Goal: Information Seeking & Learning: Learn about a topic

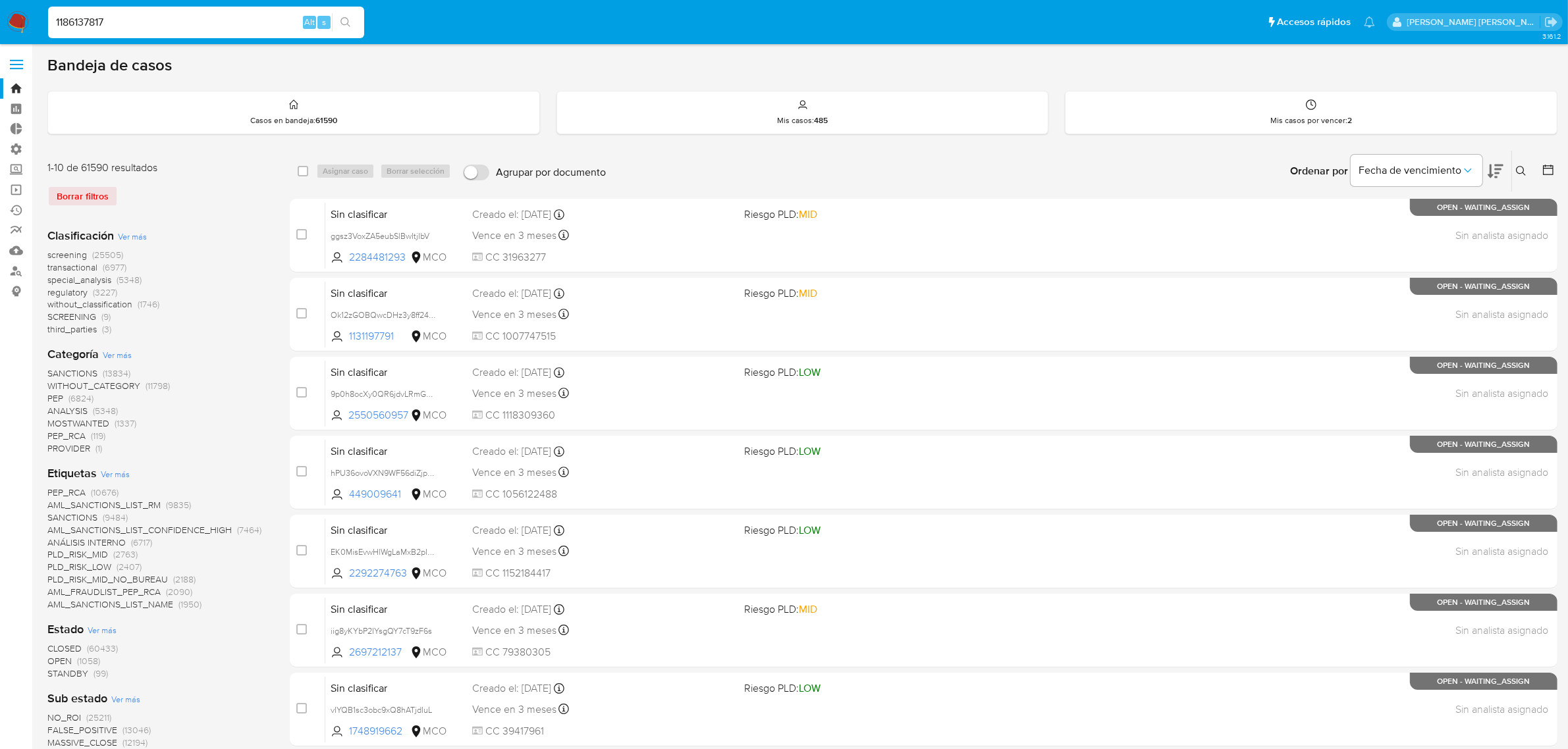
type input "1186137817"
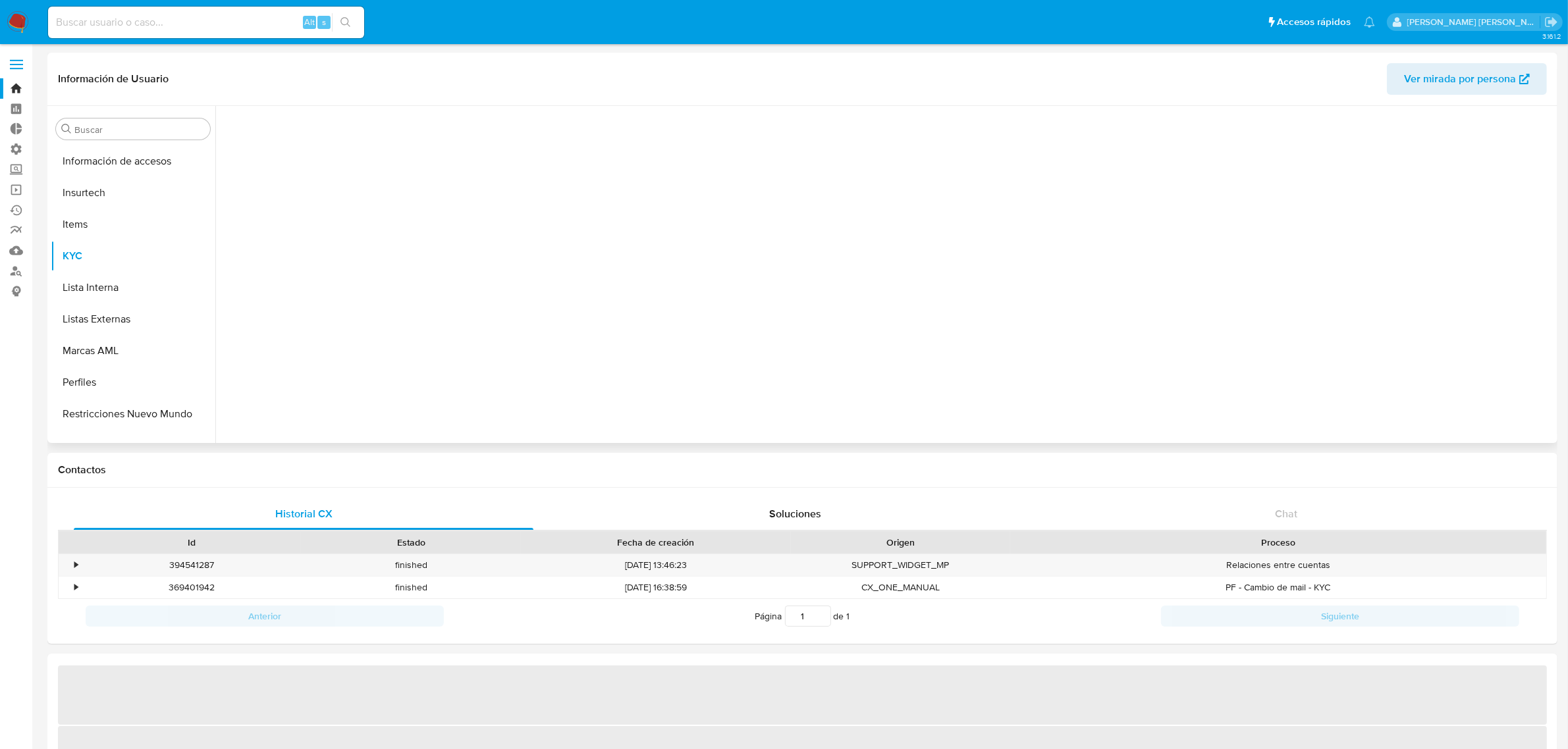
scroll to position [619, 0]
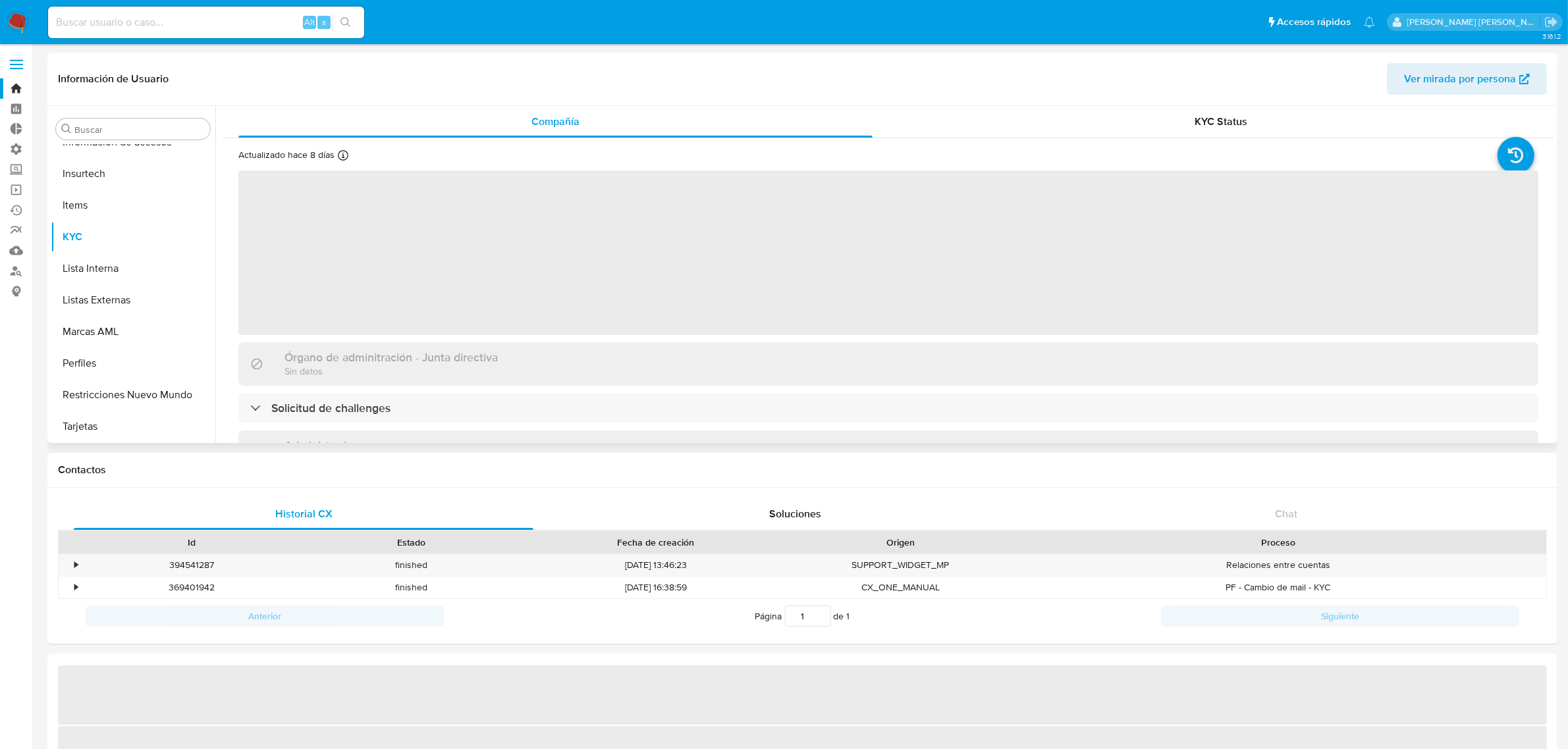
select select "10"
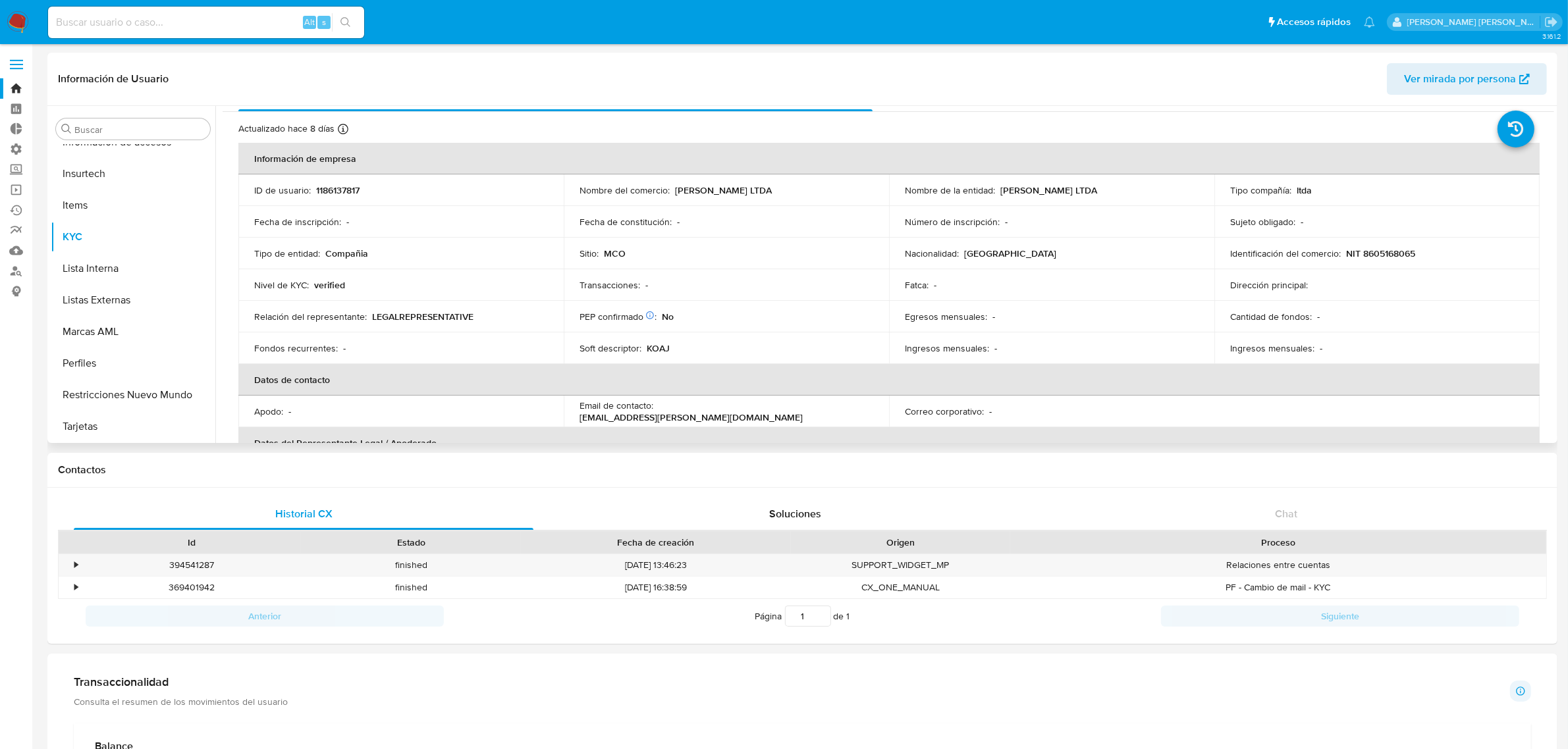
scroll to position [0, 0]
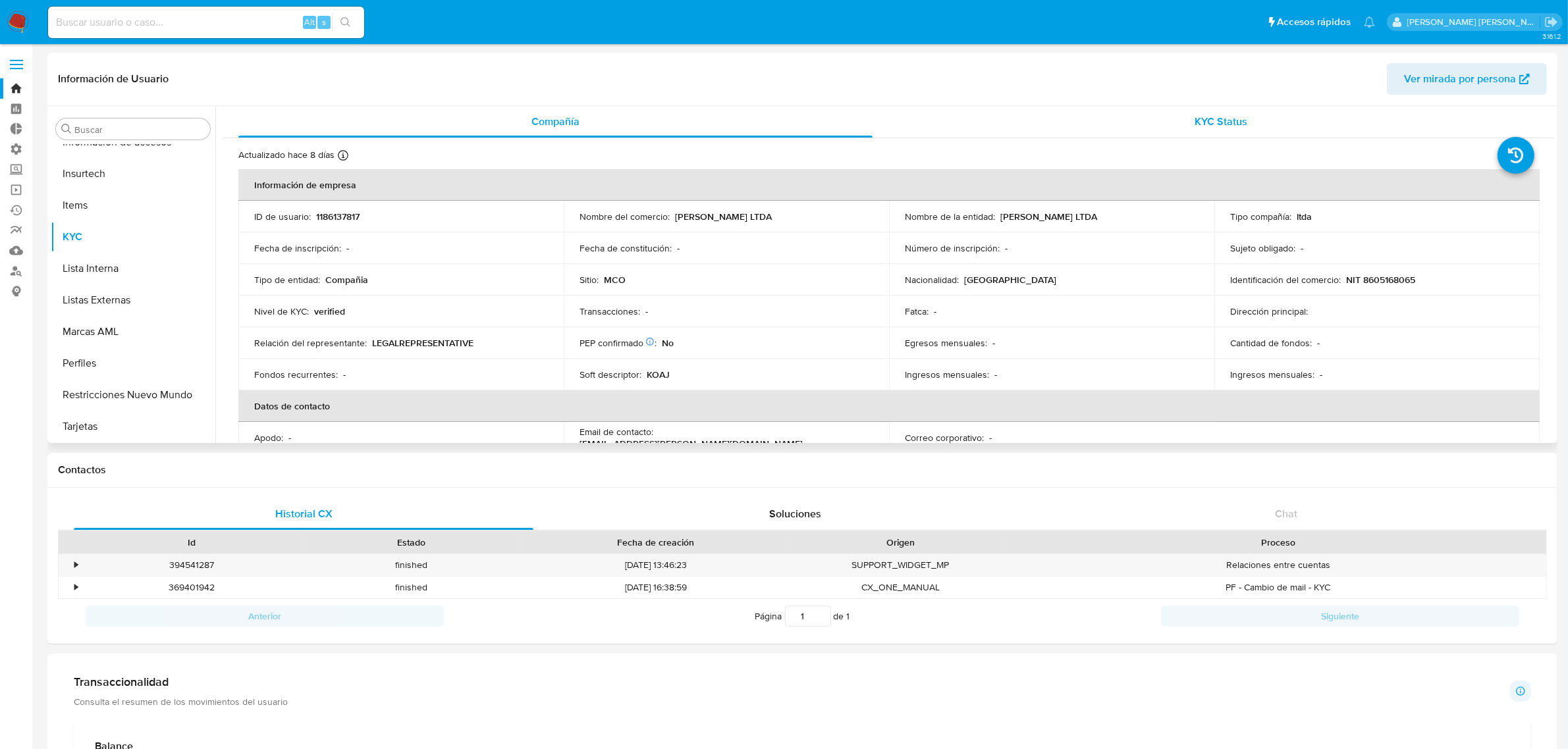
click at [1081, 125] on div "KYC Status" at bounding box center [1221, 122] width 634 height 32
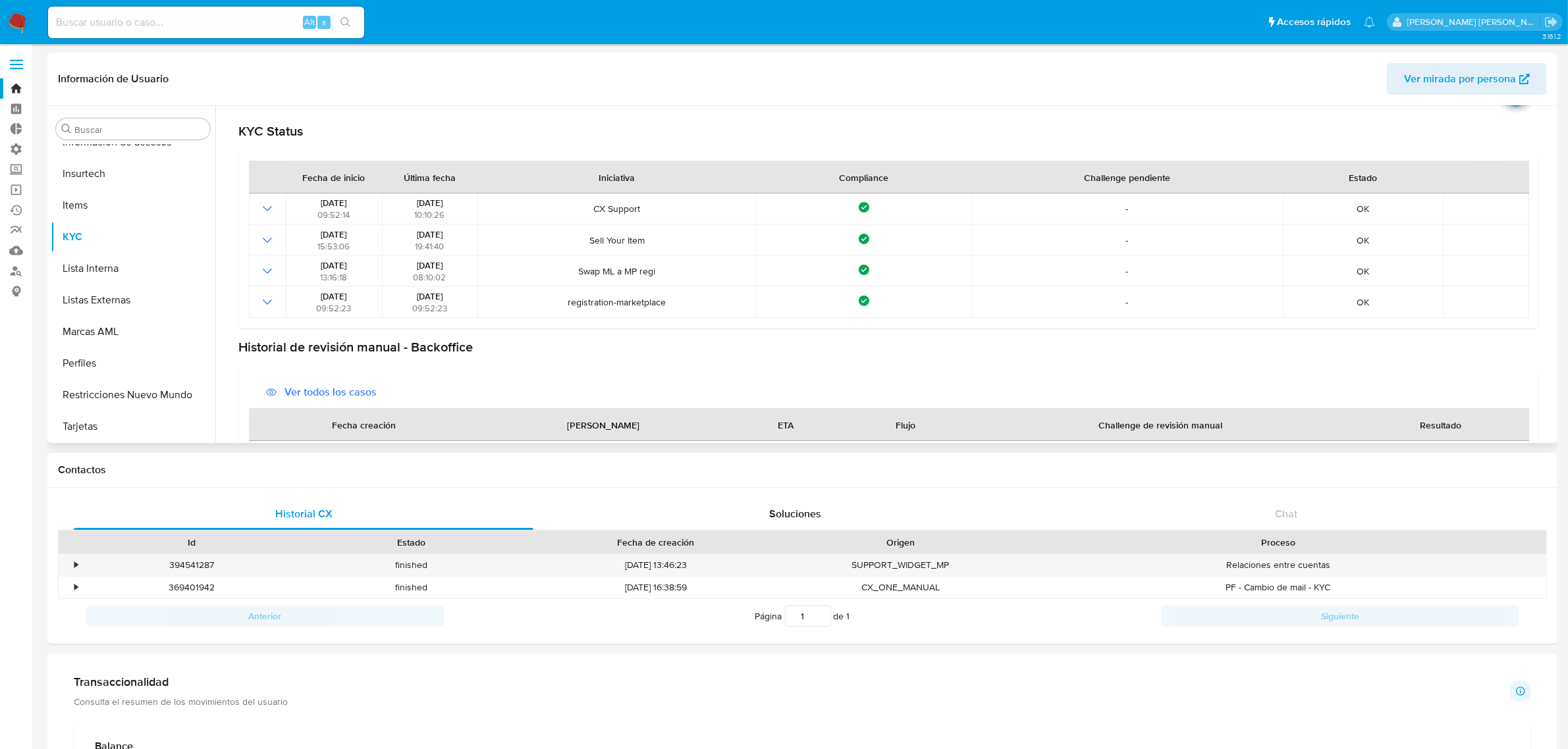
scroll to position [66, 0]
click at [97, 257] on button "Lista Interna" at bounding box center [128, 269] width 154 height 32
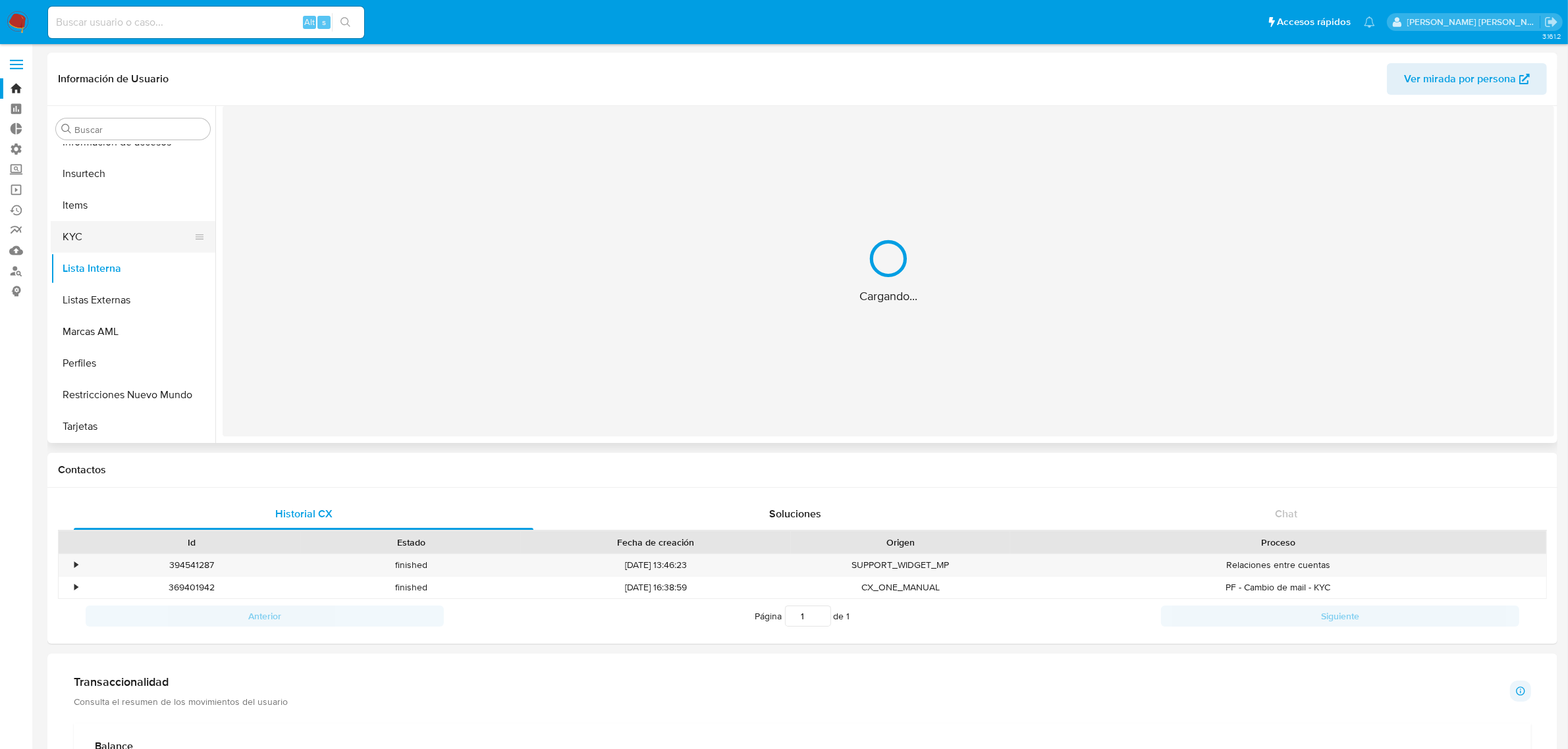
click at [83, 229] on button "KYC" at bounding box center [128, 237] width 154 height 32
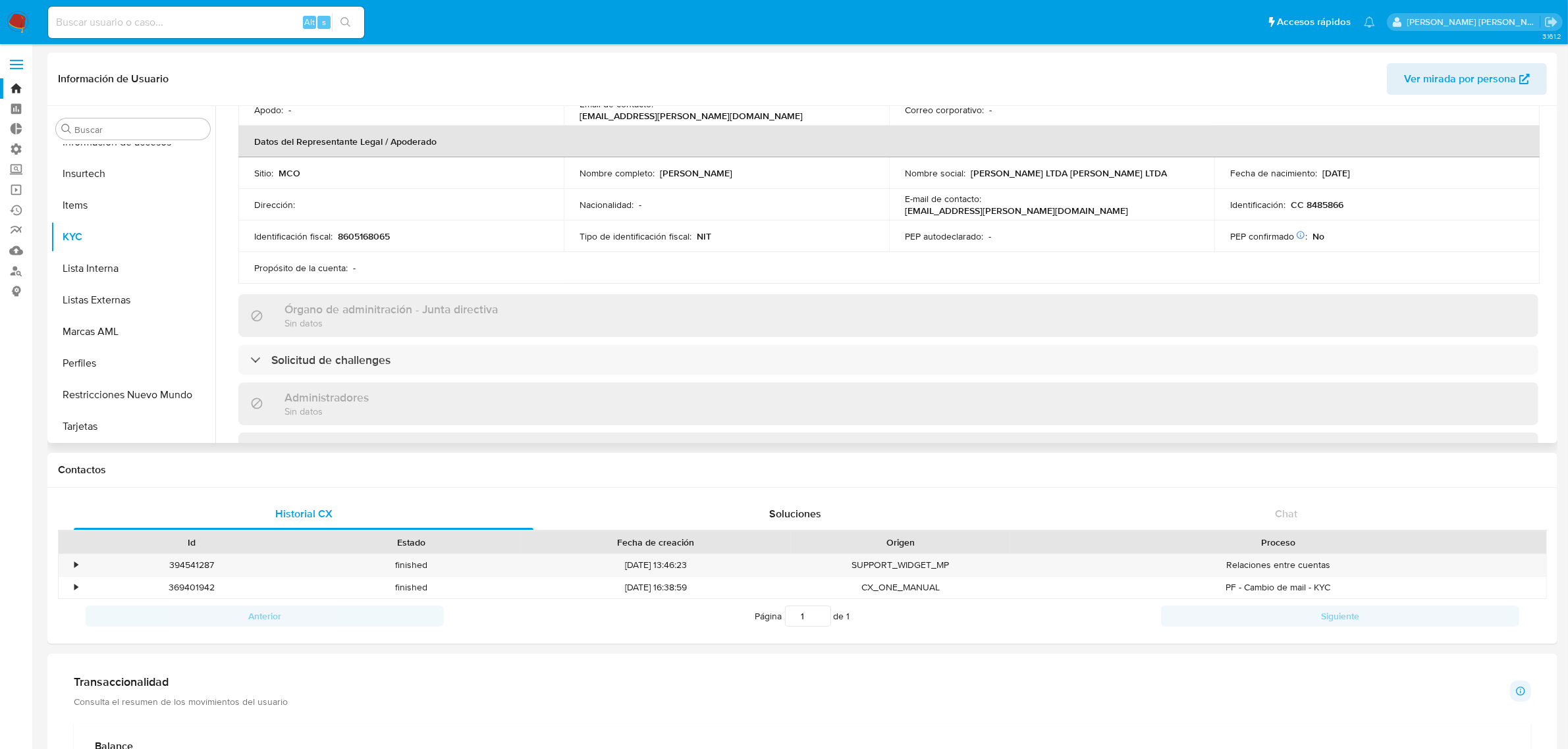
scroll to position [329, 0]
click at [353, 238] on p "8605168065" at bounding box center [364, 235] width 52 height 12
copy p "8605168065"
click at [19, 54] on label at bounding box center [17, 64] width 33 height 27
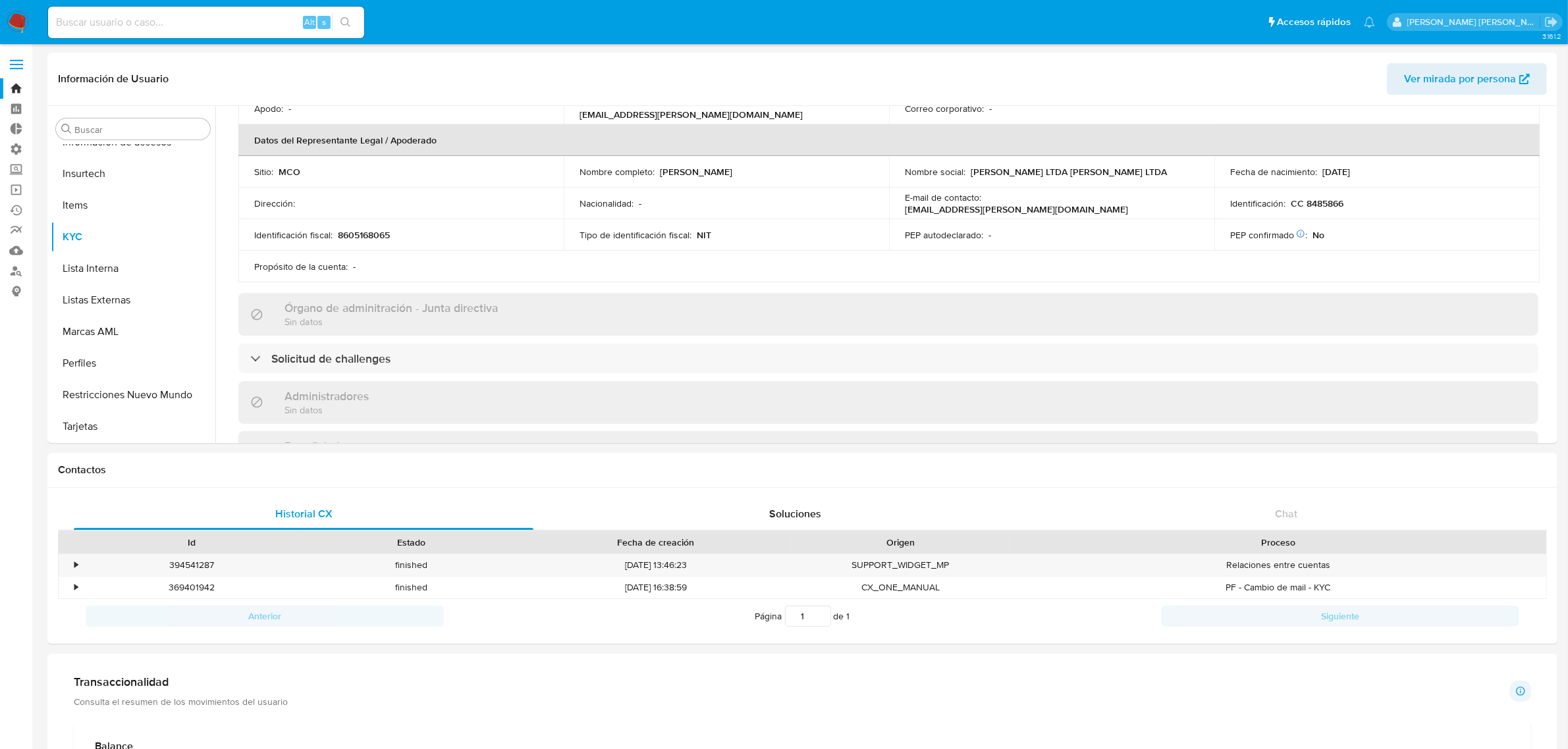
click at [0, 0] on input "checkbox" at bounding box center [0, 0] width 0 height 0
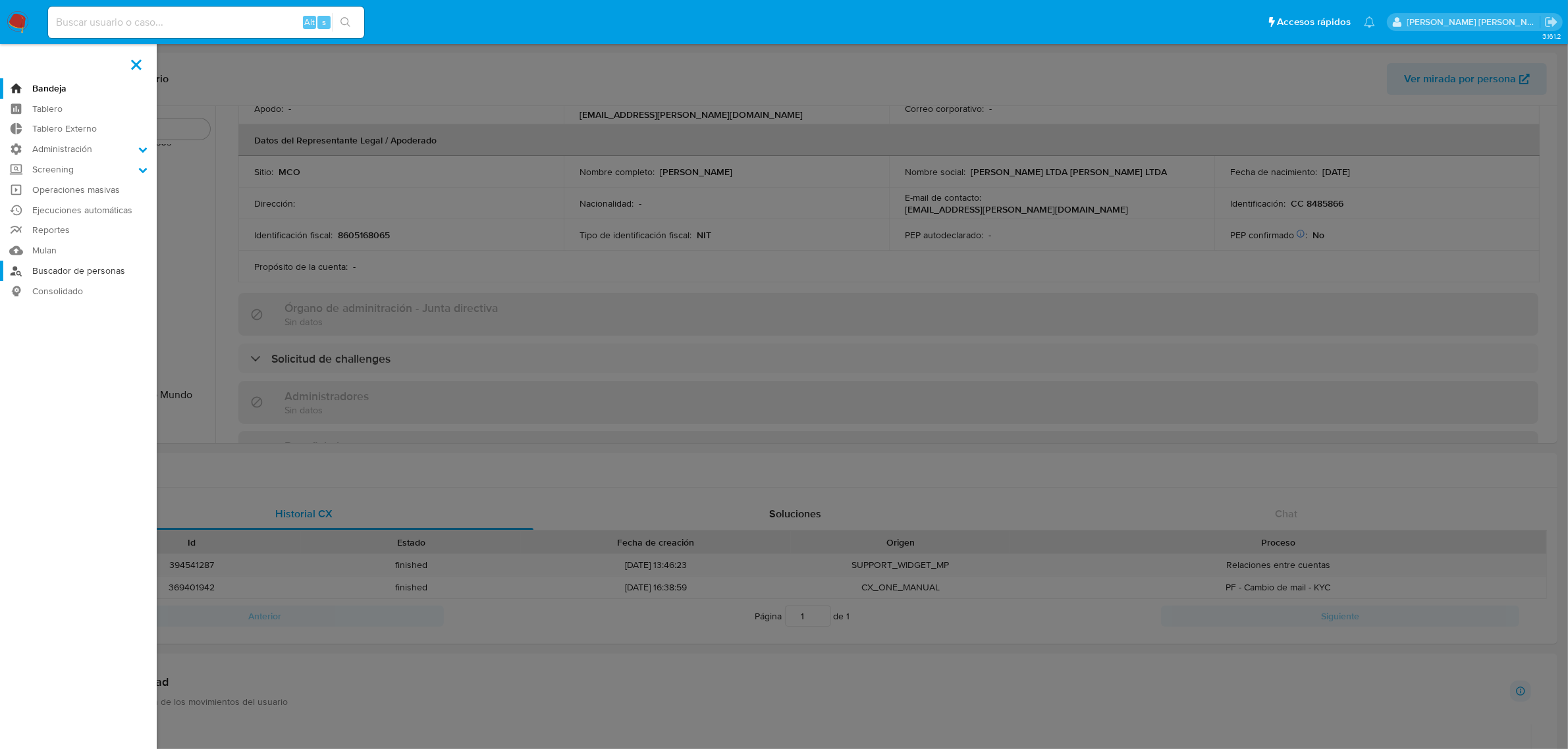
click at [68, 275] on link "Buscador de personas" at bounding box center [78, 271] width 156 height 20
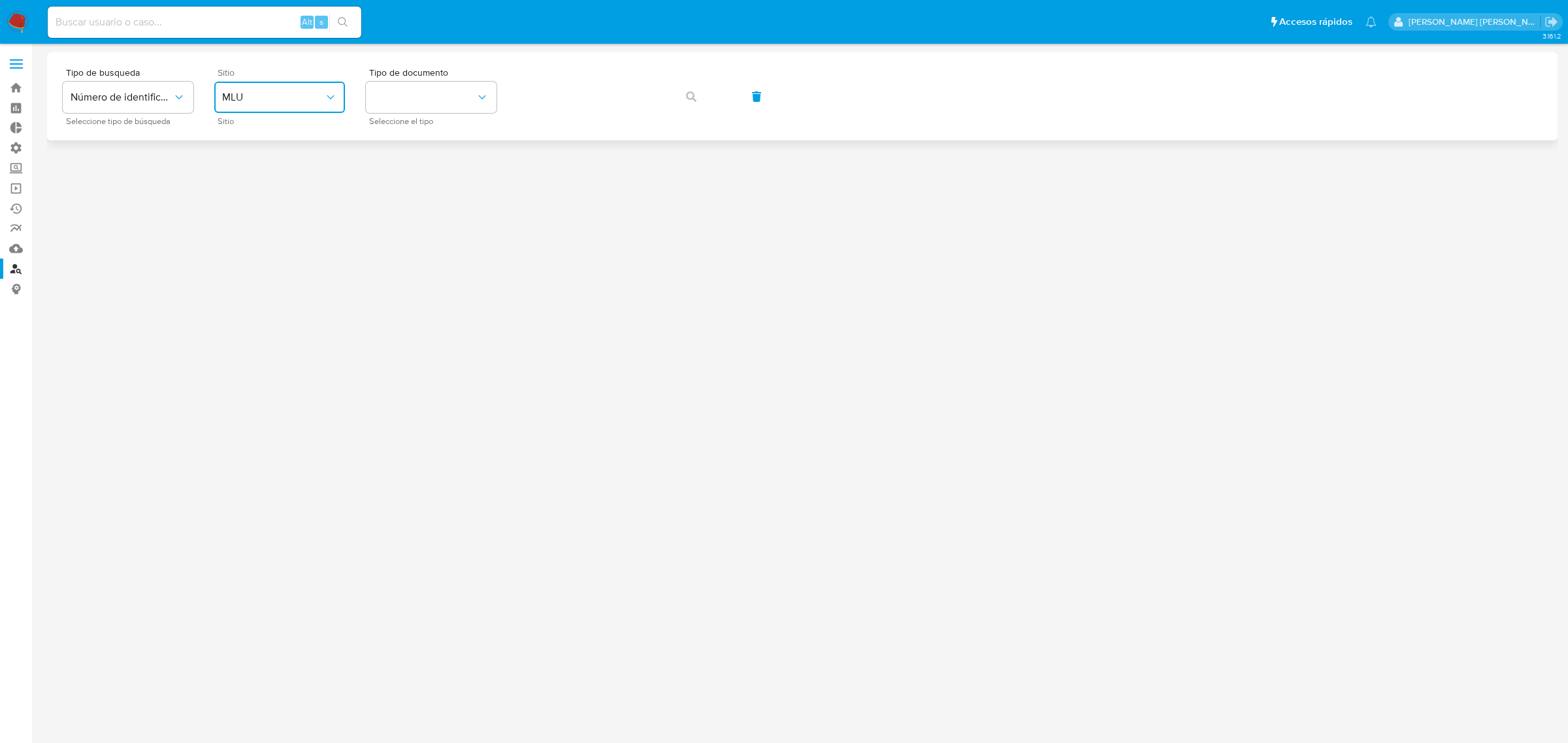
click at [236, 98] on span "MLU" at bounding box center [273, 97] width 102 height 13
drag, startPoint x: 239, startPoint y: 140, endPoint x: 398, endPoint y: 109, distance: 162.0
click at [247, 137] on div "MCO" at bounding box center [276, 132] width 107 height 31
click at [400, 105] on button "identificationType" at bounding box center [431, 97] width 131 height 31
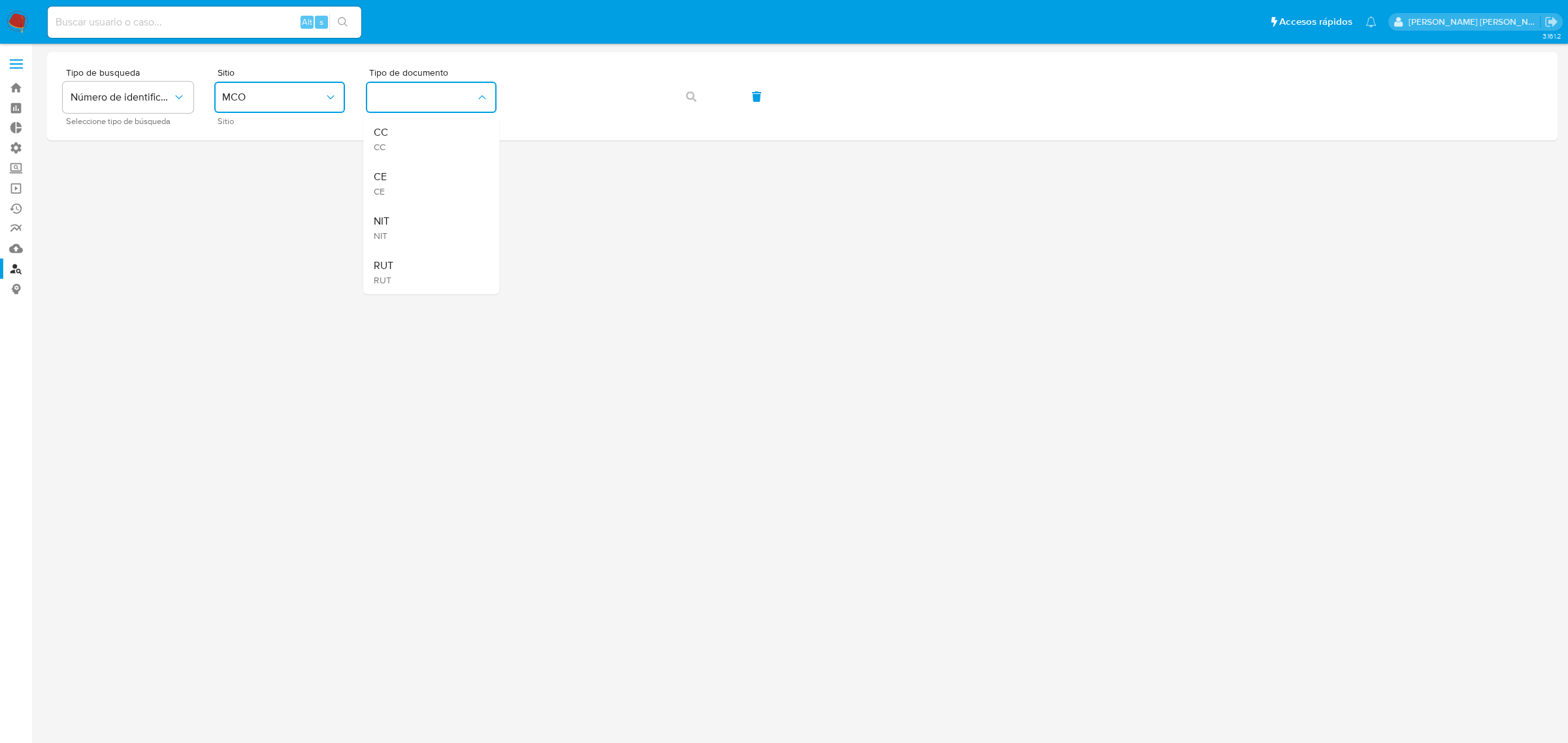
drag, startPoint x: 403, startPoint y: 232, endPoint x: 459, endPoint y: 193, distance: 68.2
click at [406, 229] on div "NIT NIT" at bounding box center [427, 228] width 107 height 44
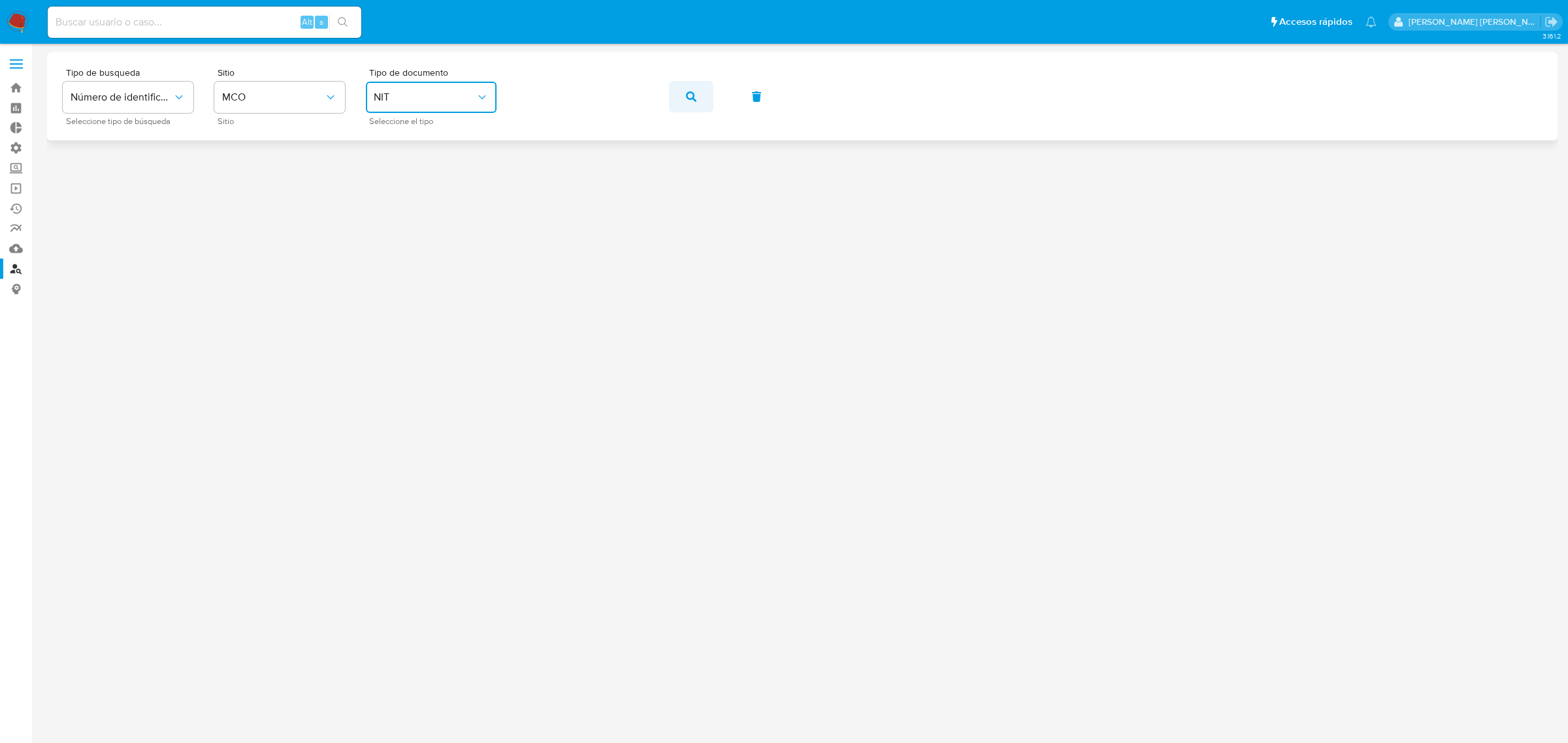
click at [686, 97] on icon "button" at bounding box center [691, 97] width 11 height 11
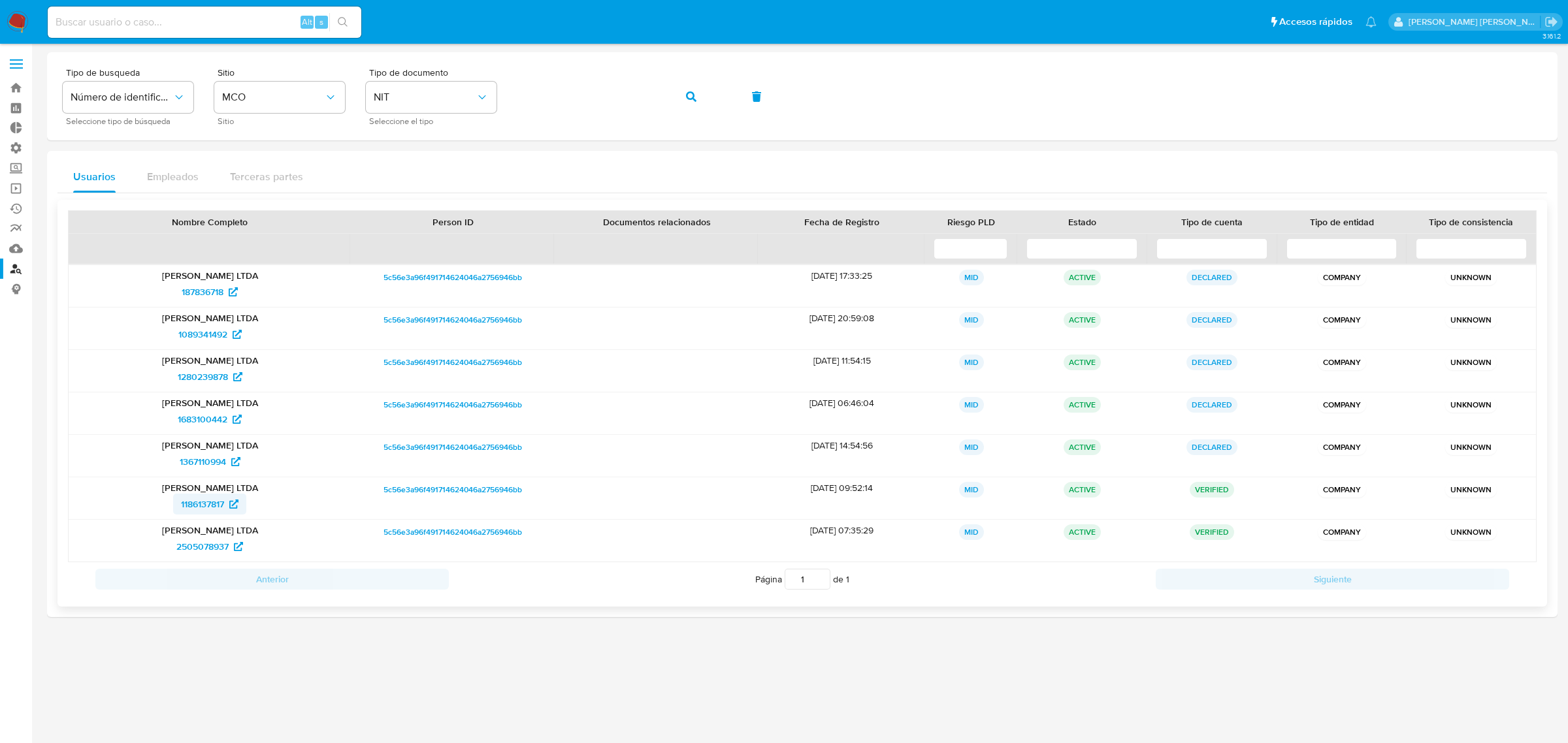
click at [211, 508] on span "1186137817" at bounding box center [202, 503] width 43 height 21
click at [216, 543] on span "2505078937" at bounding box center [202, 546] width 52 height 21
click at [197, 297] on span "187836718" at bounding box center [202, 292] width 41 height 21
click at [225, 342] on span "1089341492" at bounding box center [202, 334] width 49 height 21
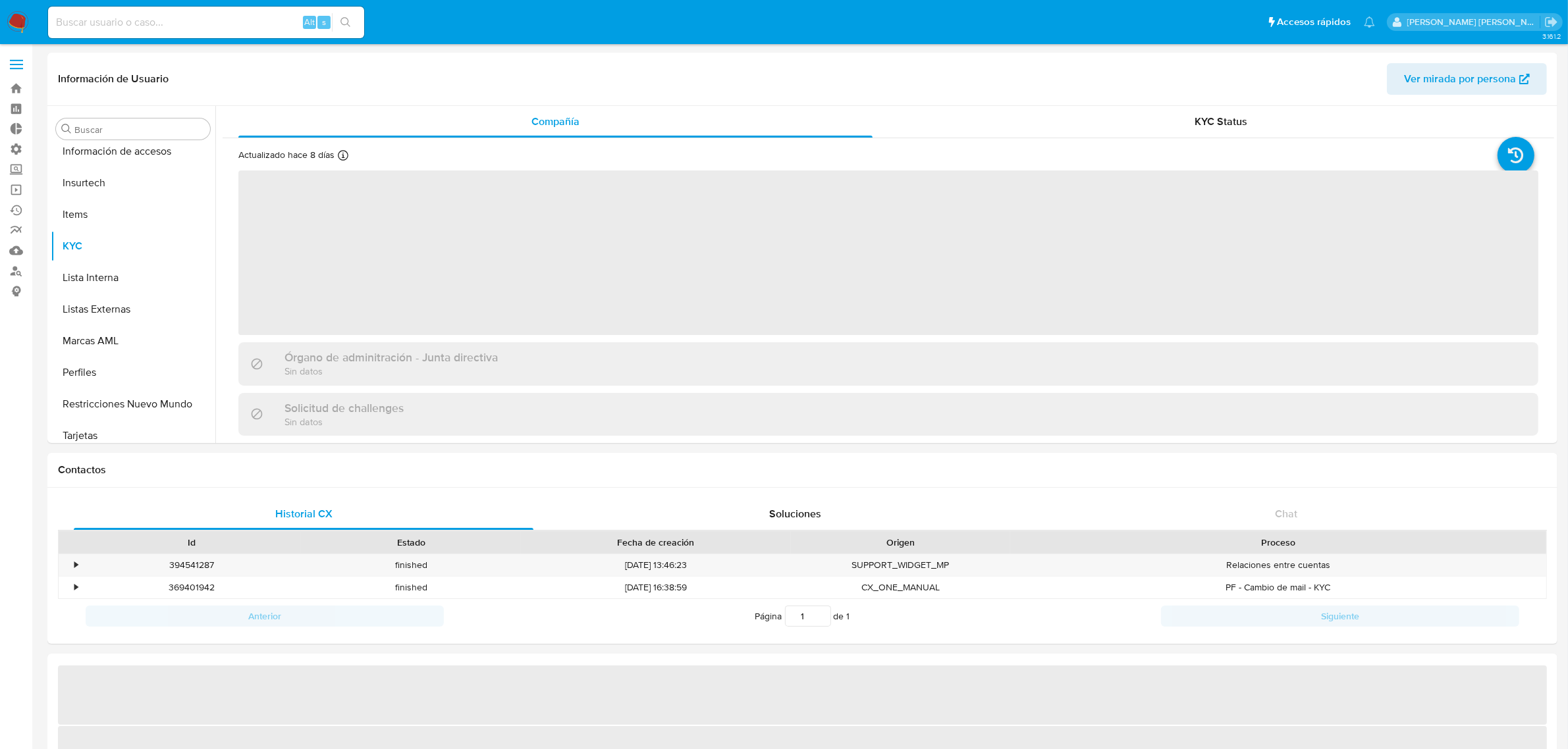
scroll to position [619, 0]
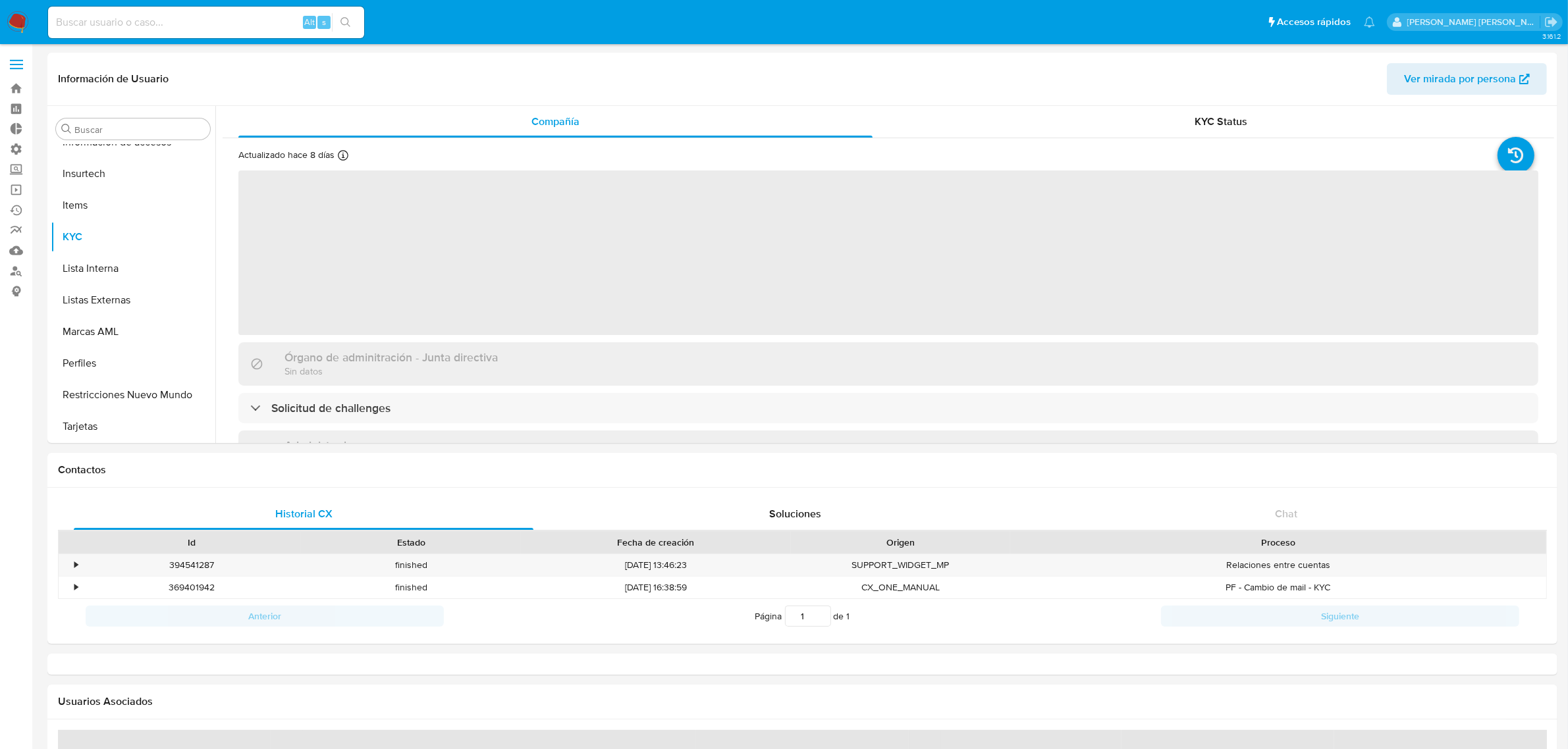
select select "10"
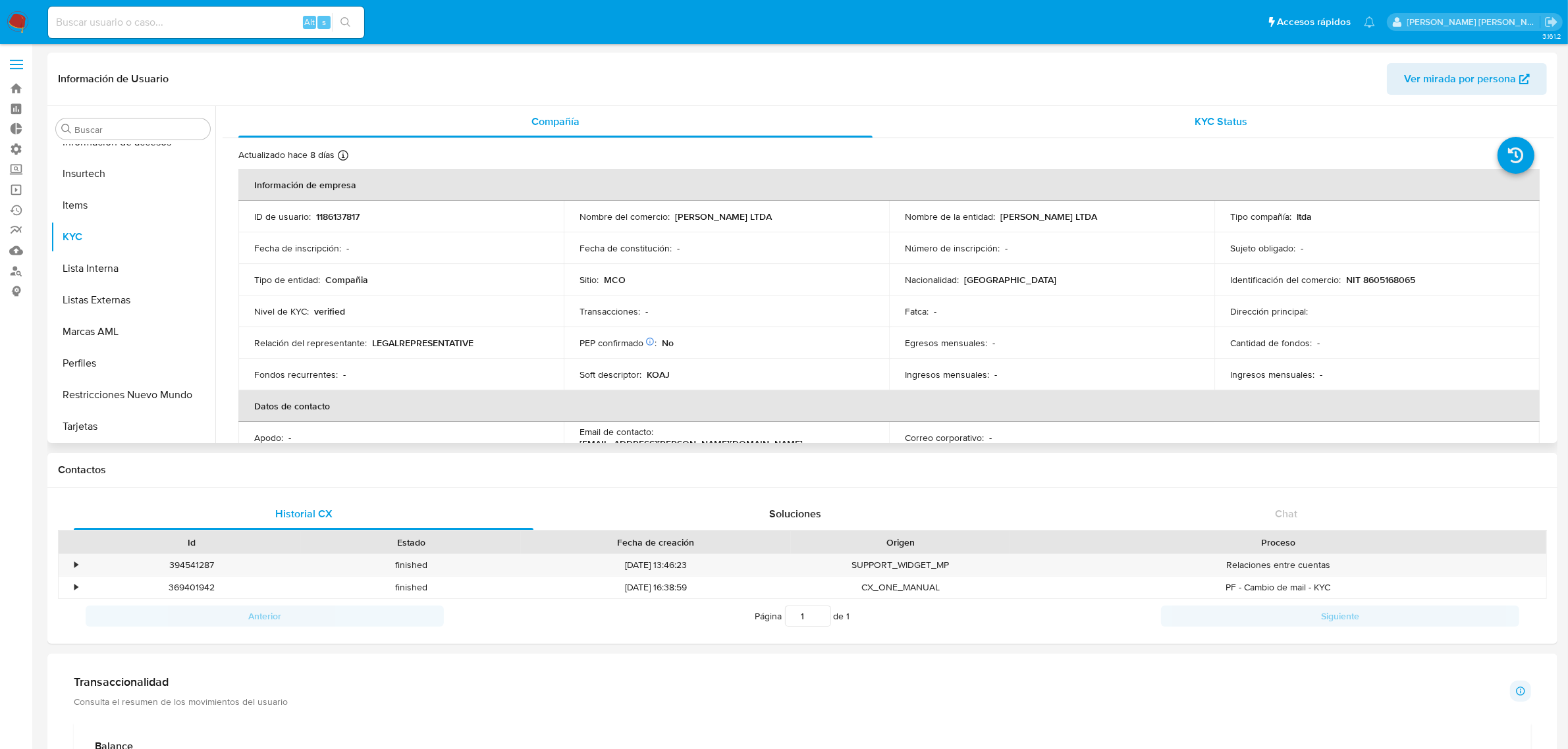
click at [1220, 126] on span "KYC Status" at bounding box center [1221, 121] width 53 height 15
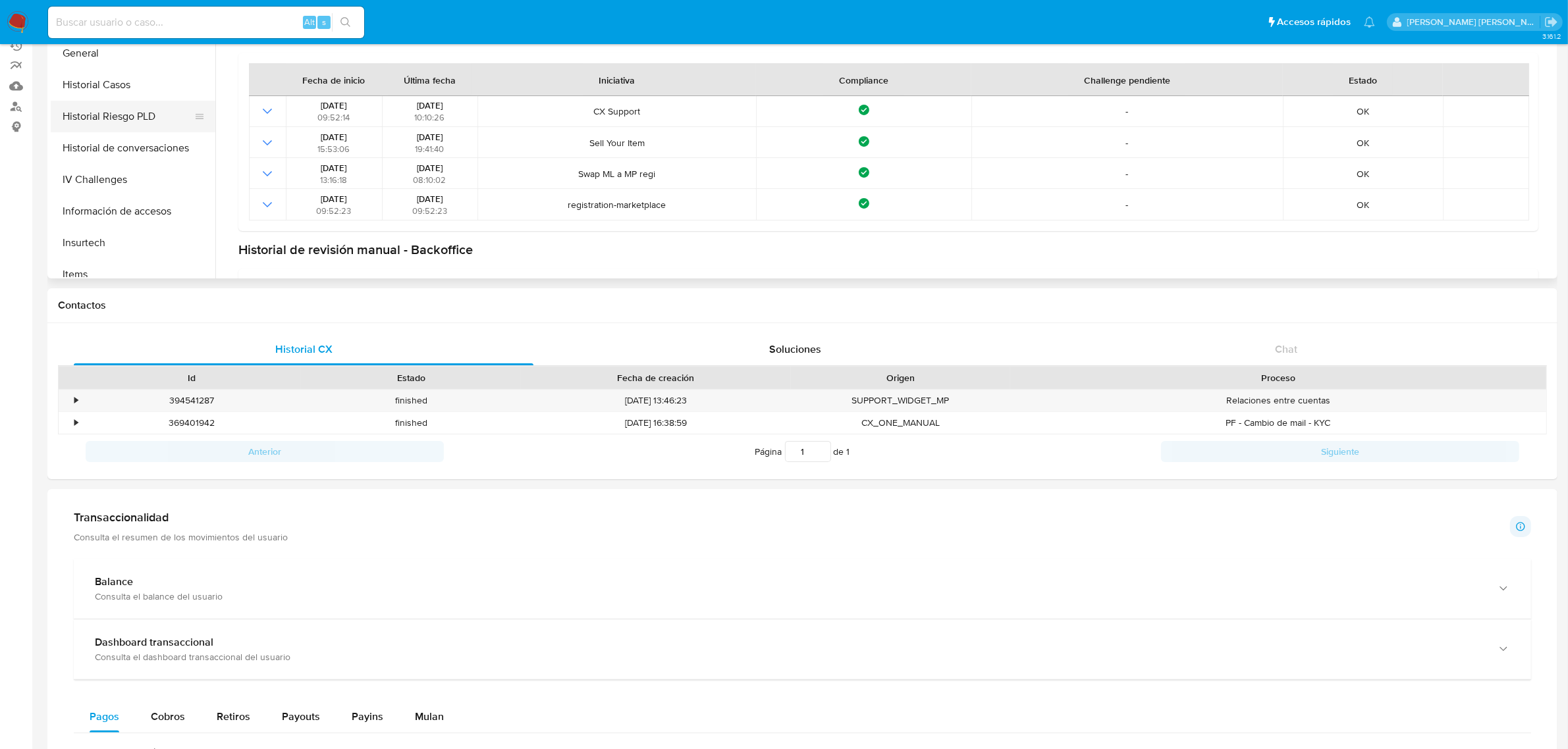
scroll to position [372, 0]
click at [87, 71] on button "General" at bounding box center [128, 66] width 154 height 32
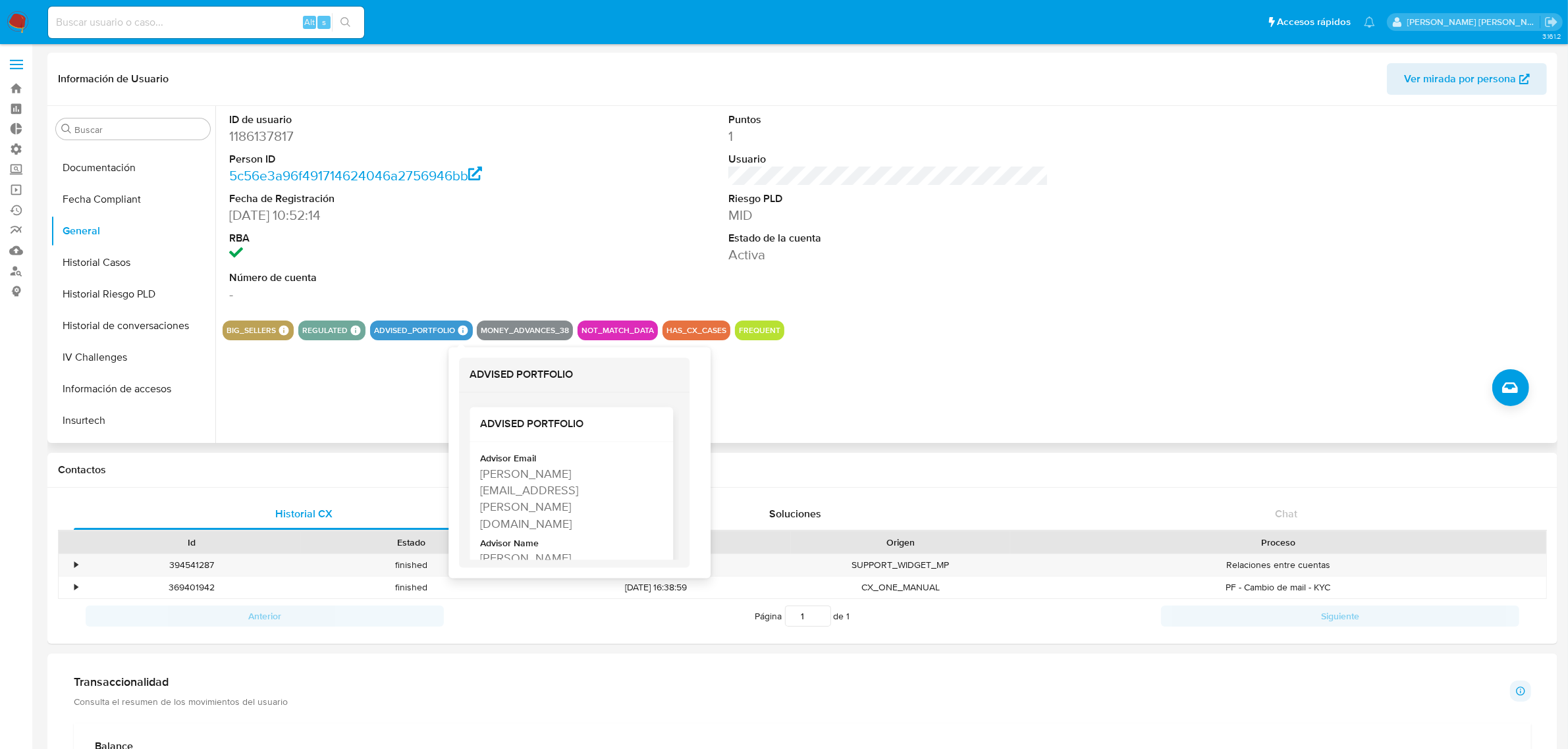
scroll to position [44, 0]
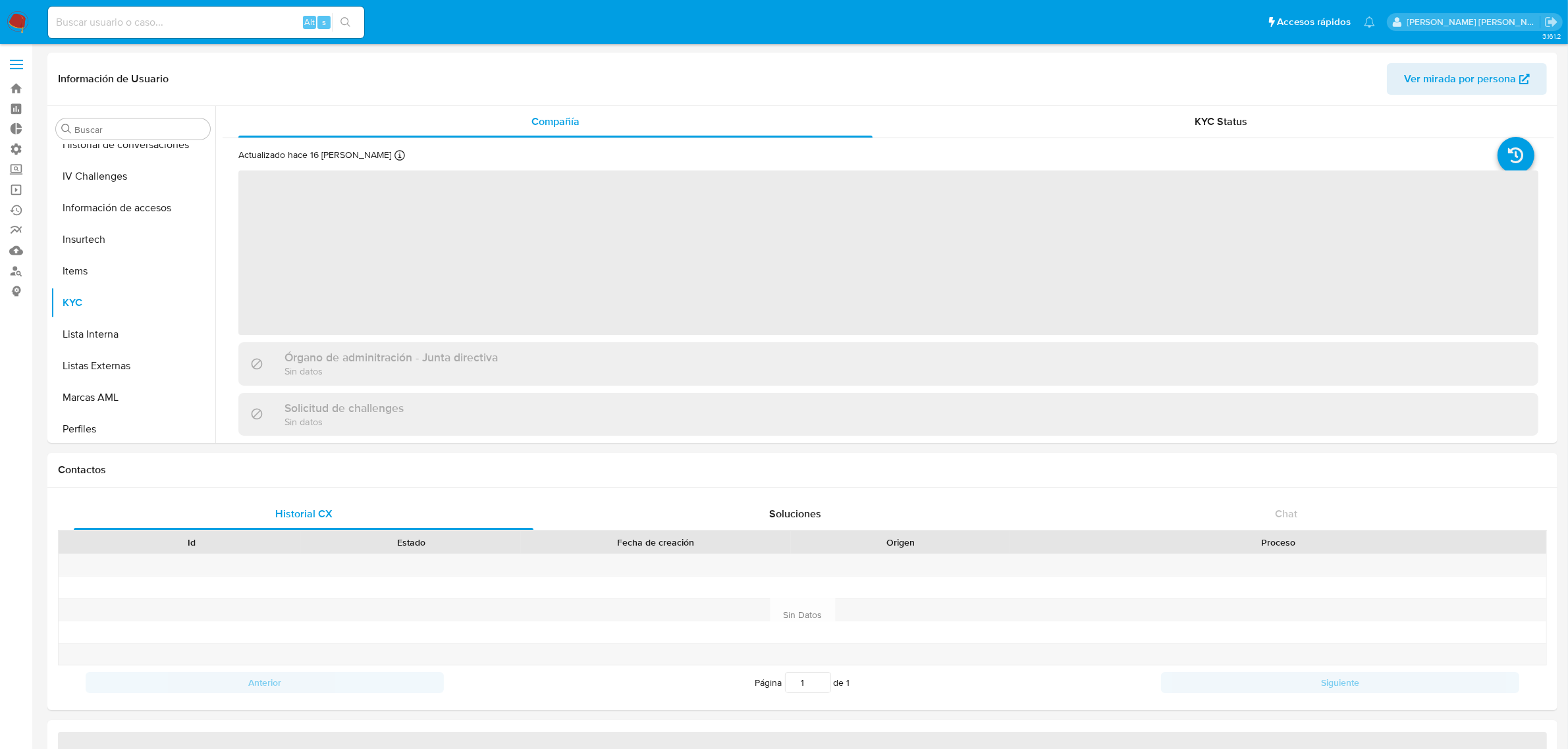
scroll to position [619, 0]
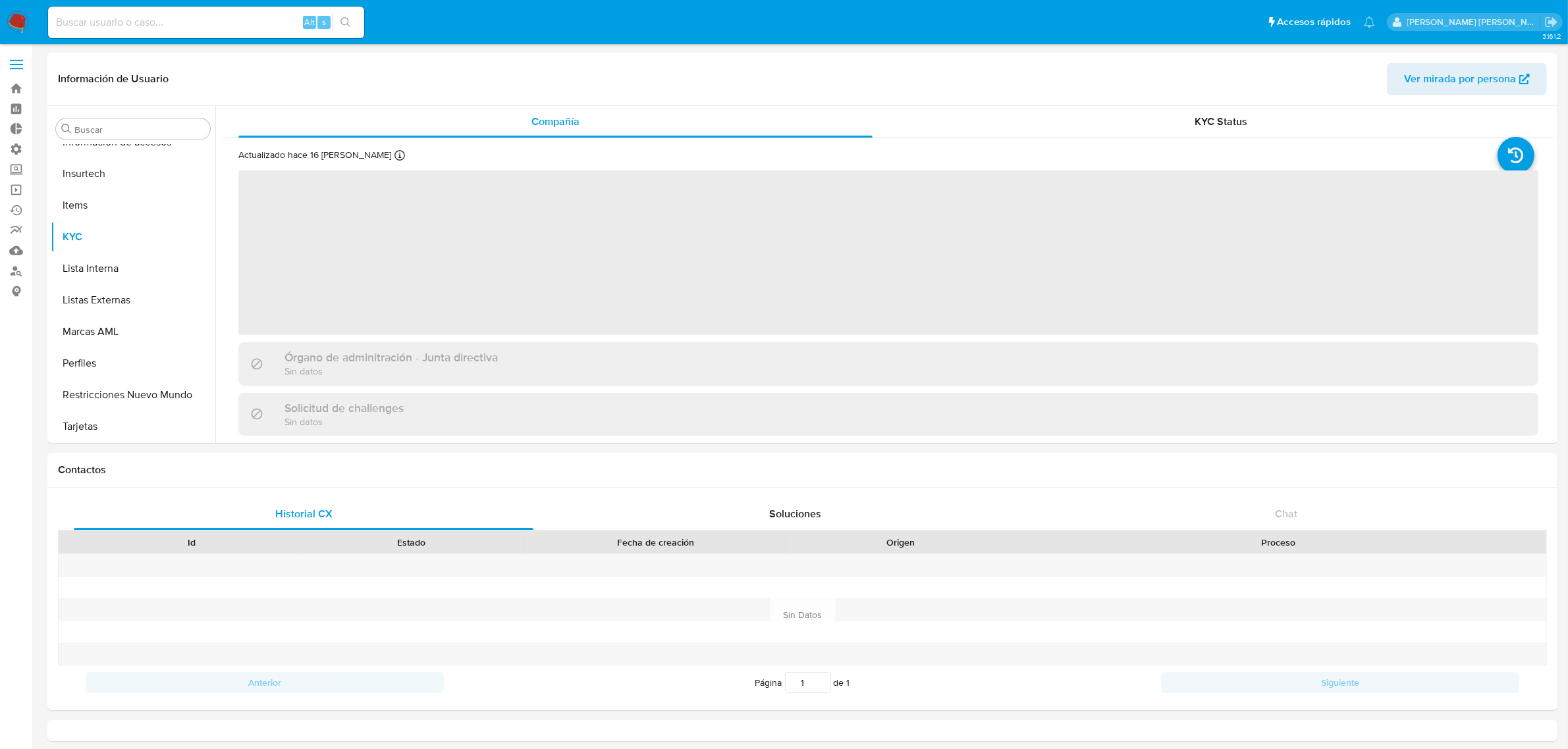
select select "10"
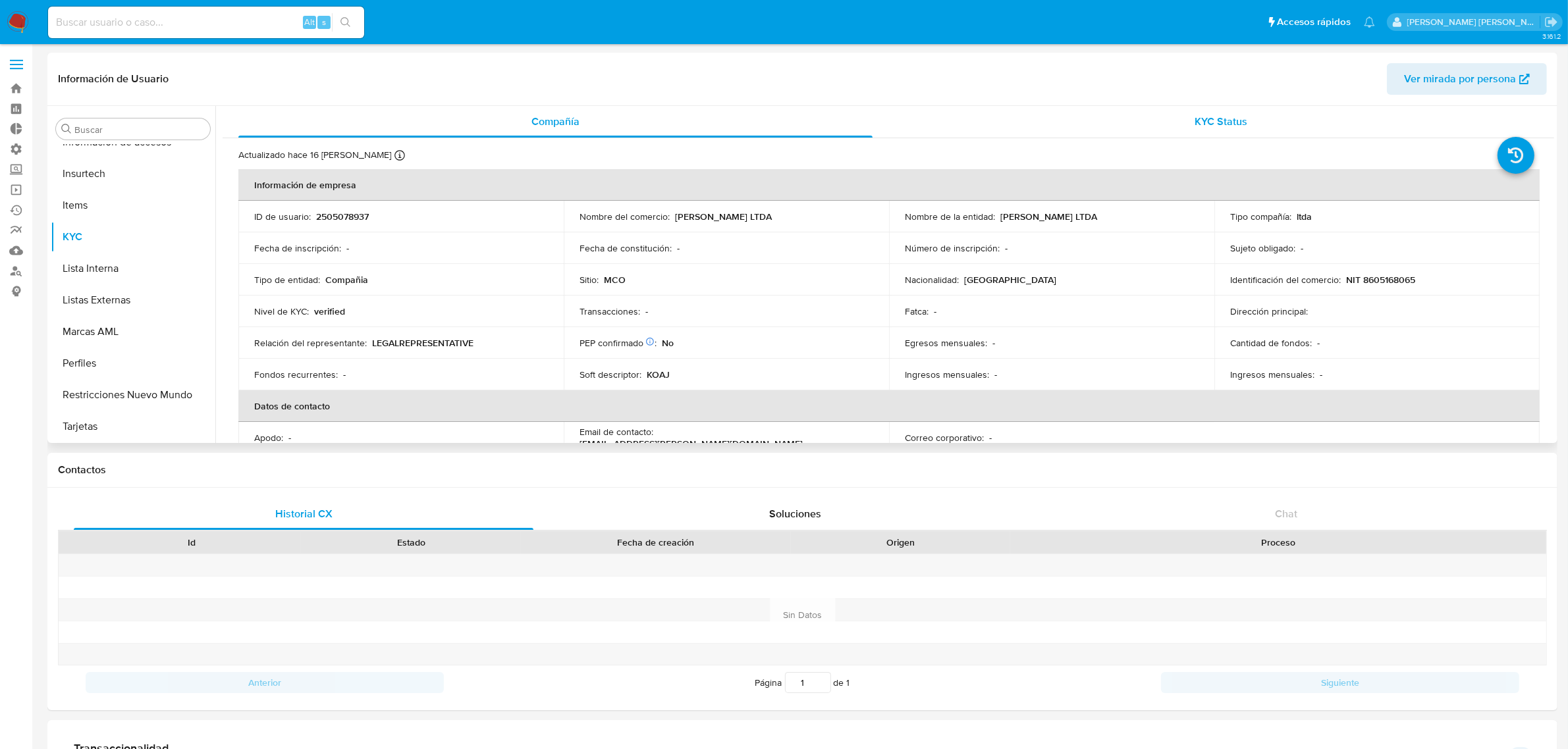
click at [1190, 133] on div "KYC Status" at bounding box center [1221, 122] width 634 height 32
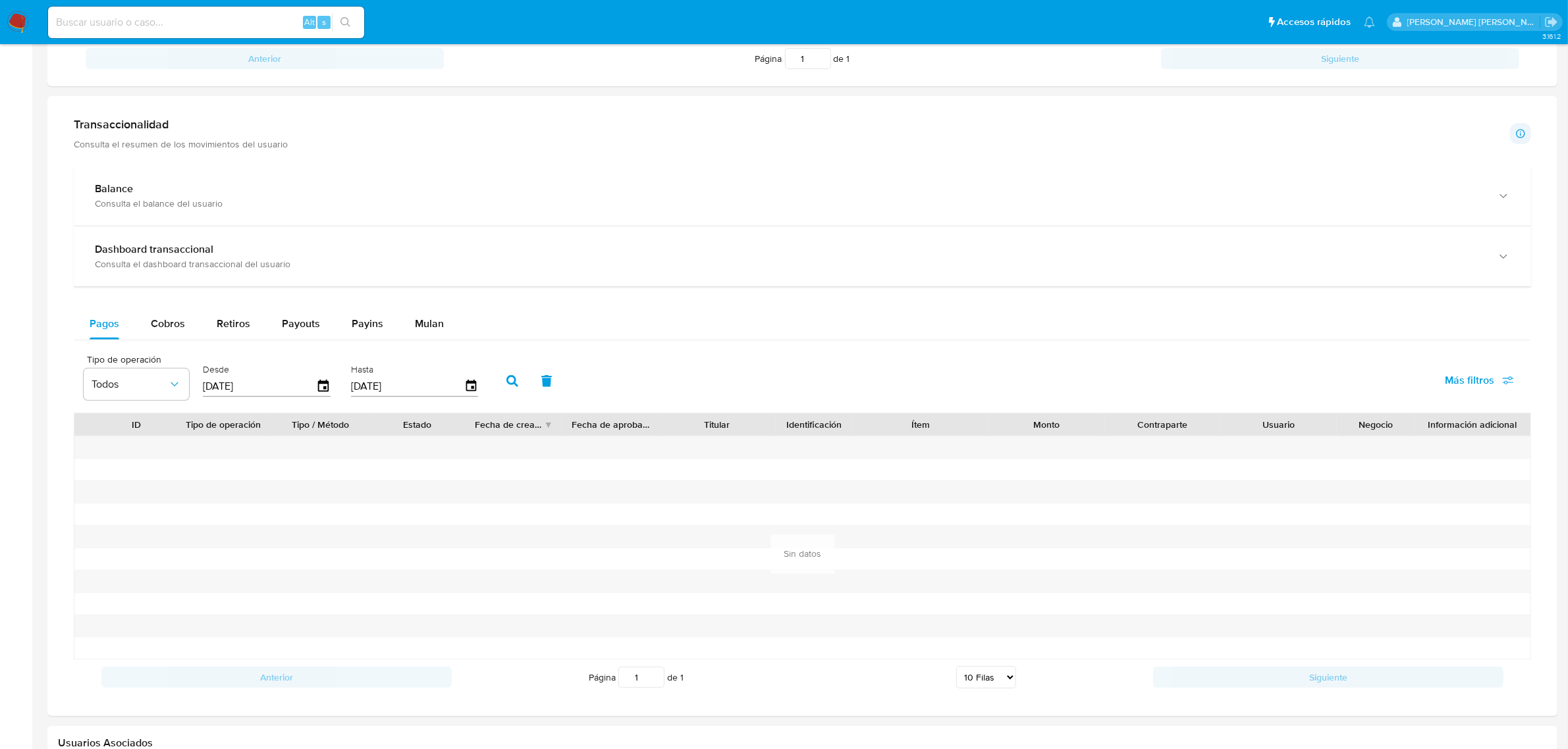
scroll to position [658, 0]
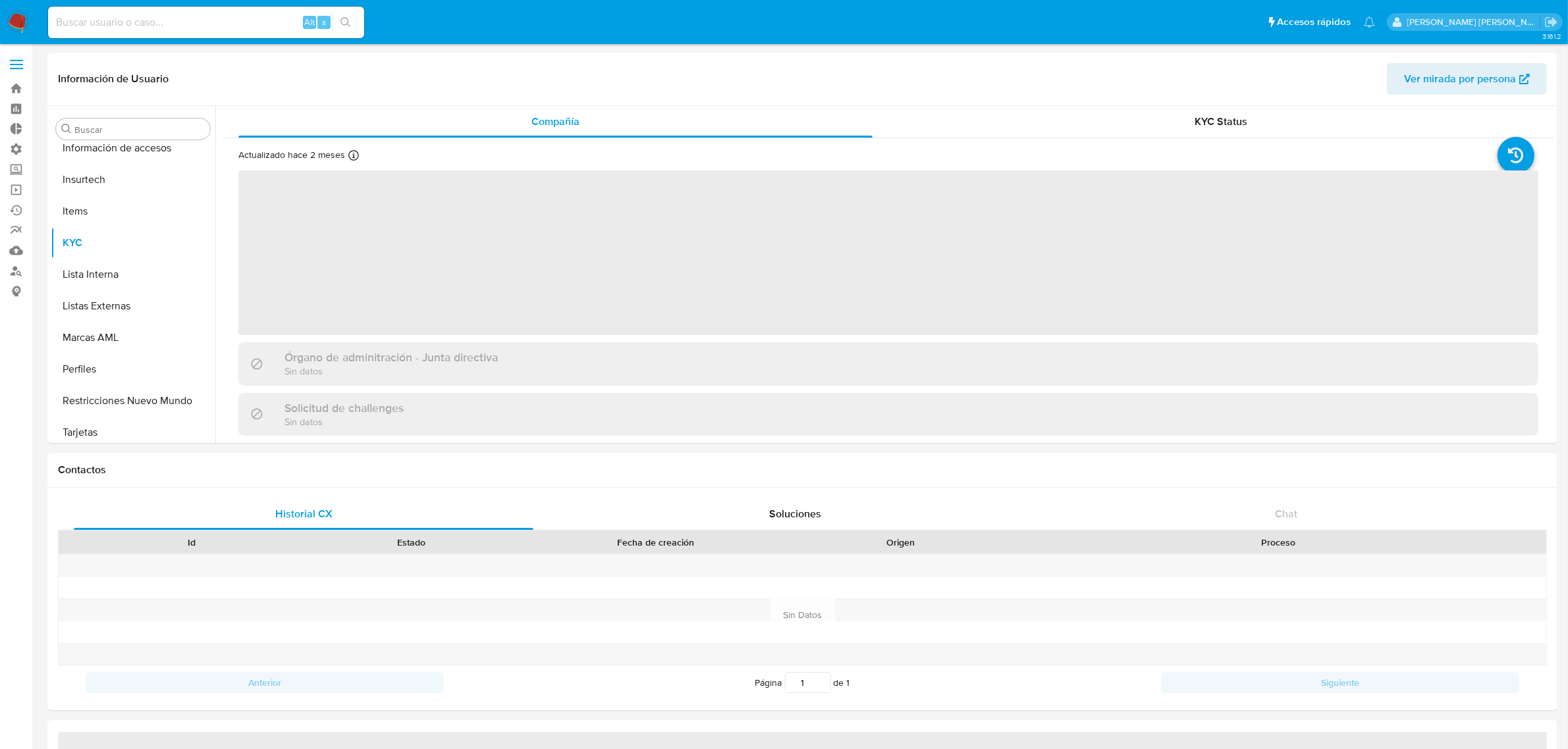
scroll to position [619, 0]
select select "10"
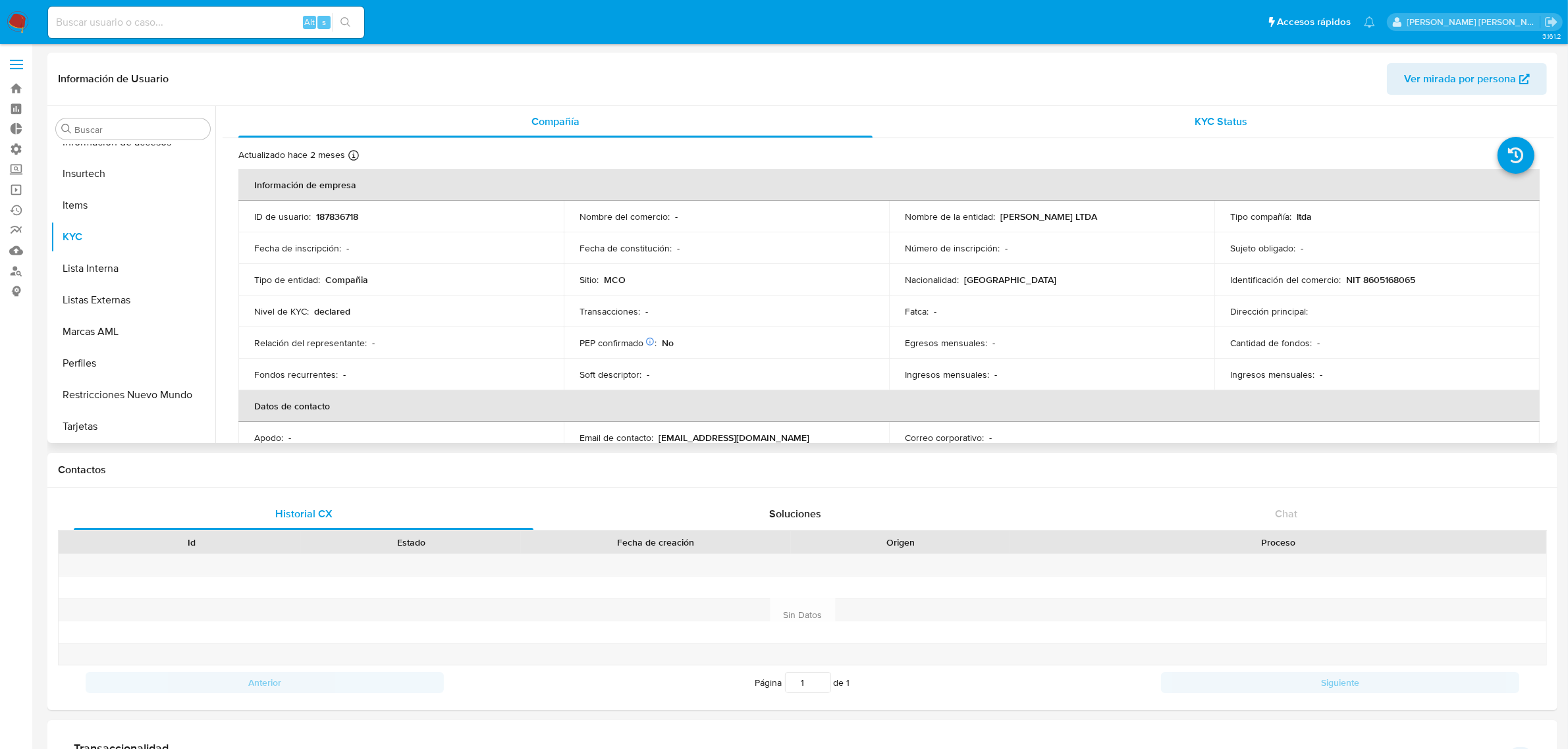
click at [1169, 123] on div "KYC Status" at bounding box center [1221, 122] width 634 height 32
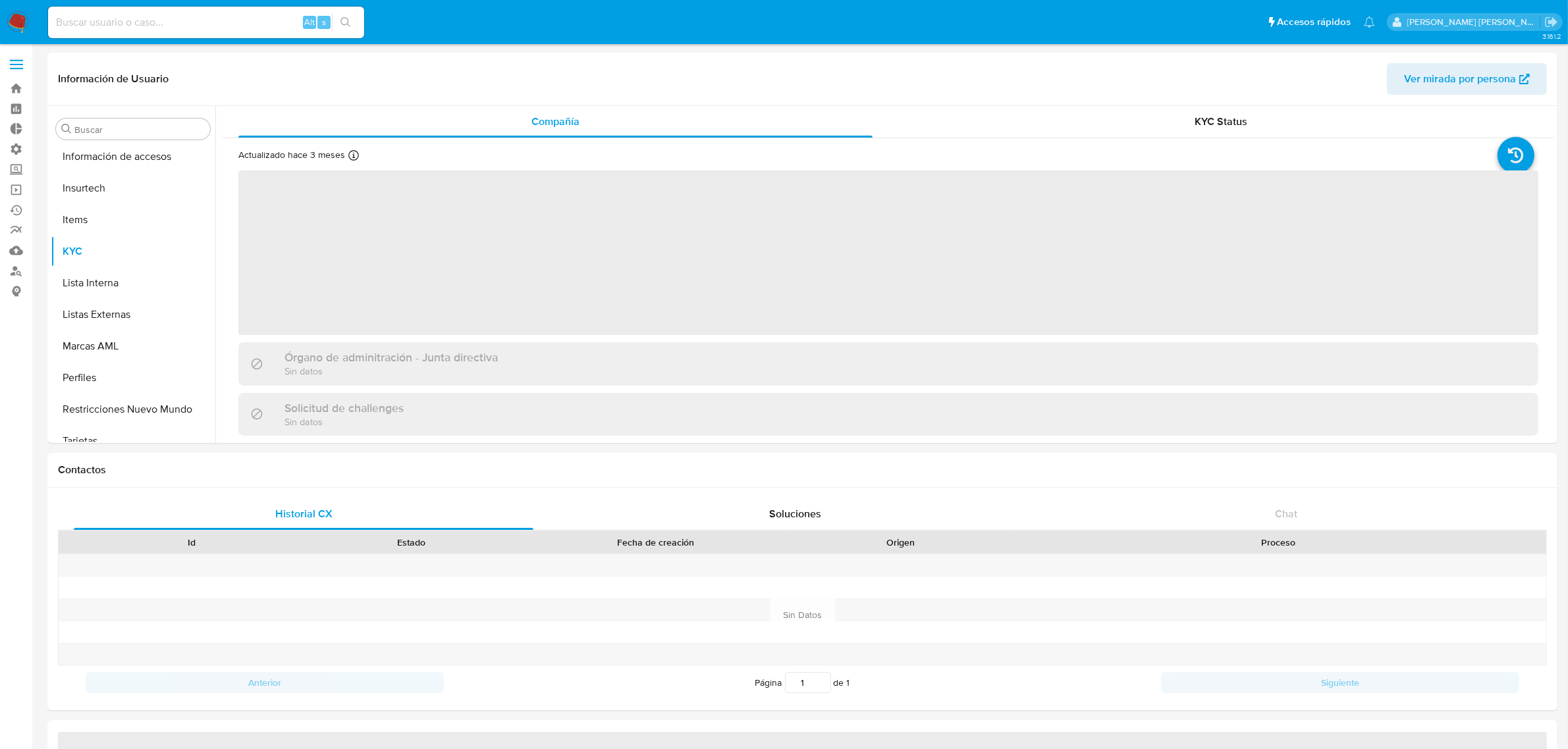
scroll to position [619, 0]
select select "10"
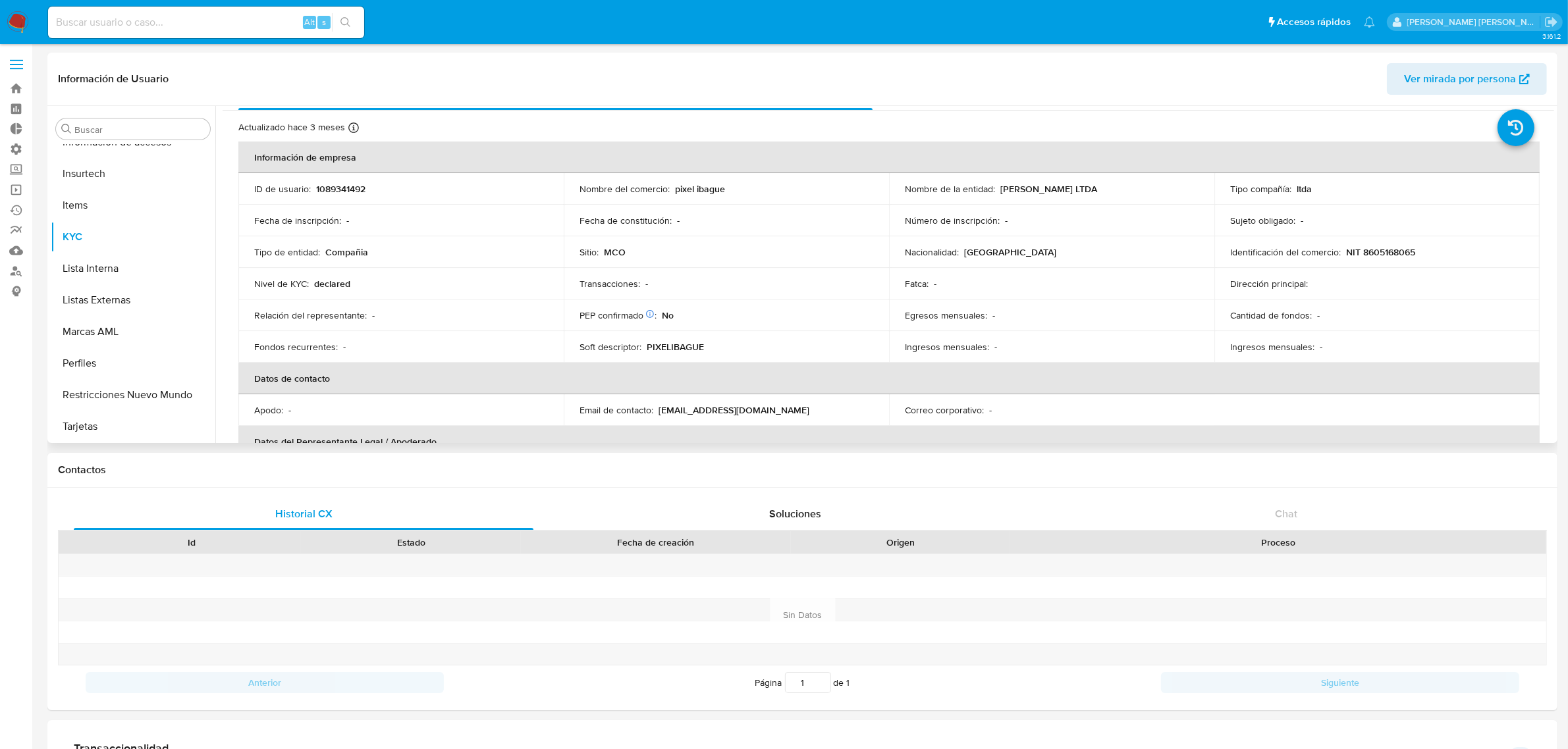
scroll to position [0, 0]
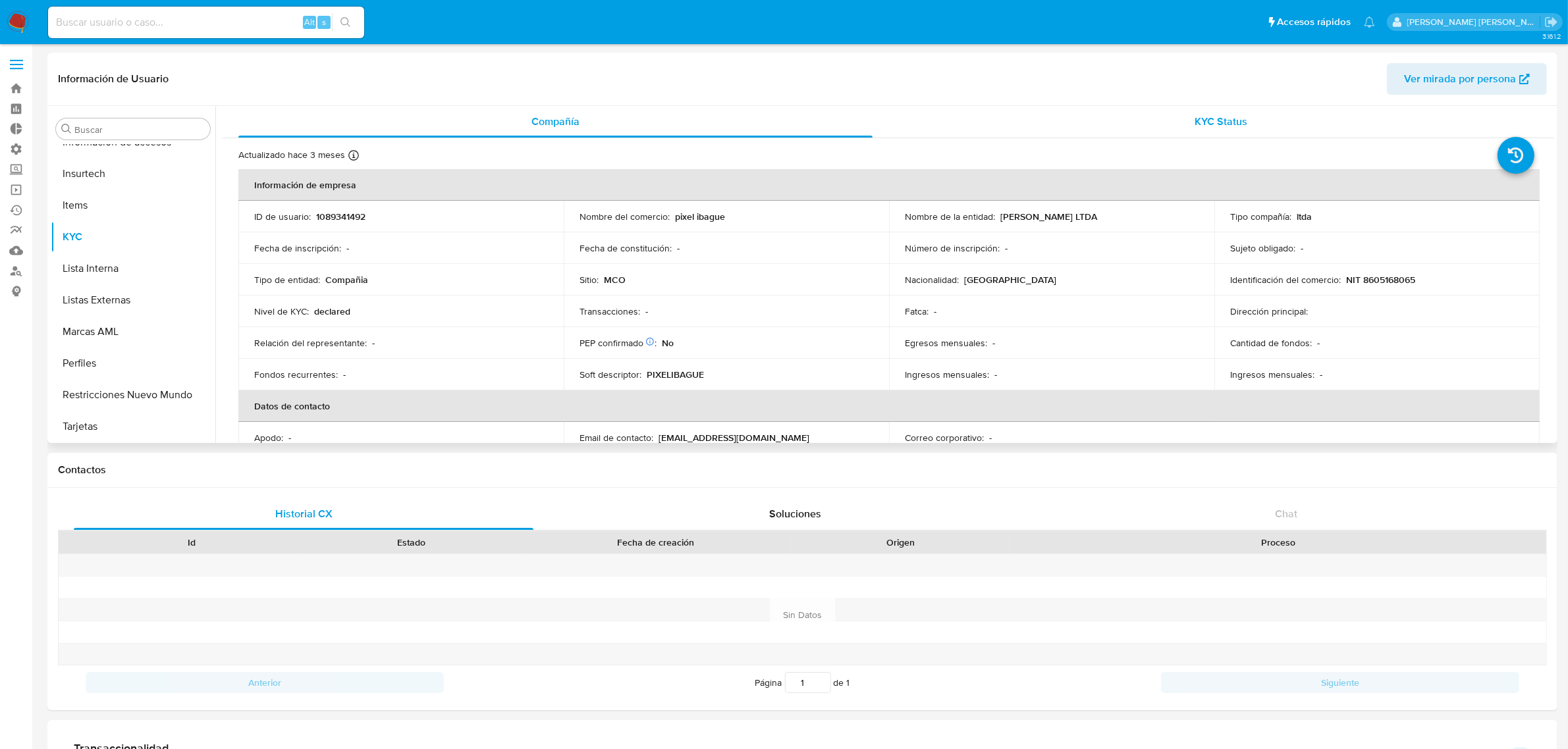
click at [1166, 115] on div "KYC Status" at bounding box center [1221, 122] width 634 height 32
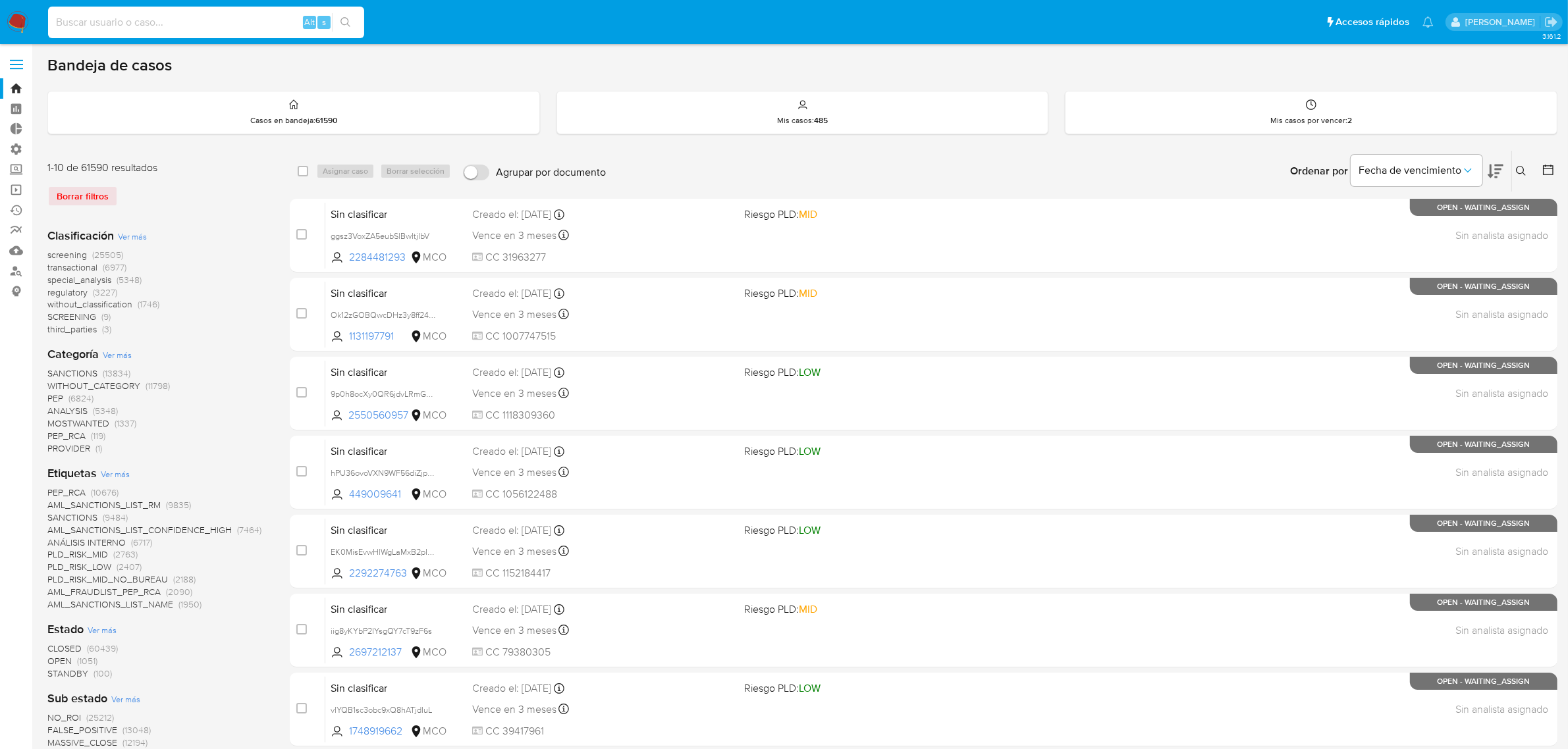
click at [152, 20] on input at bounding box center [206, 22] width 316 height 17
paste input "1683100442"
type input "1683100442"
click at [356, 30] on button "search-icon" at bounding box center [345, 22] width 27 height 19
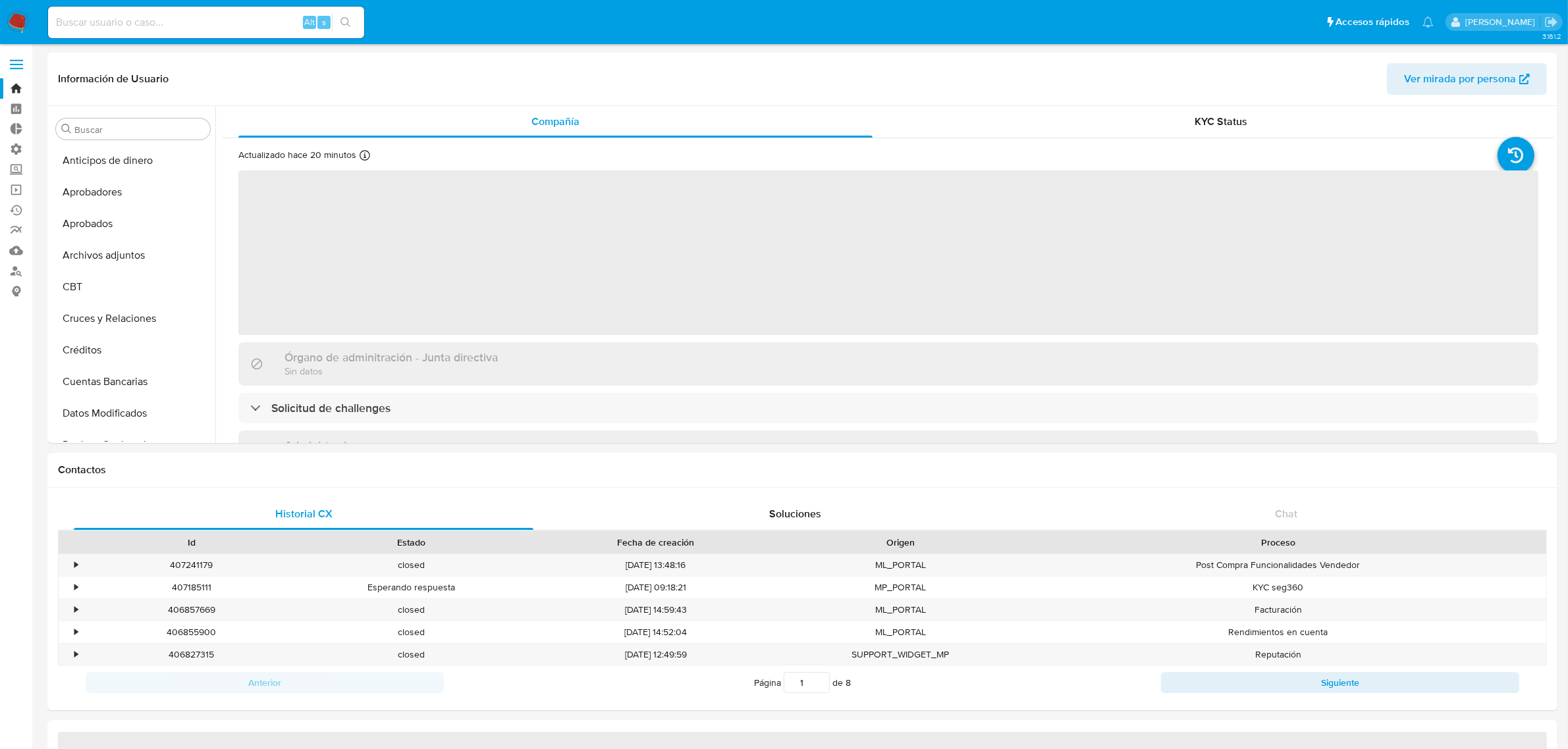
select select "10"
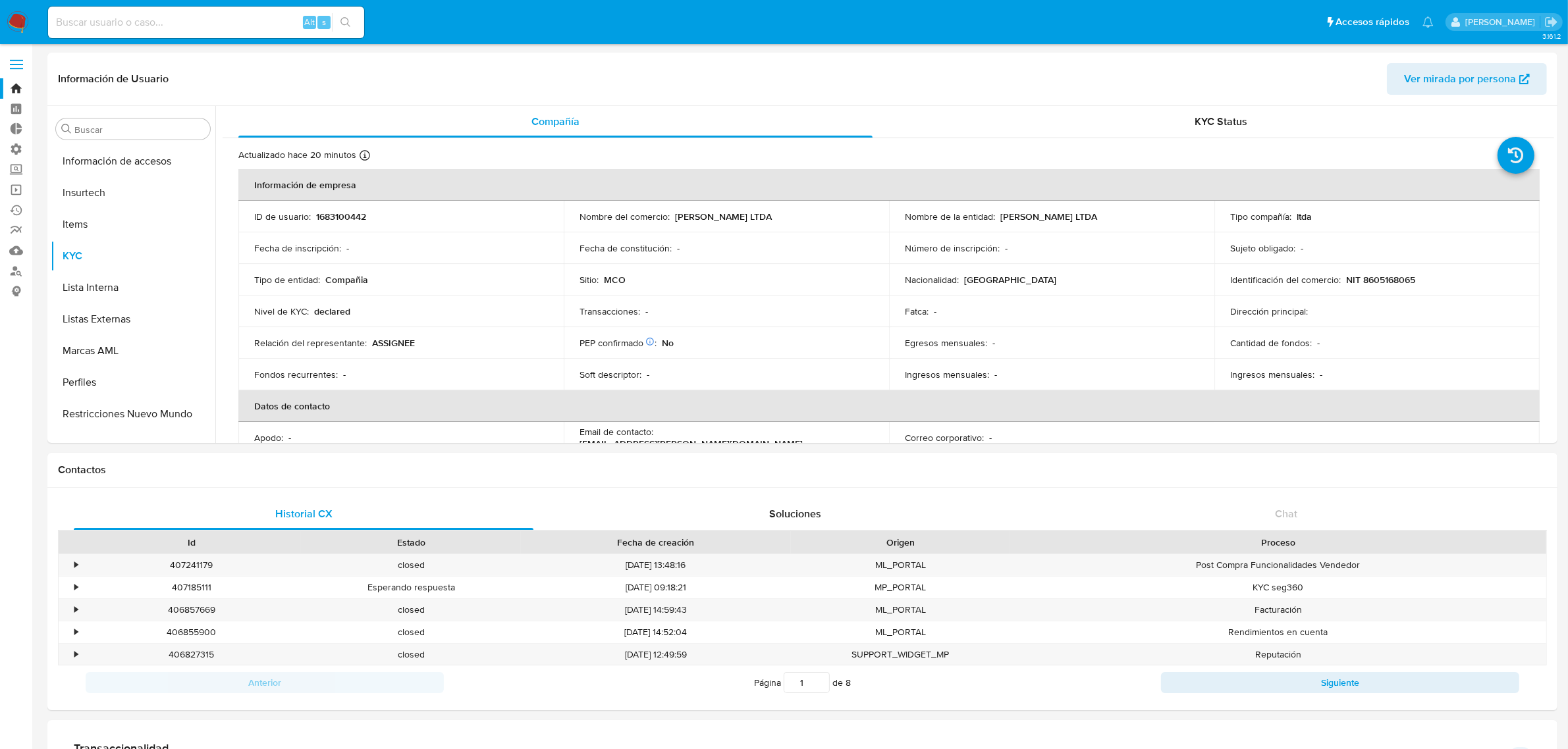
scroll to position [619, 0]
click at [1262, 115] on div "KYC Status" at bounding box center [1221, 122] width 634 height 32
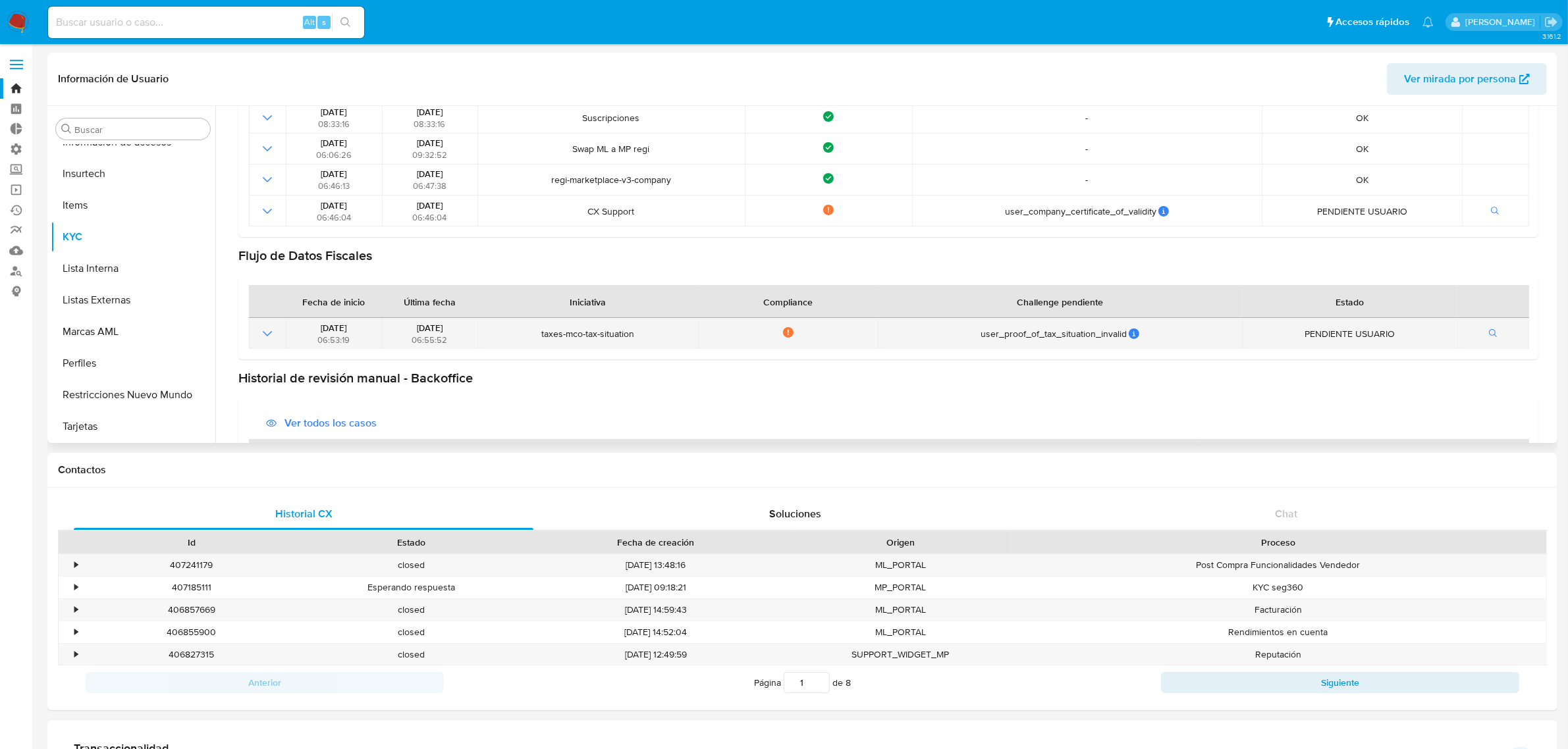
scroll to position [250, 0]
click at [270, 340] on icon "Mostrar operación" at bounding box center [267, 335] width 16 height 16
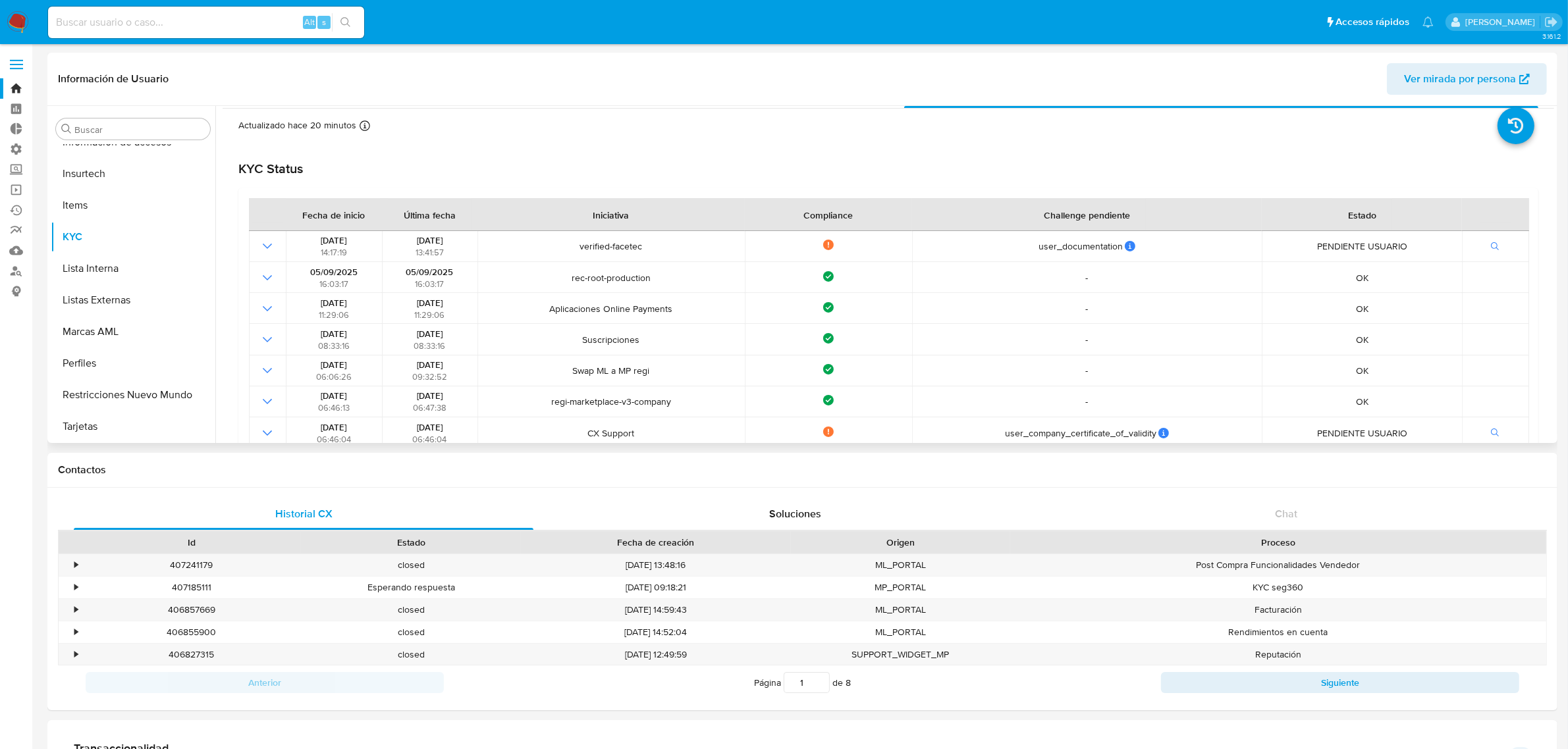
scroll to position [0, 0]
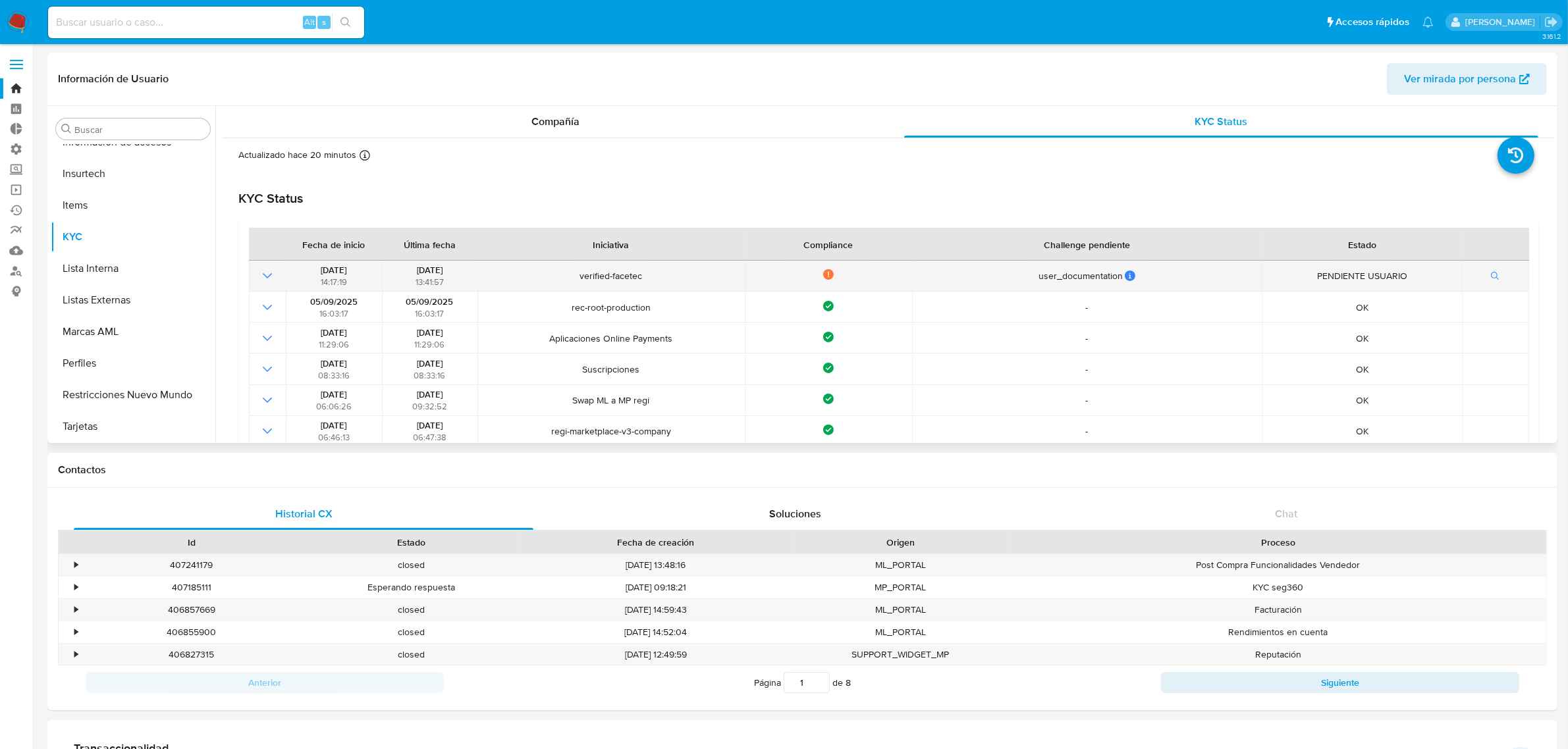
click at [265, 278] on icon "Mostrar operación" at bounding box center [267, 275] width 9 height 5
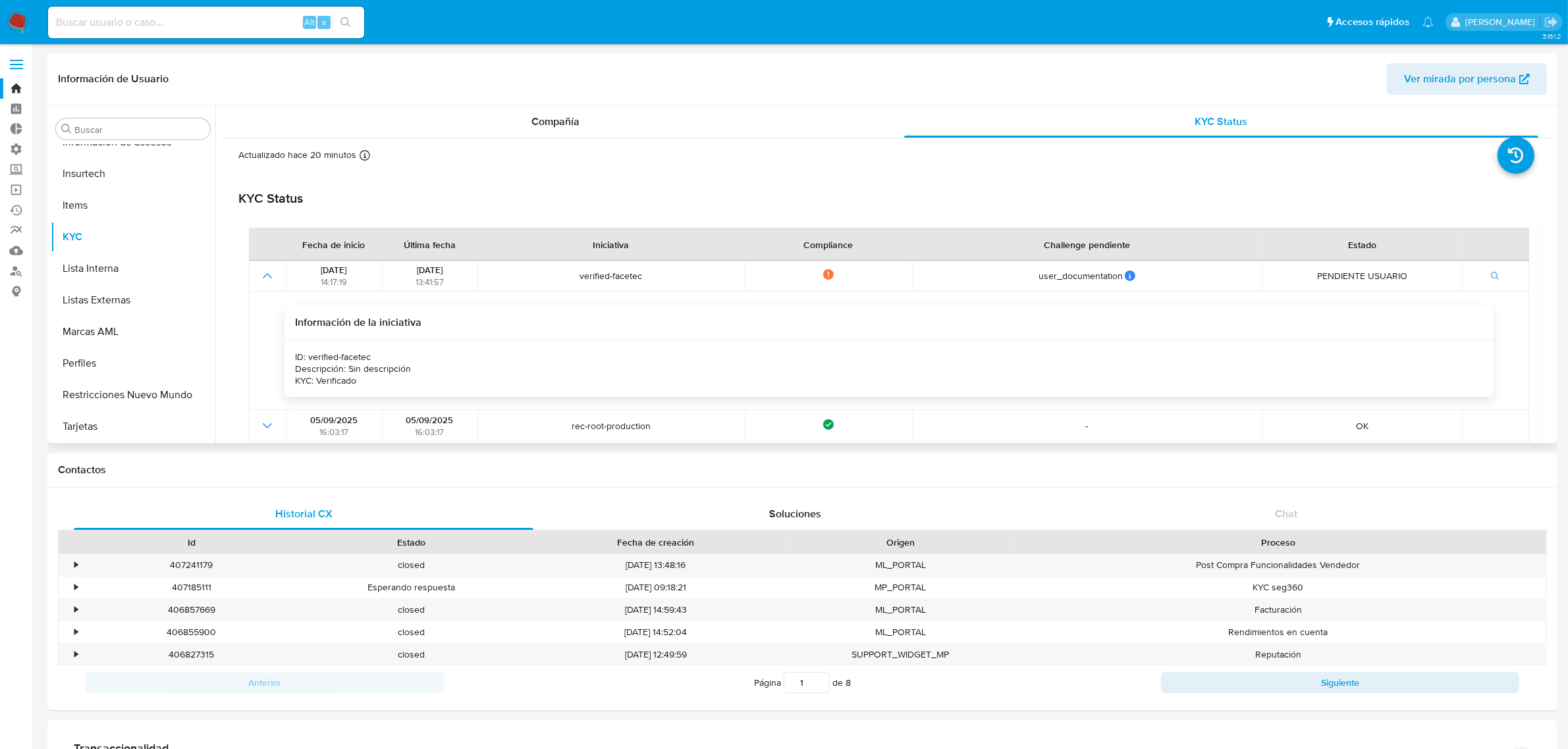
click at [1447, 71] on span "Ver mirada por persona" at bounding box center [1459, 79] width 112 height 32
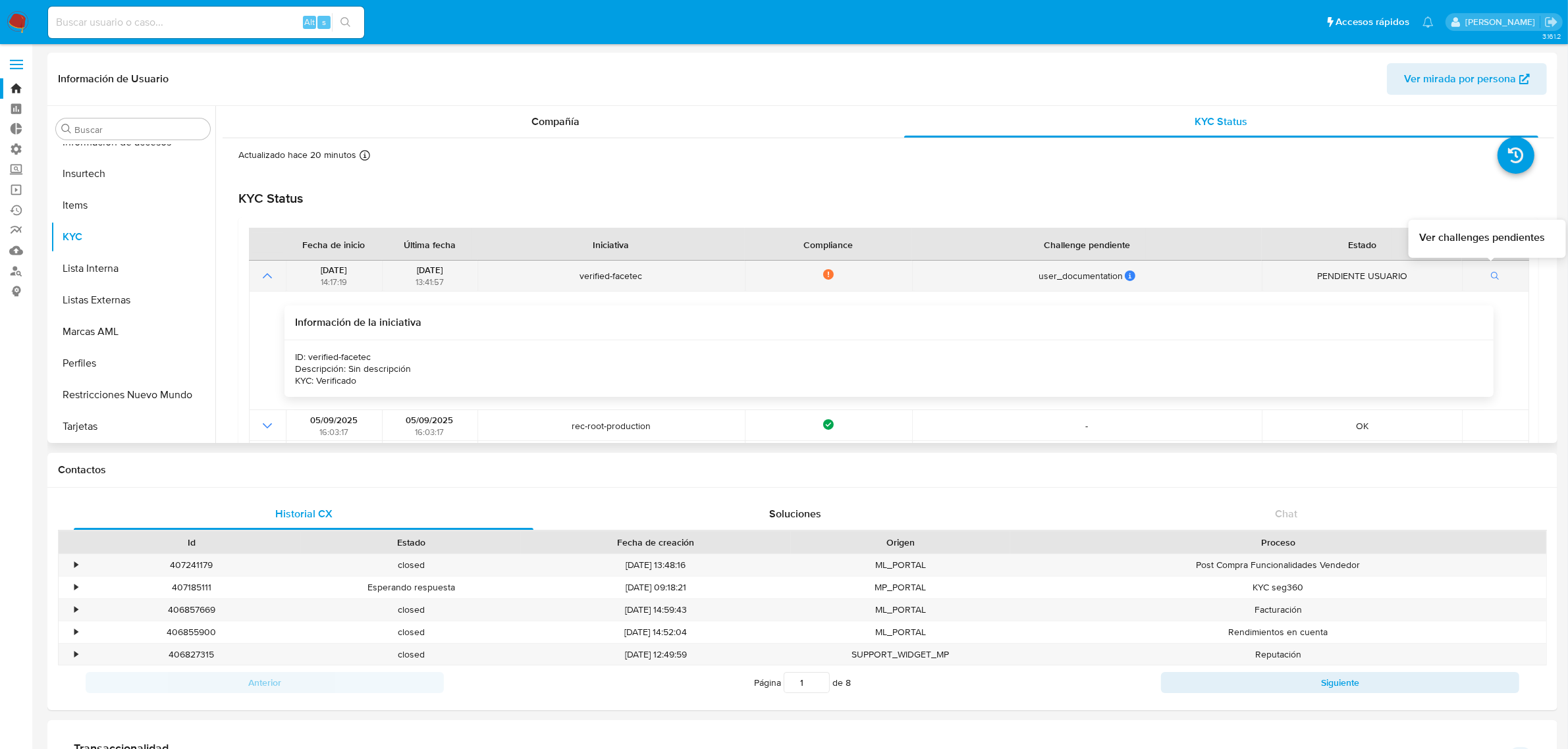
click at [1485, 280] on button "button" at bounding box center [1495, 276] width 22 height 16
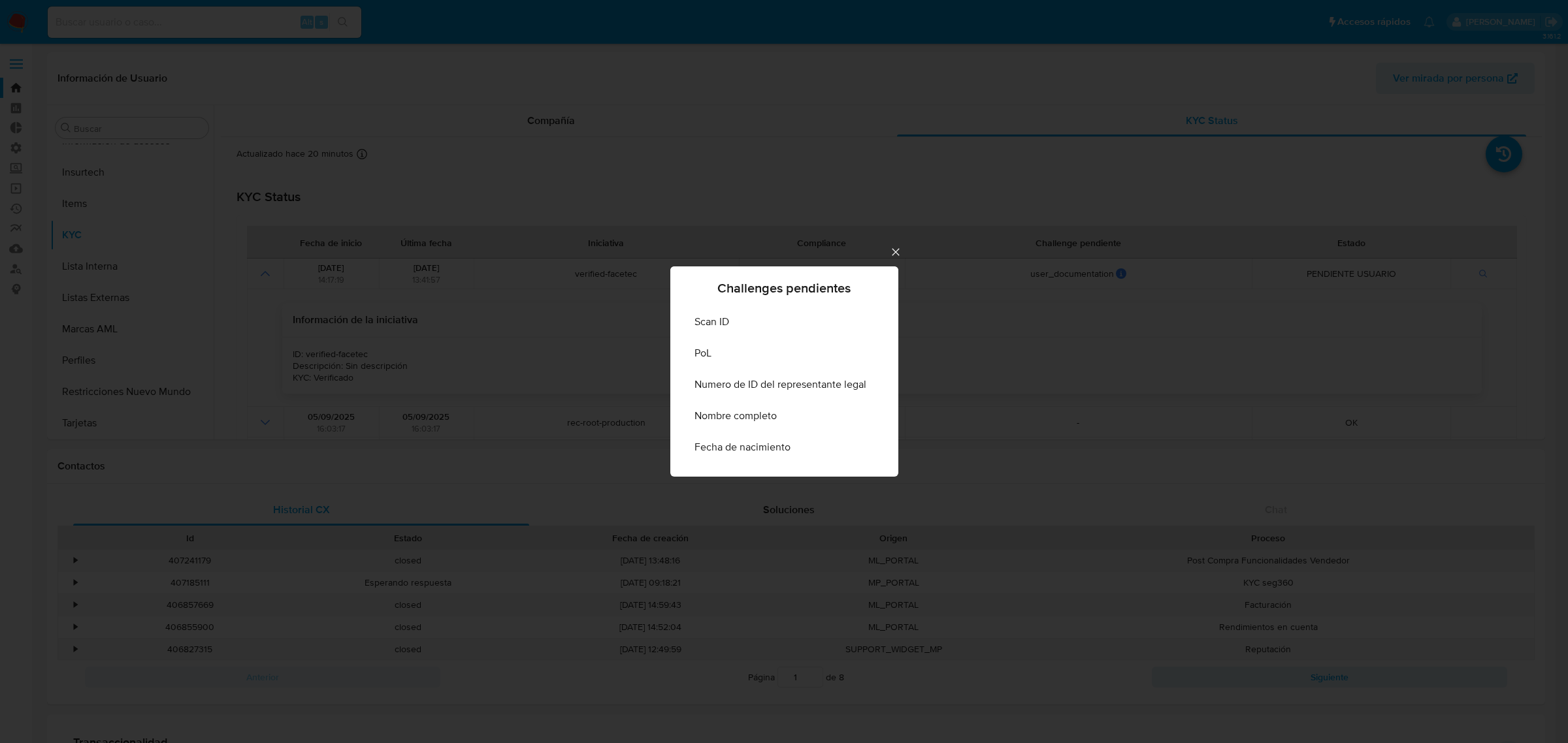
click at [893, 252] on icon "Cerrar" at bounding box center [896, 252] width 13 height 13
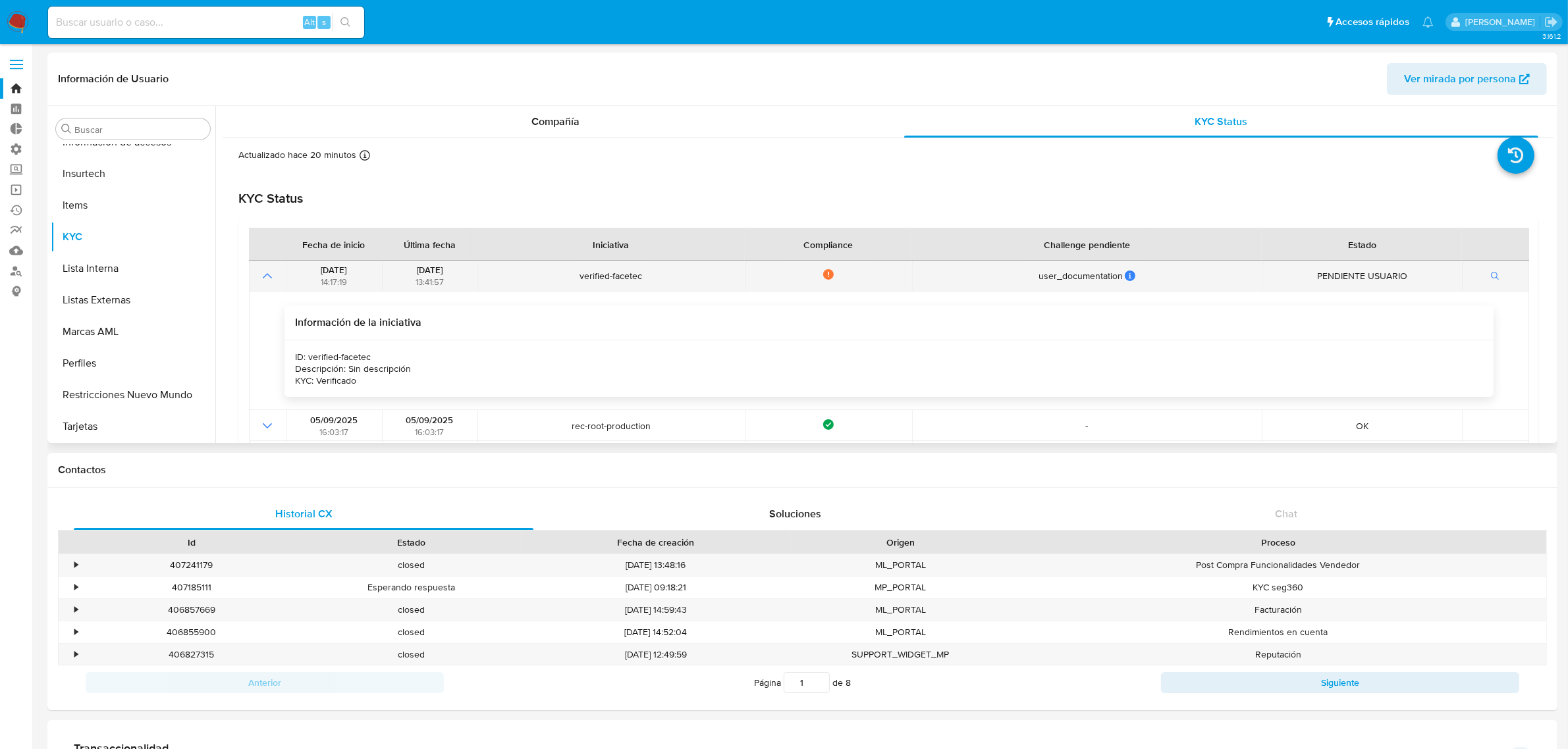
click at [346, 277] on span "14:17:19" at bounding box center [334, 282] width 27 height 12
click at [828, 270] on div "Not compliance" at bounding box center [828, 276] width 159 height 13
click at [683, 101] on div "Información de Usuario Ver mirada por persona" at bounding box center [802, 79] width 1510 height 53
click at [681, 117] on div "Compañía" at bounding box center [556, 122] width 634 height 32
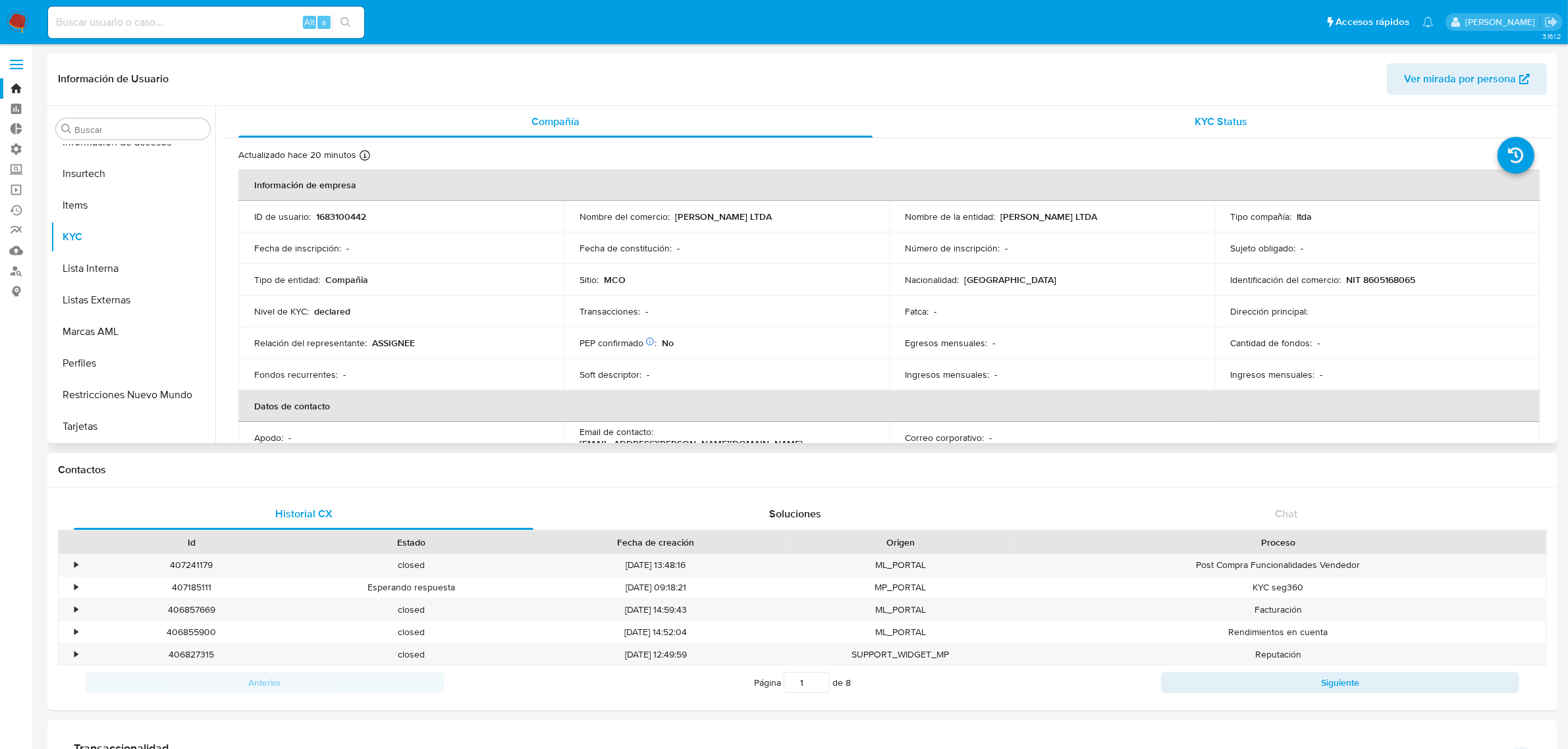
click at [1044, 123] on div "KYC Status" at bounding box center [1221, 122] width 634 height 32
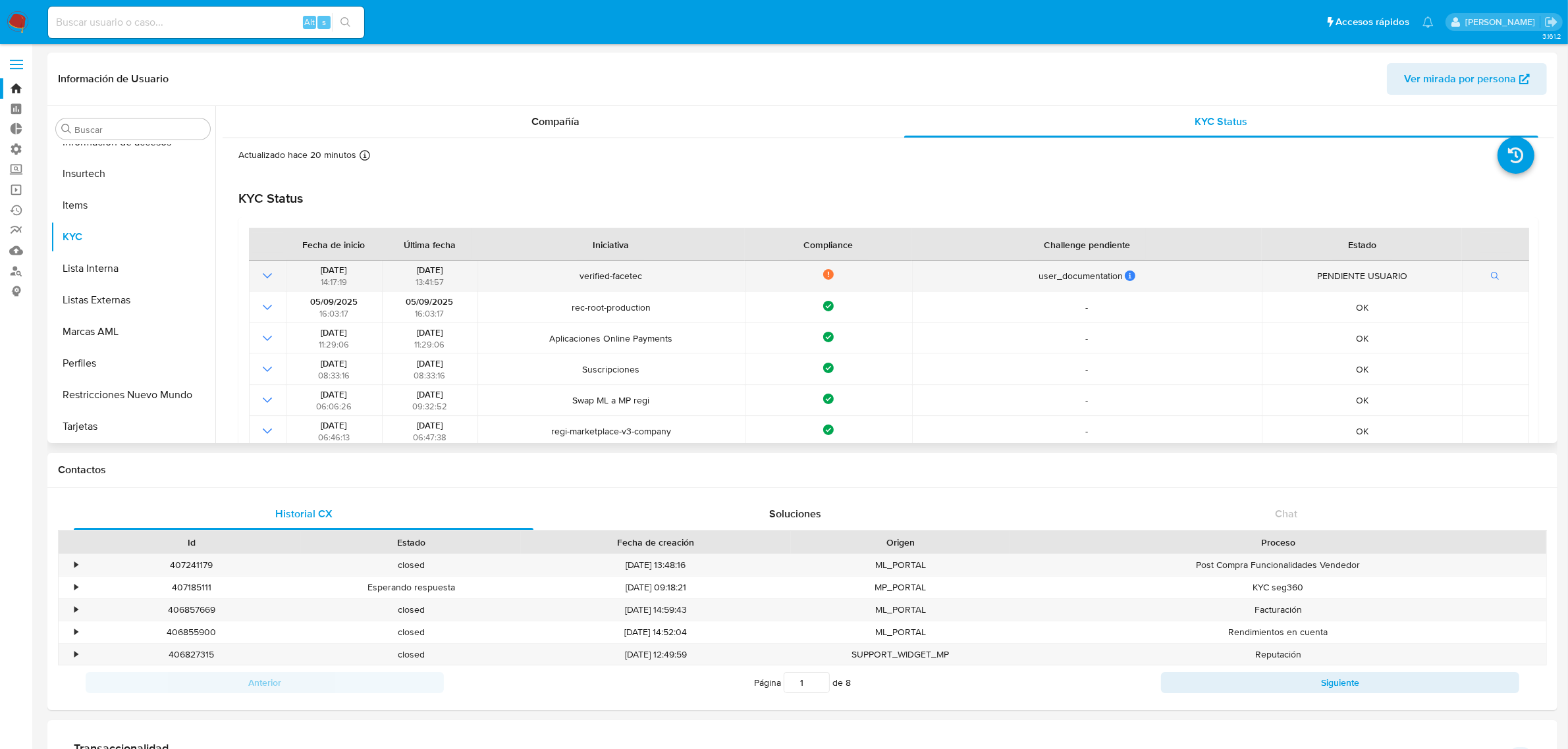
click at [271, 274] on icon "Mostrar operación" at bounding box center [267, 275] width 9 height 5
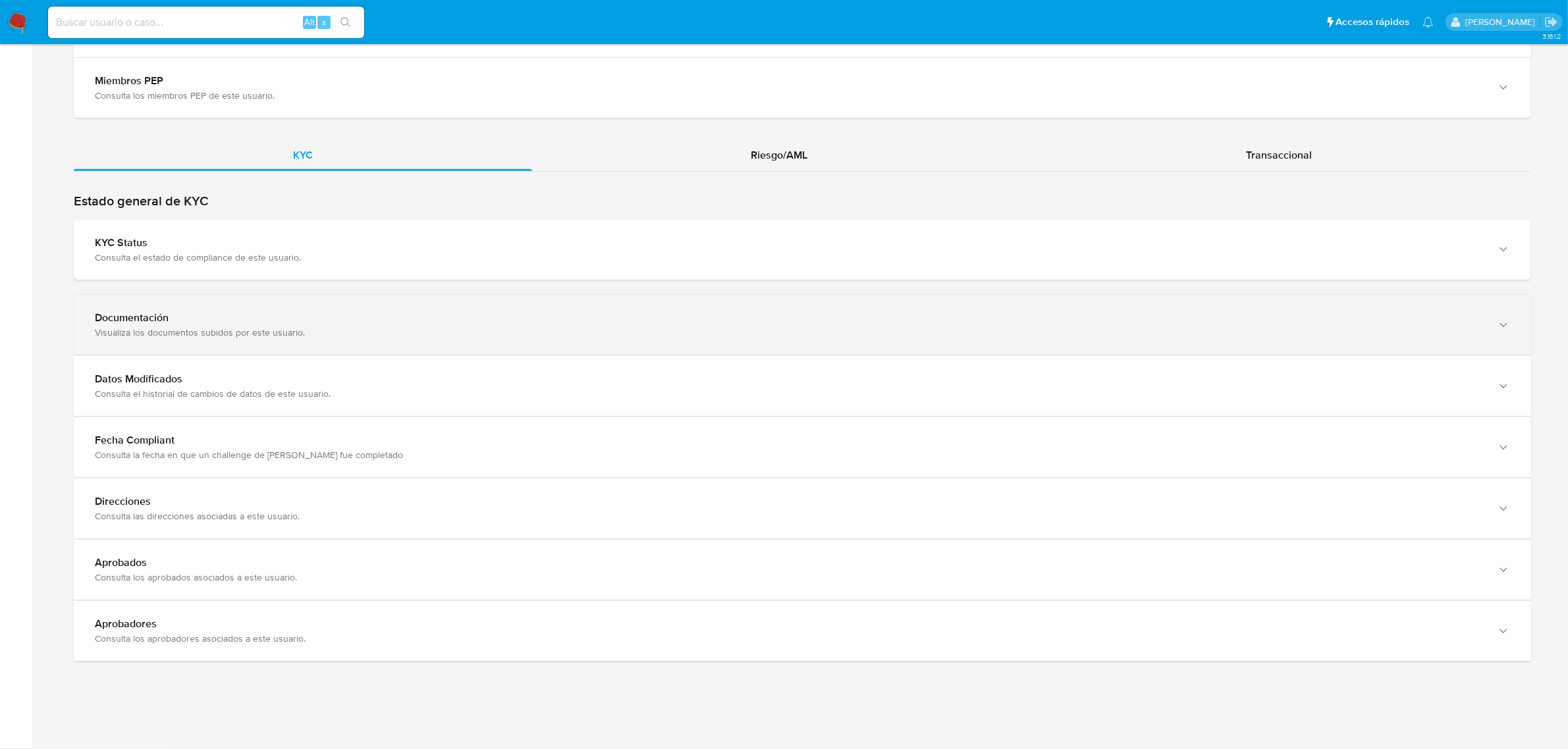
scroll to position [1316, 0]
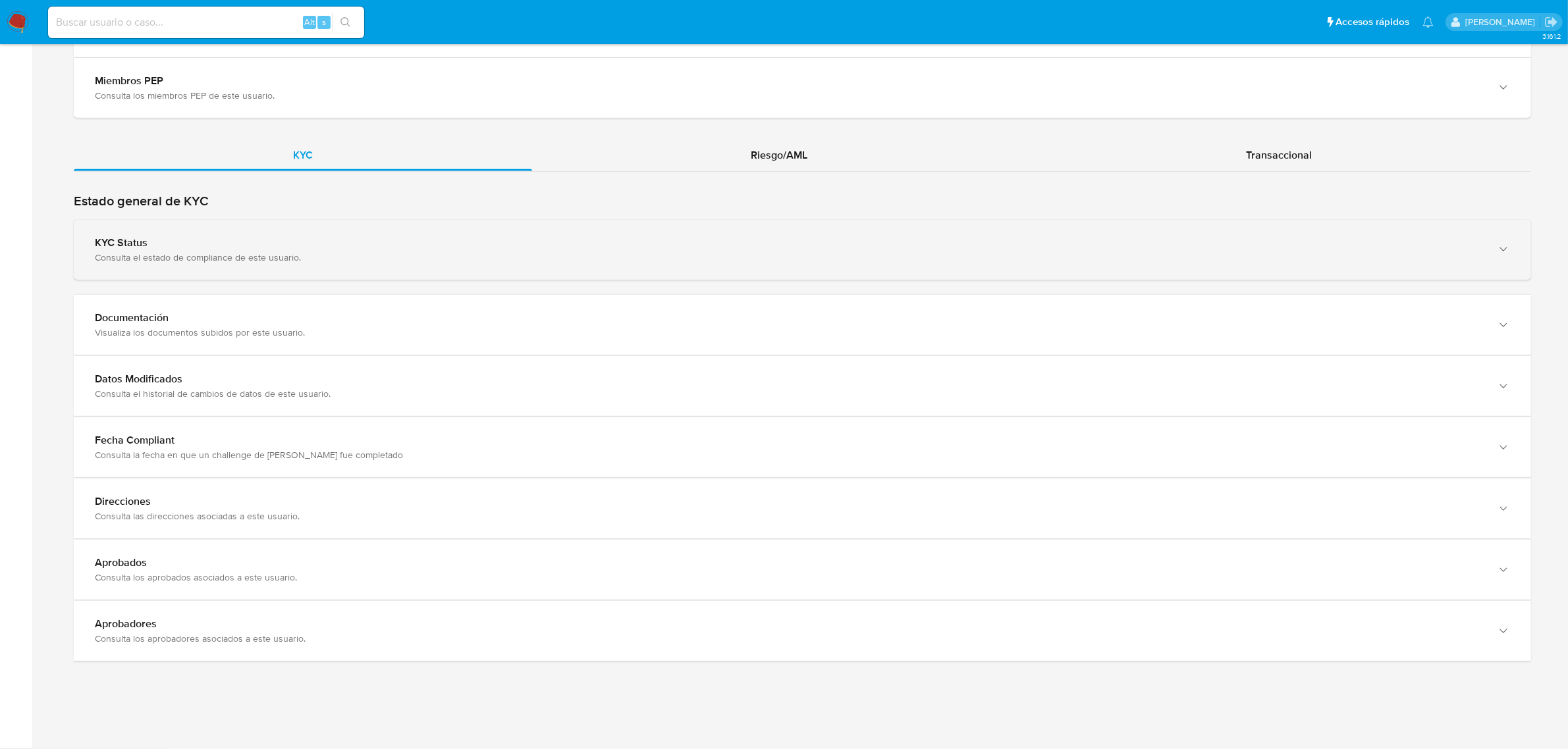
click at [277, 239] on div "KYC Status" at bounding box center [789, 243] width 1388 height 13
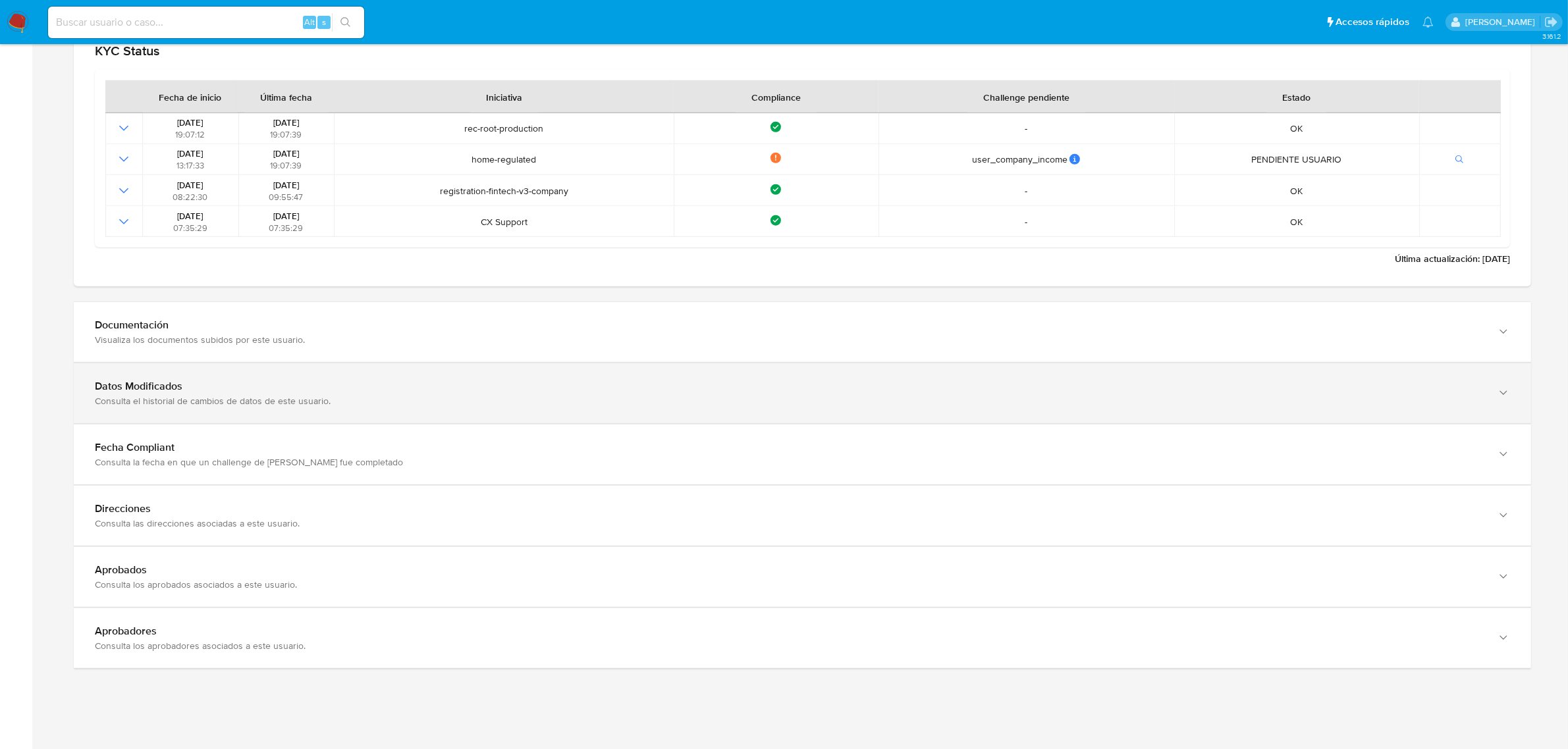
scroll to position [1584, 0]
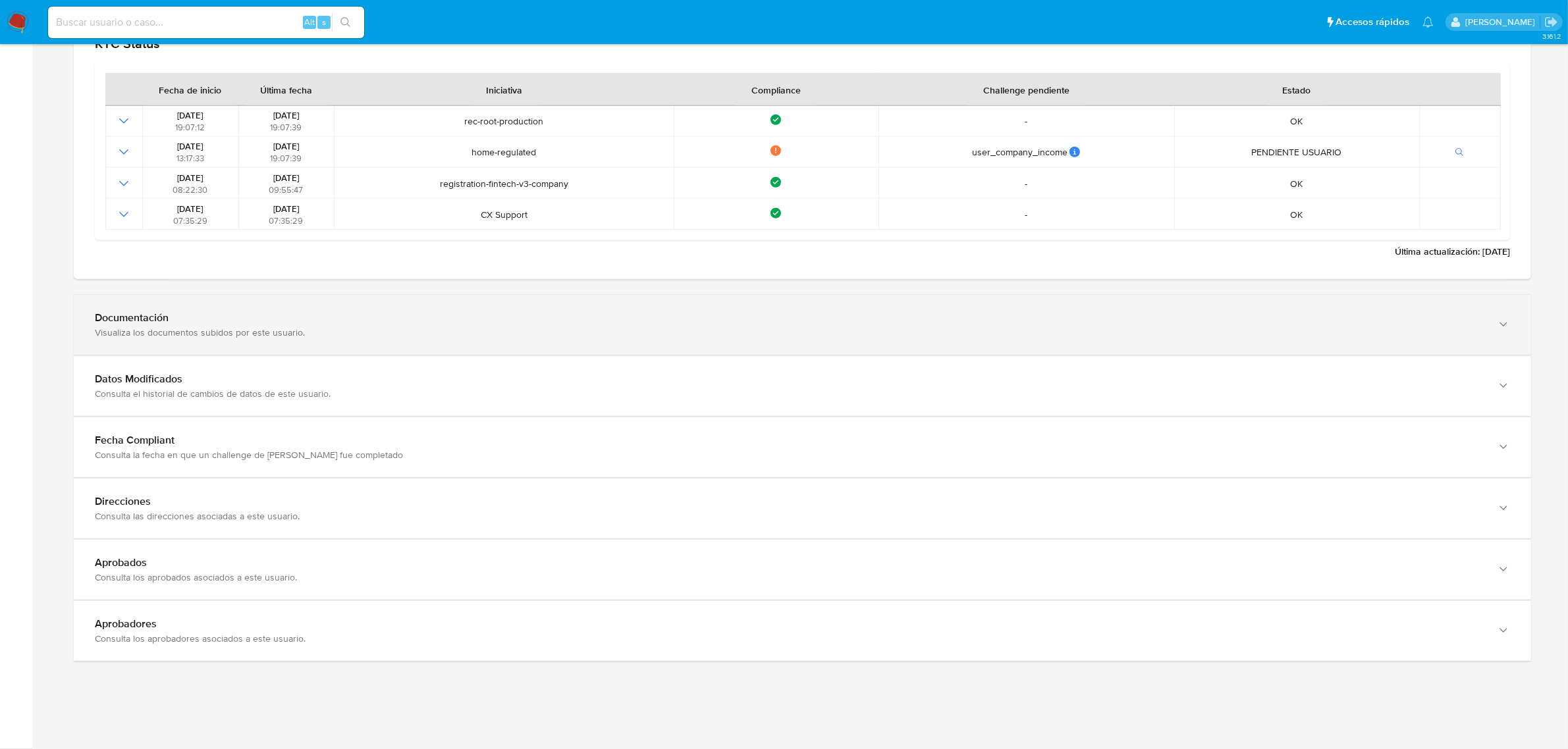
click at [336, 345] on div "Documentación Visualiza los documentos subidos por este usuario." at bounding box center [802, 324] width 1457 height 60
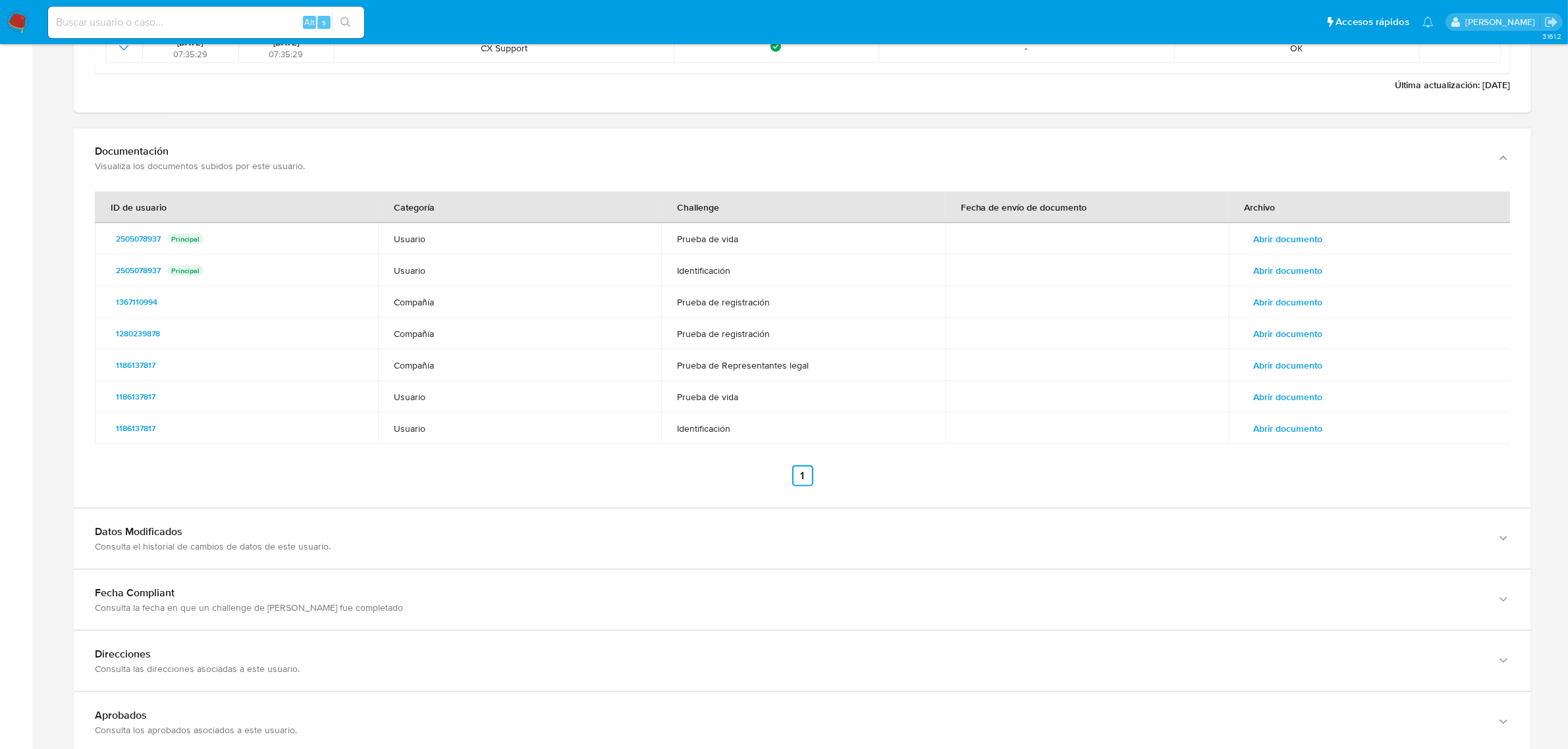
scroll to position [1749, 0]
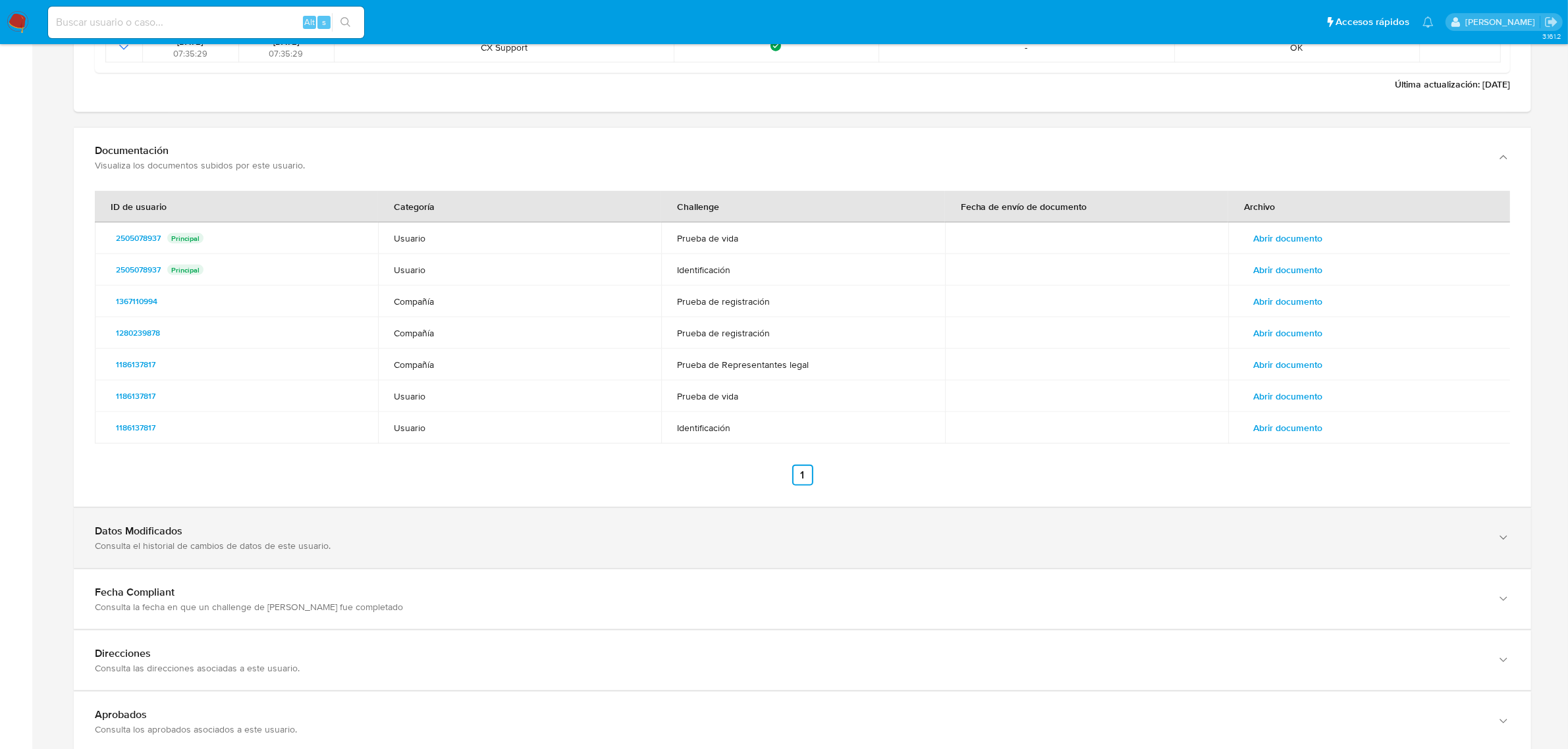
click at [373, 538] on div "Datos Modificados" at bounding box center [789, 531] width 1388 height 13
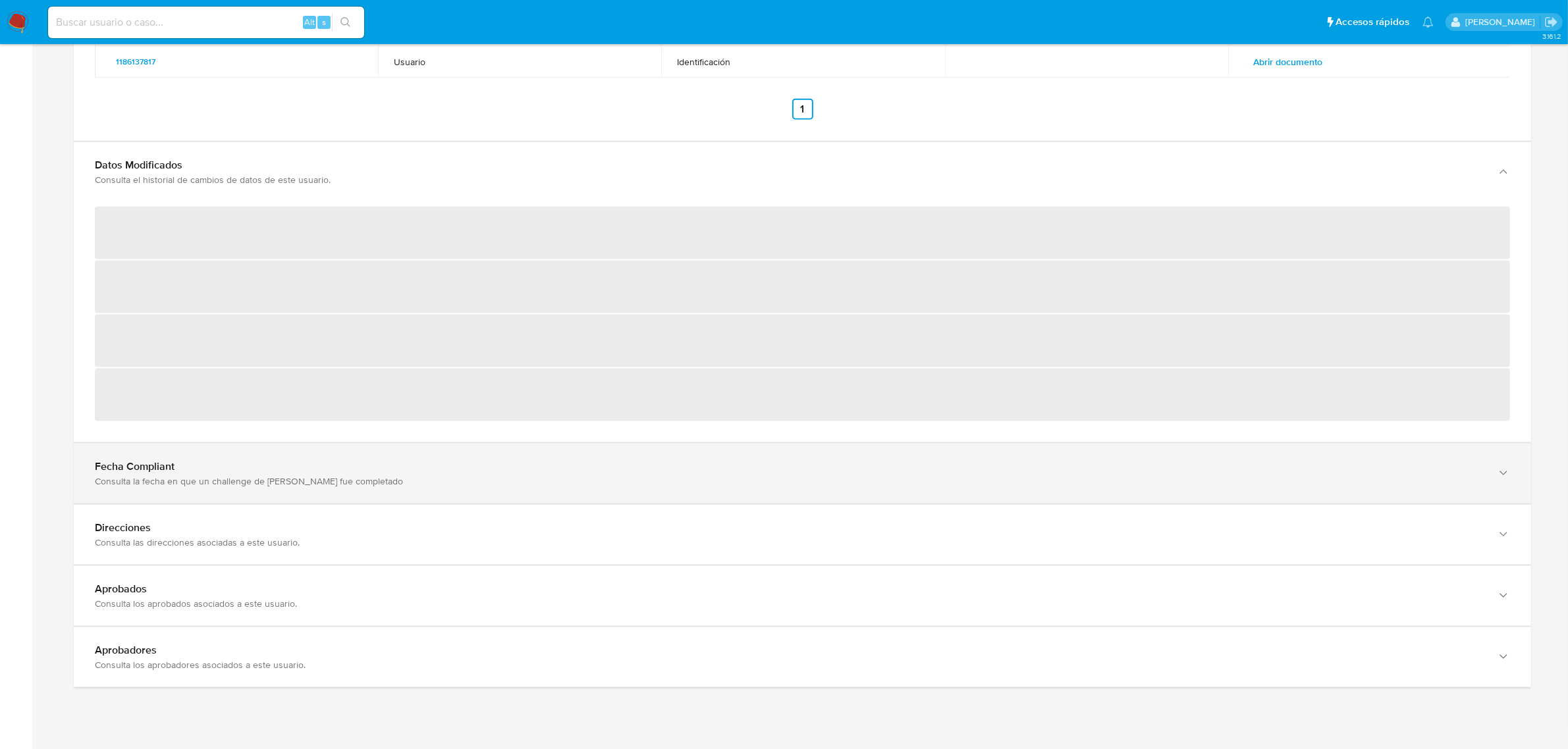
scroll to position [2145, 0]
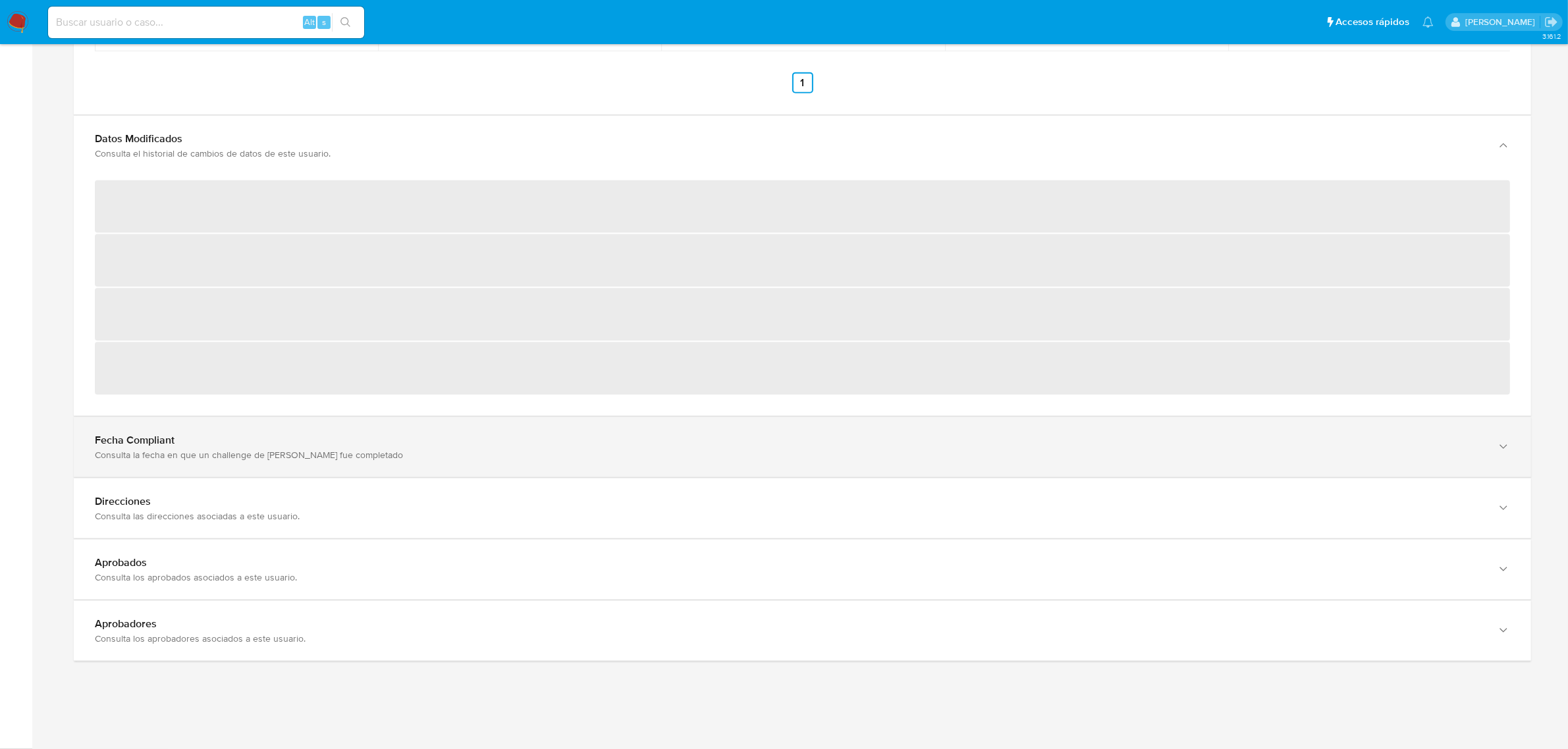
click at [315, 445] on div "Fecha Compliant" at bounding box center [789, 440] width 1388 height 13
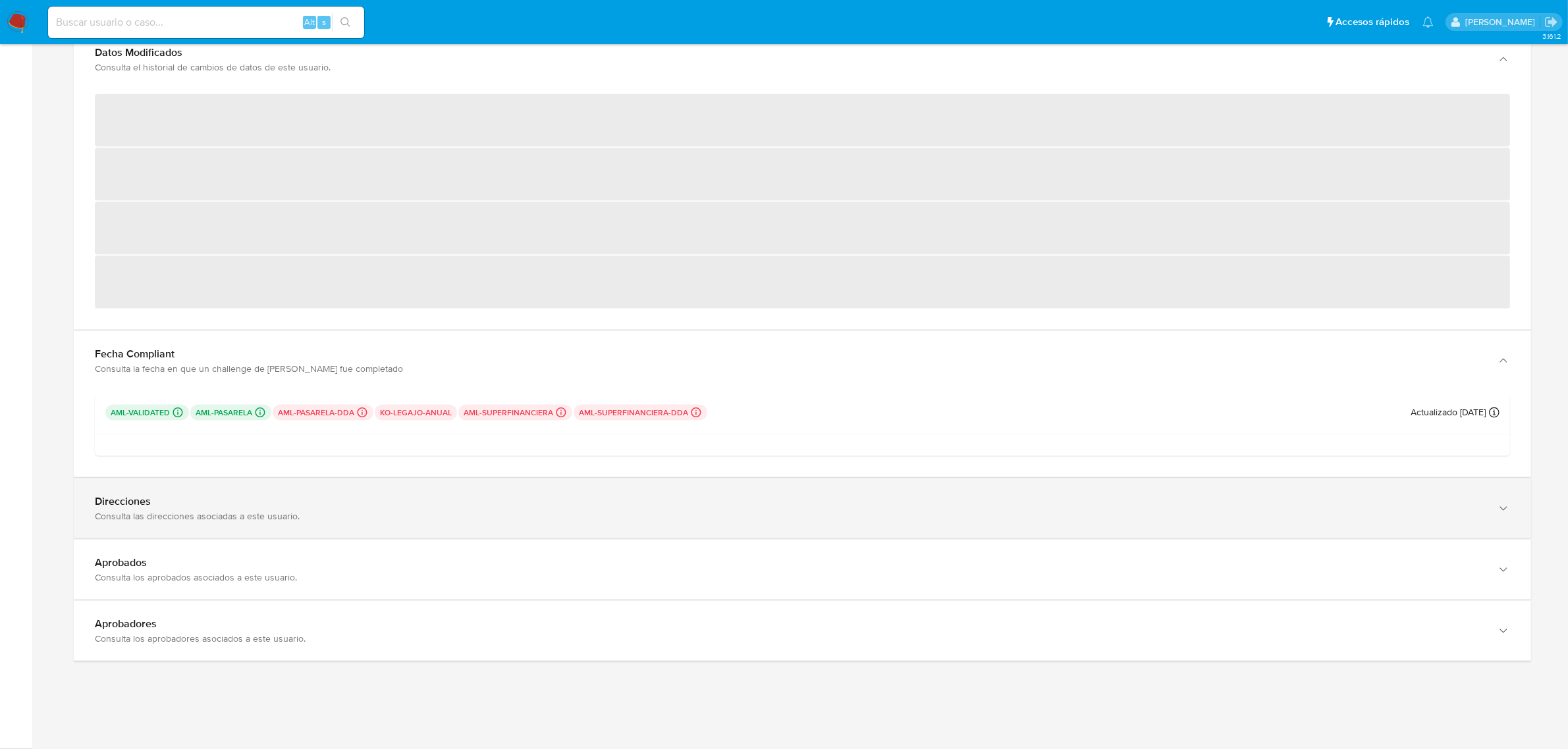
scroll to position [2232, 0]
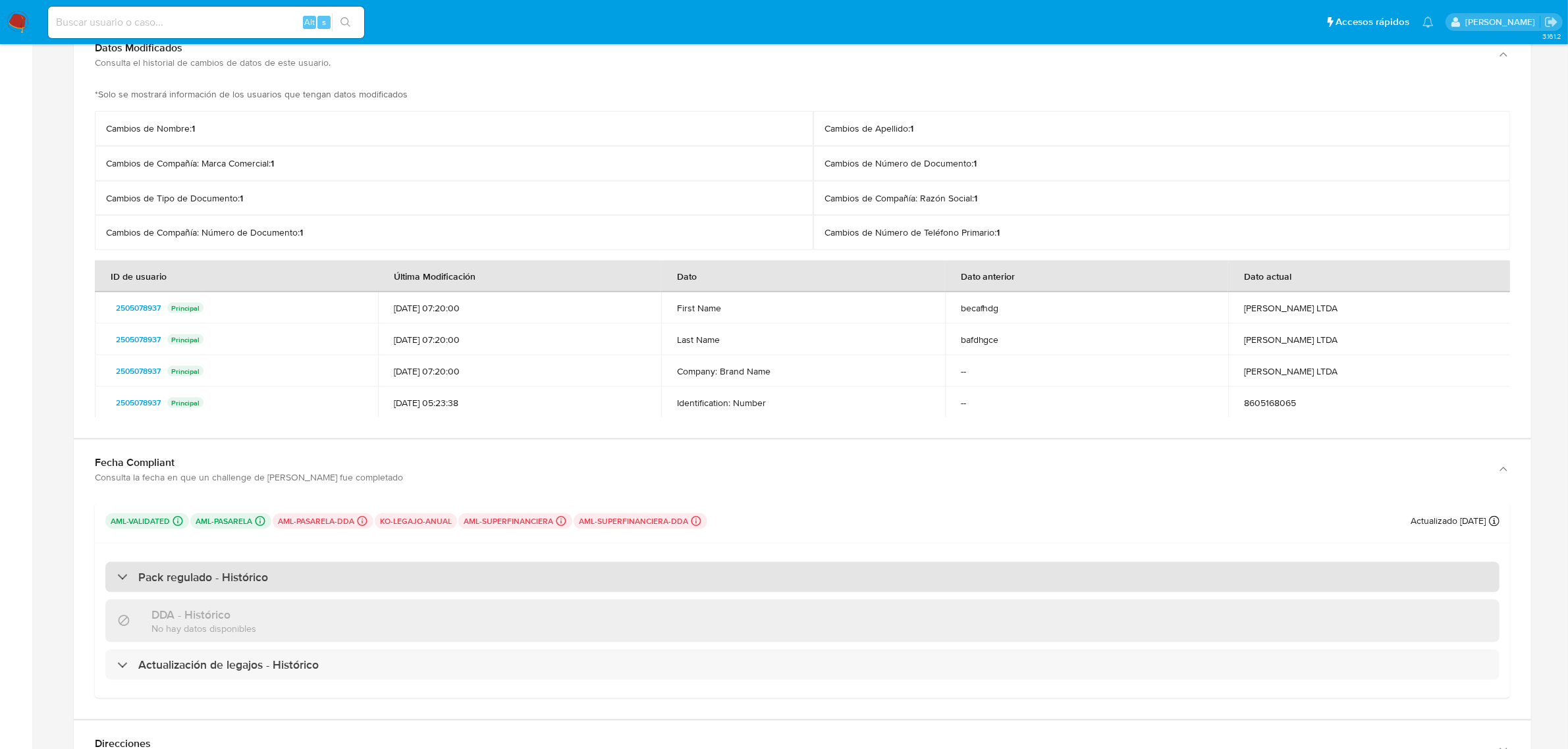
click at [310, 584] on div "Pack regulado - Histórico" at bounding box center [802, 577] width 1394 height 30
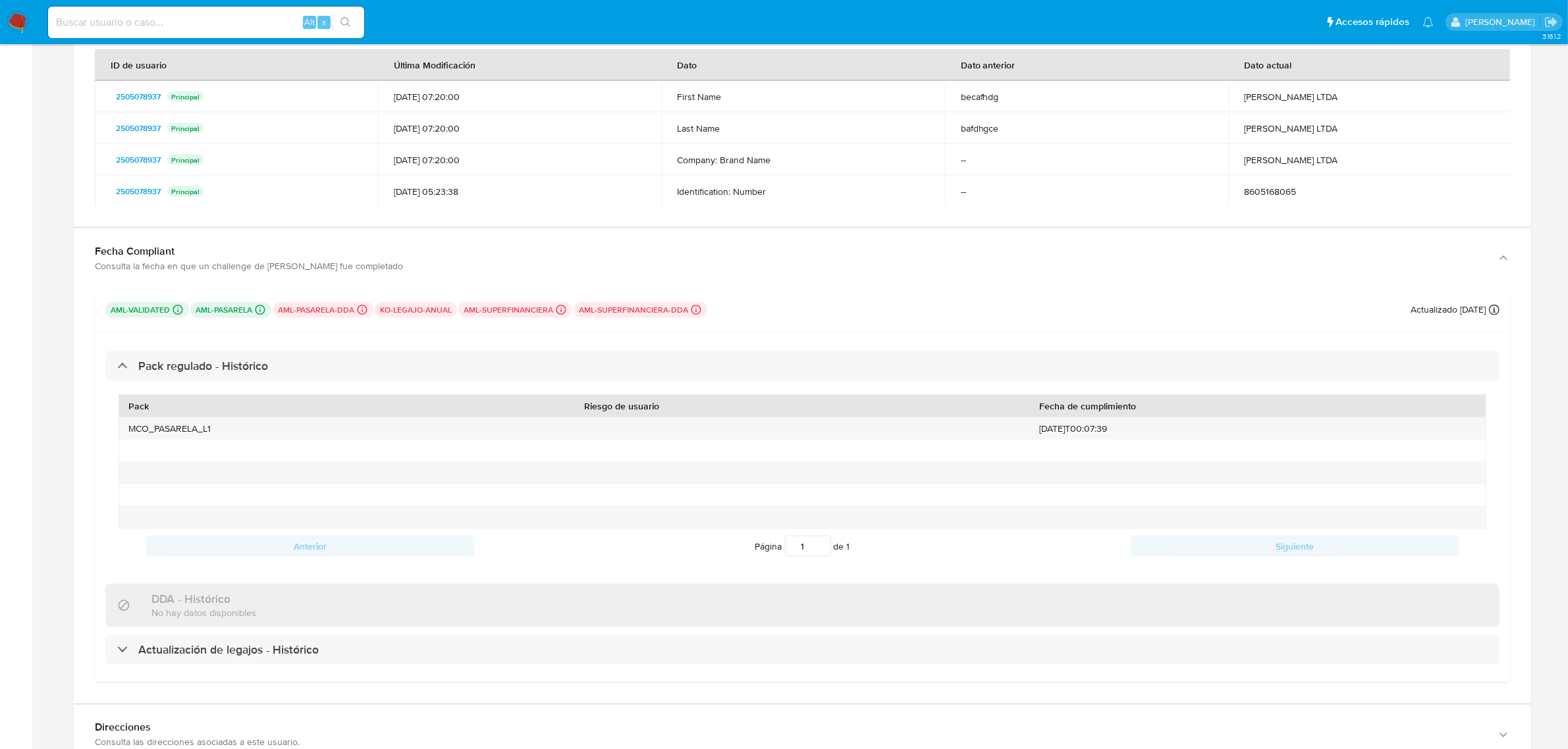
scroll to position [2561, 0]
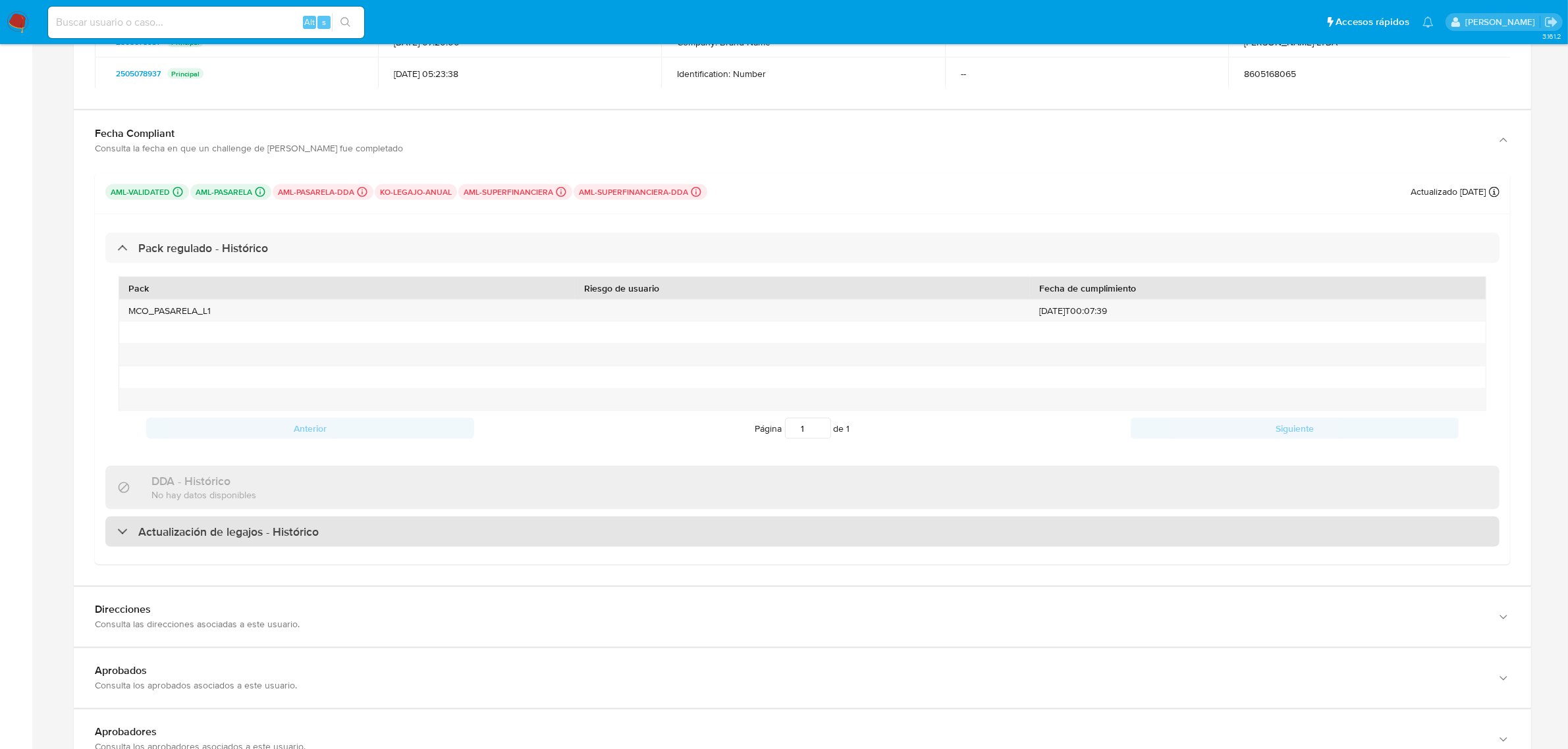
click at [235, 536] on h3 "Actualización de legajos - Histórico" at bounding box center [229, 532] width 180 height 14
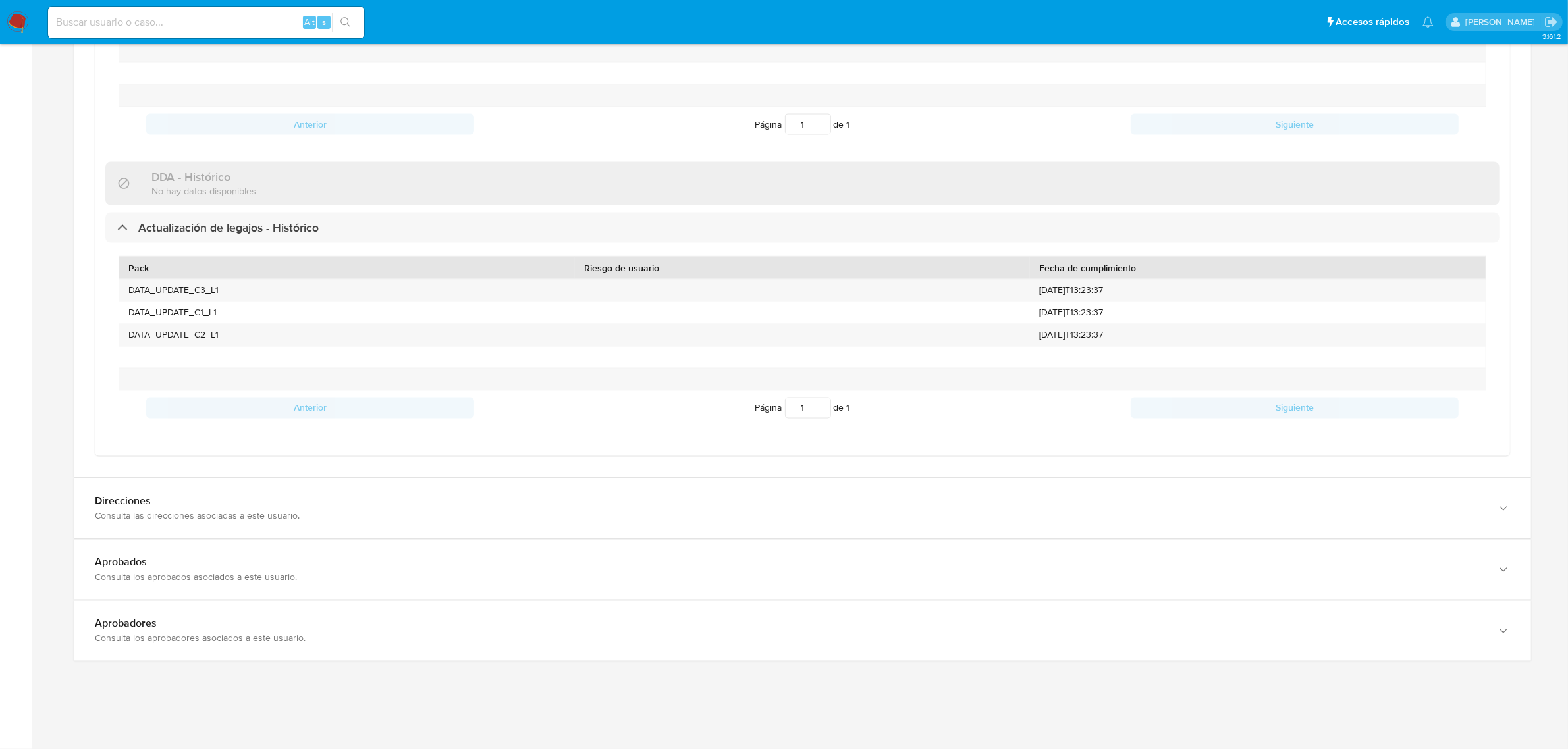
scroll to position [2871, 0]
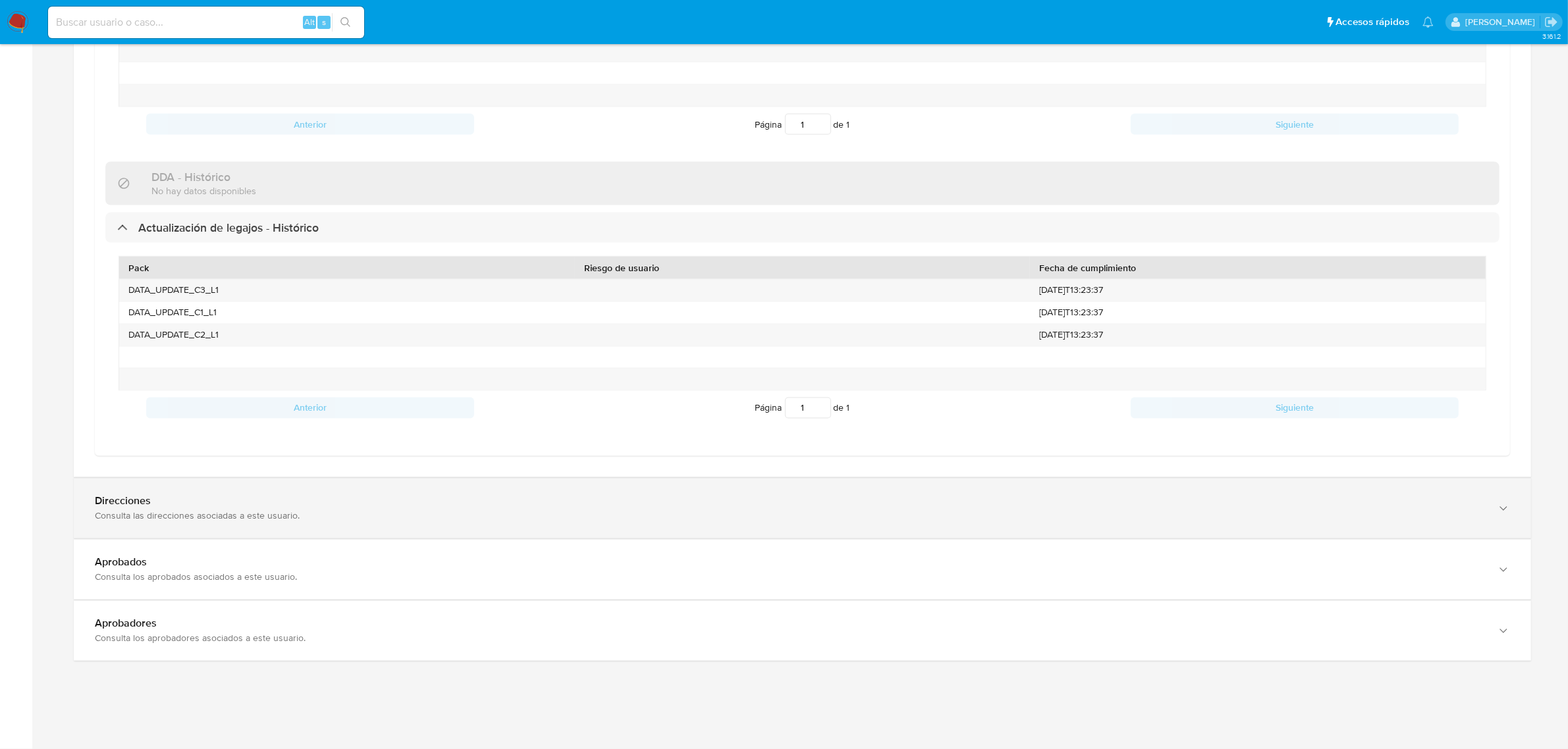
click at [287, 502] on div "Direcciones" at bounding box center [789, 502] width 1388 height 13
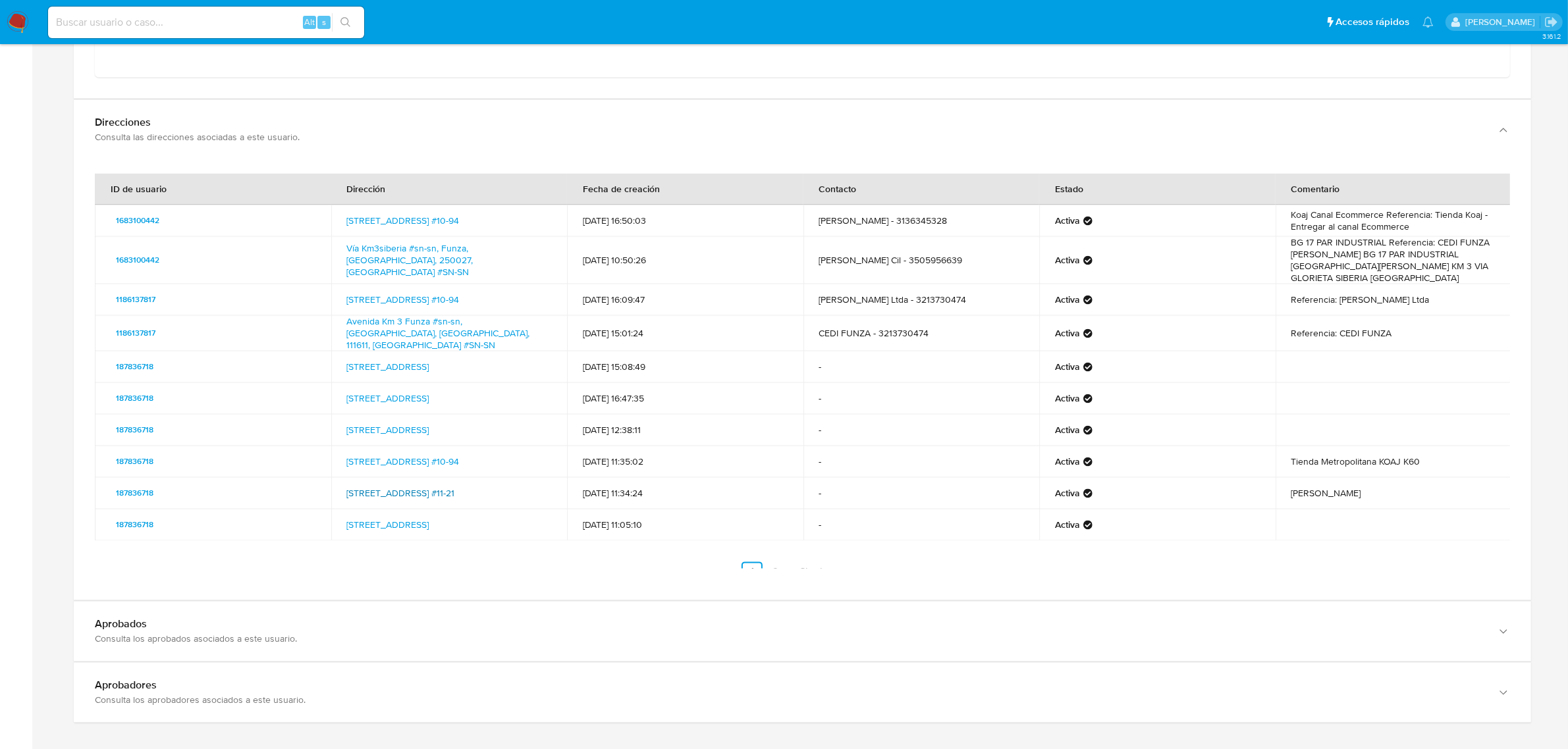
scroll to position [3283, 0]
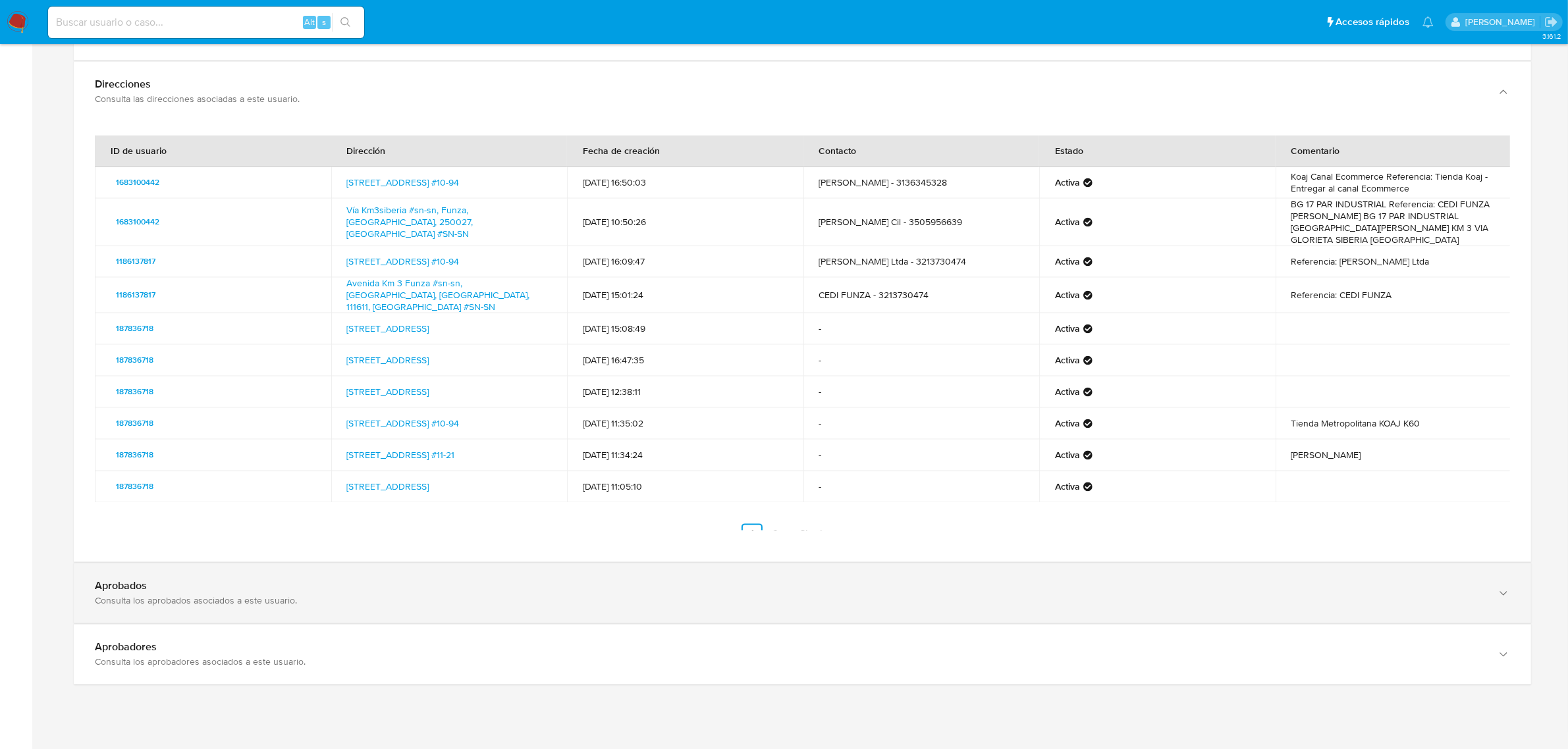
click at [443, 575] on div "Aprobados Consulta los aprobados asociados a este usuario." at bounding box center [802, 593] width 1457 height 60
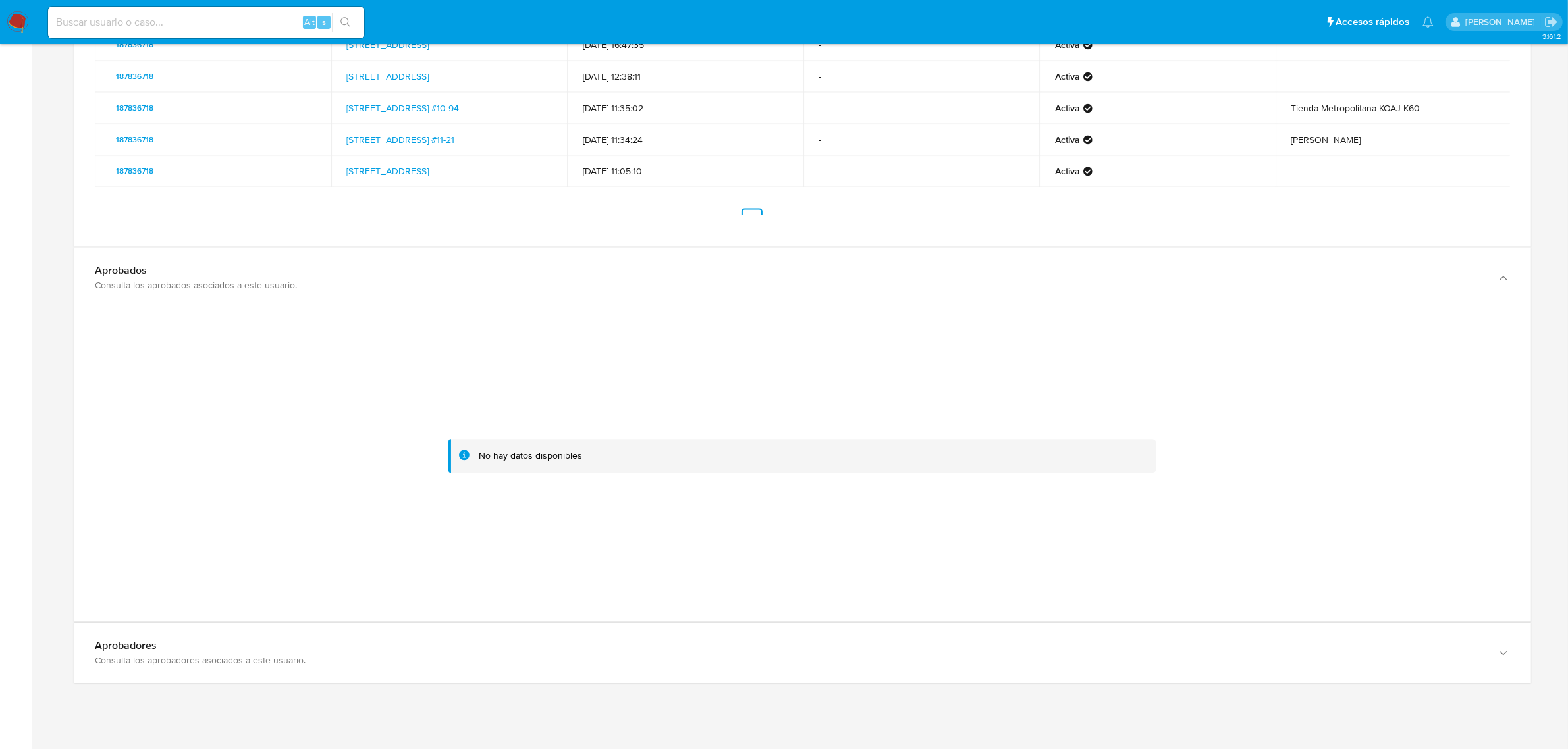
scroll to position [3612, 0]
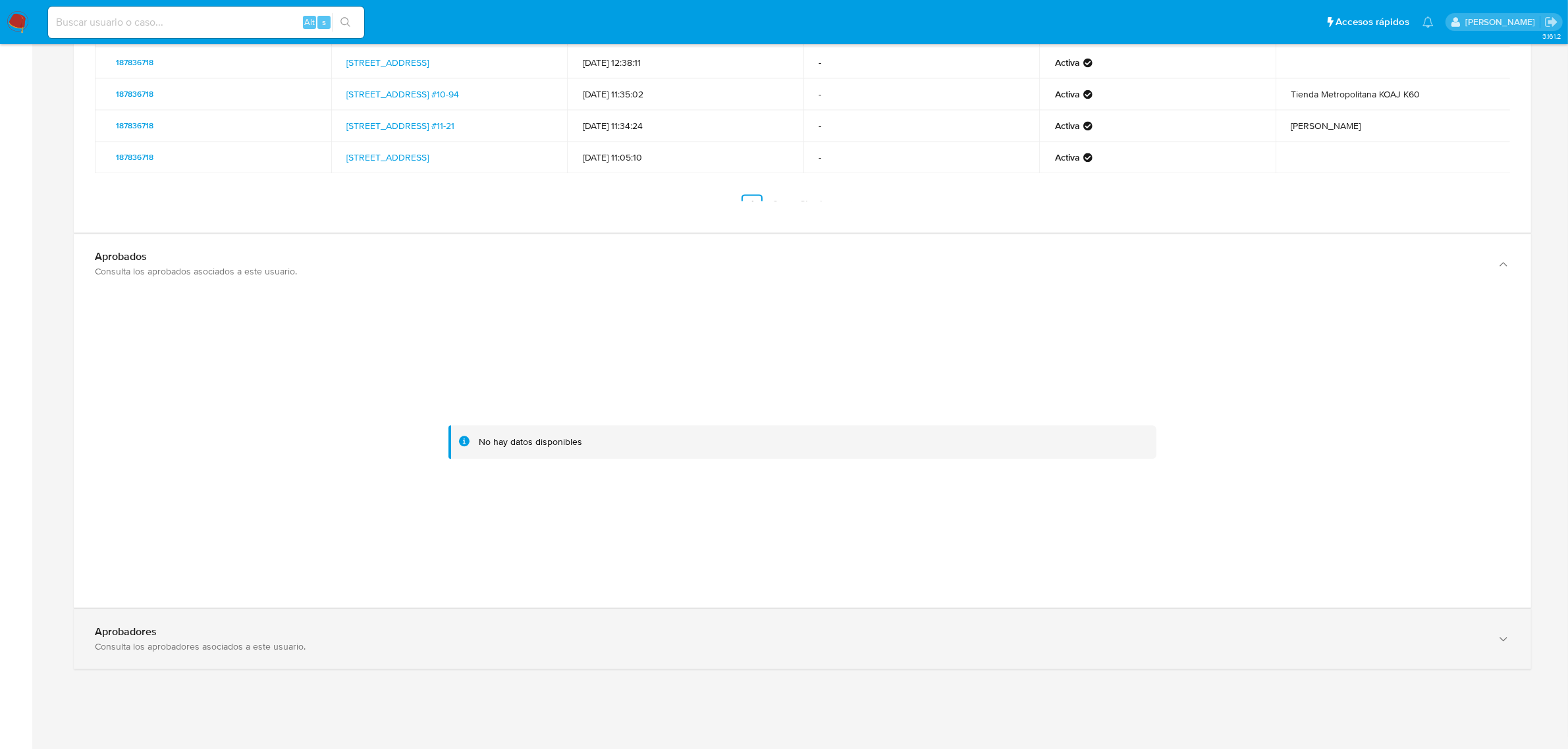
click at [402, 639] on div "Aprobadores" at bounding box center [789, 632] width 1388 height 13
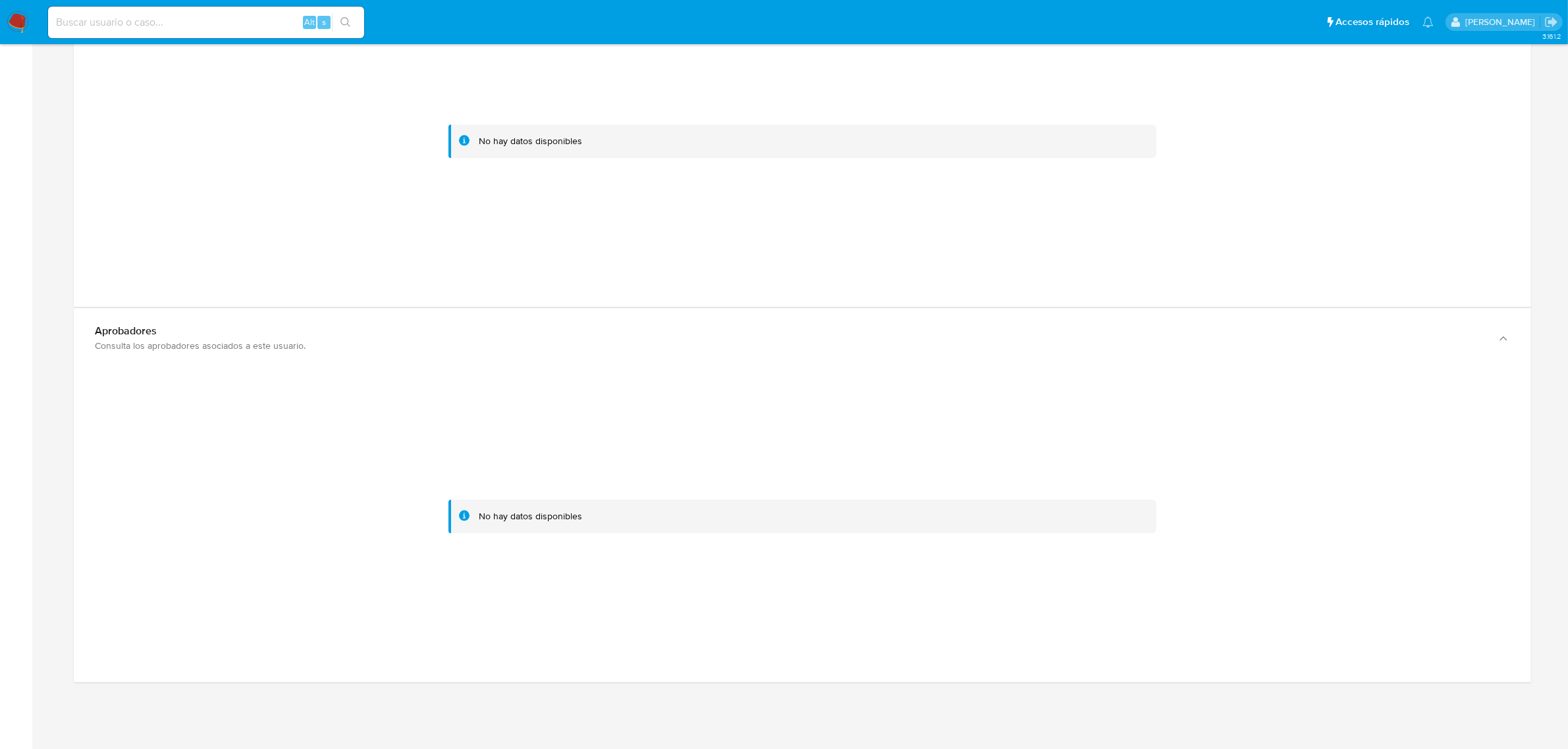
scroll to position [3939, 0]
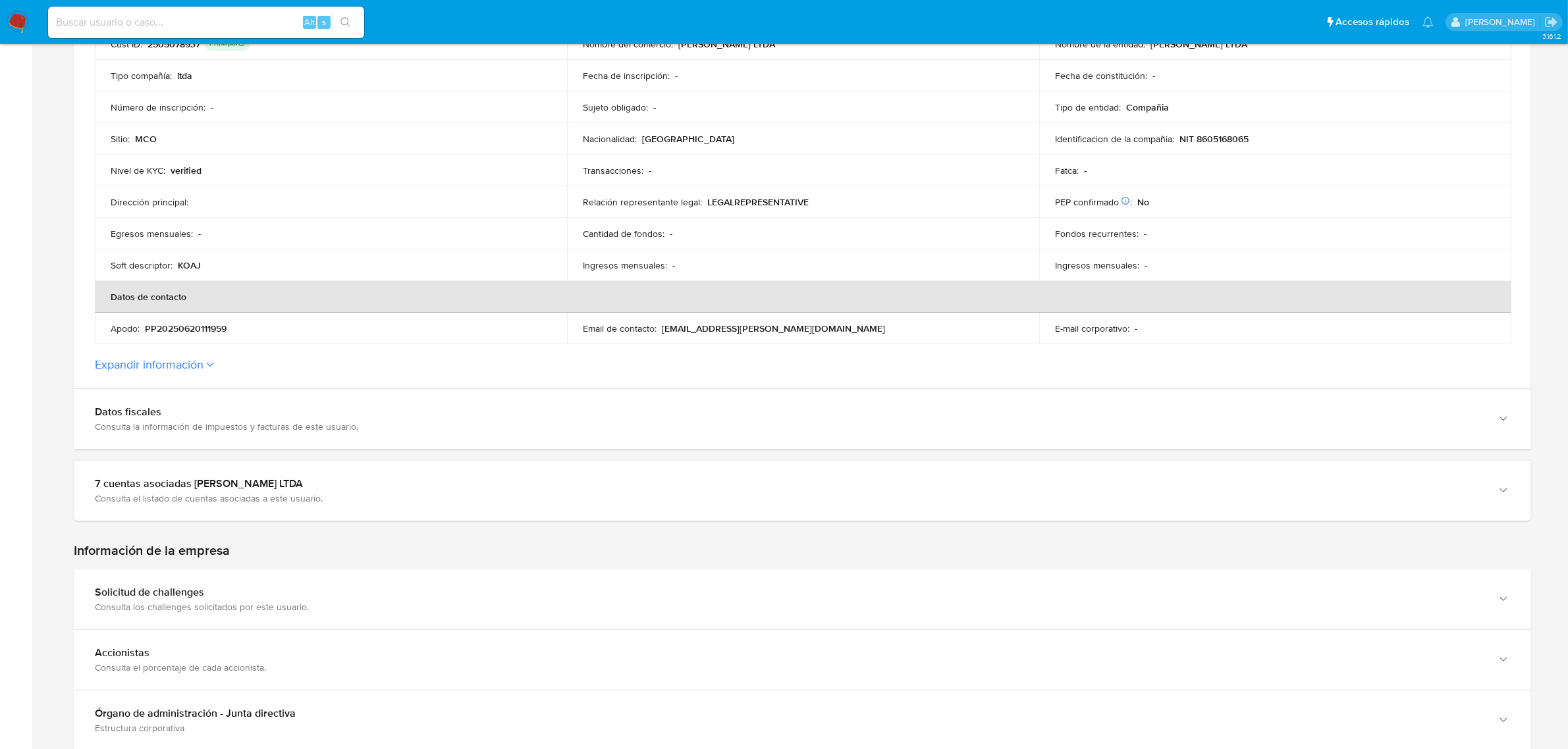
scroll to position [329, 0]
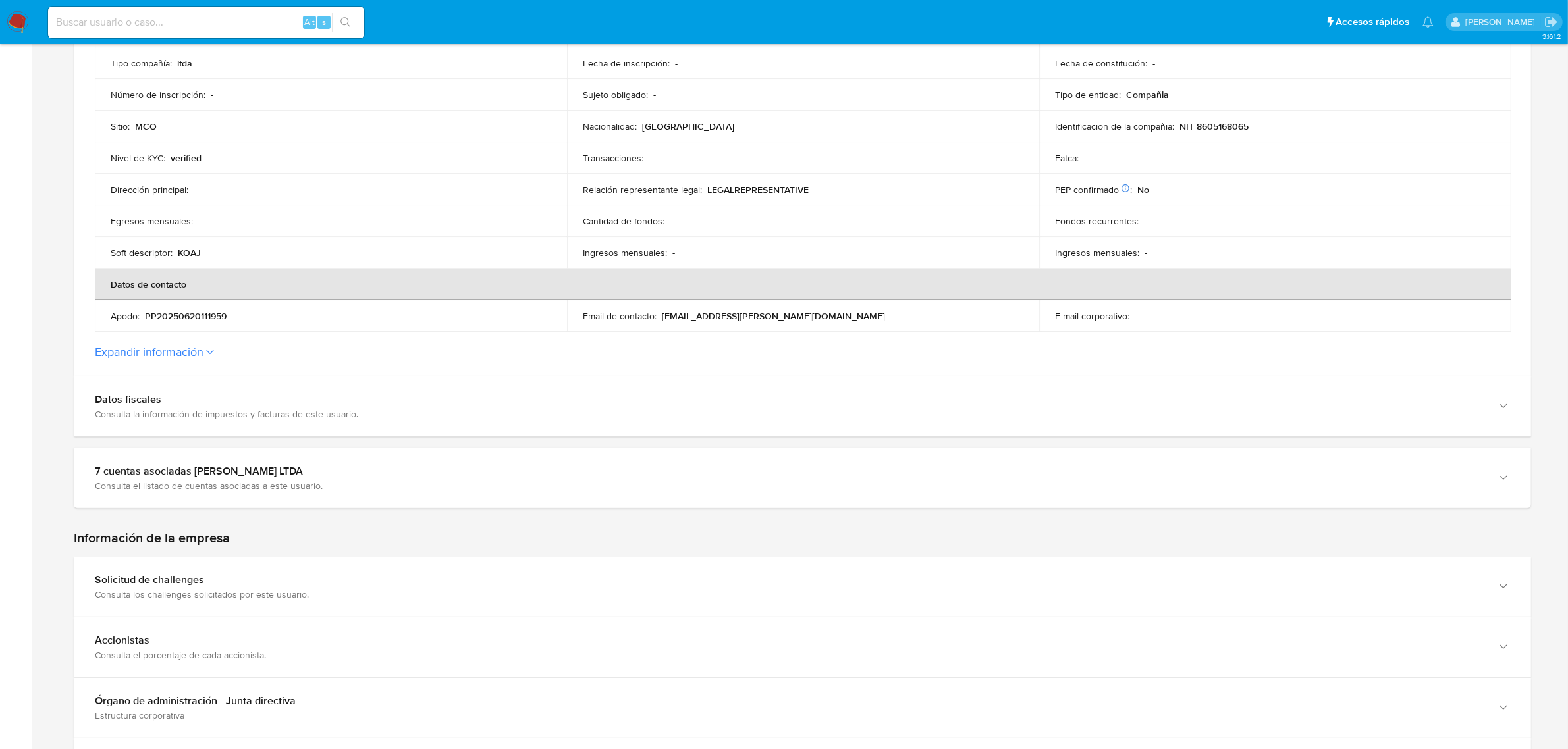
click at [117, 349] on button "Expandir información" at bounding box center [149, 353] width 109 height 14
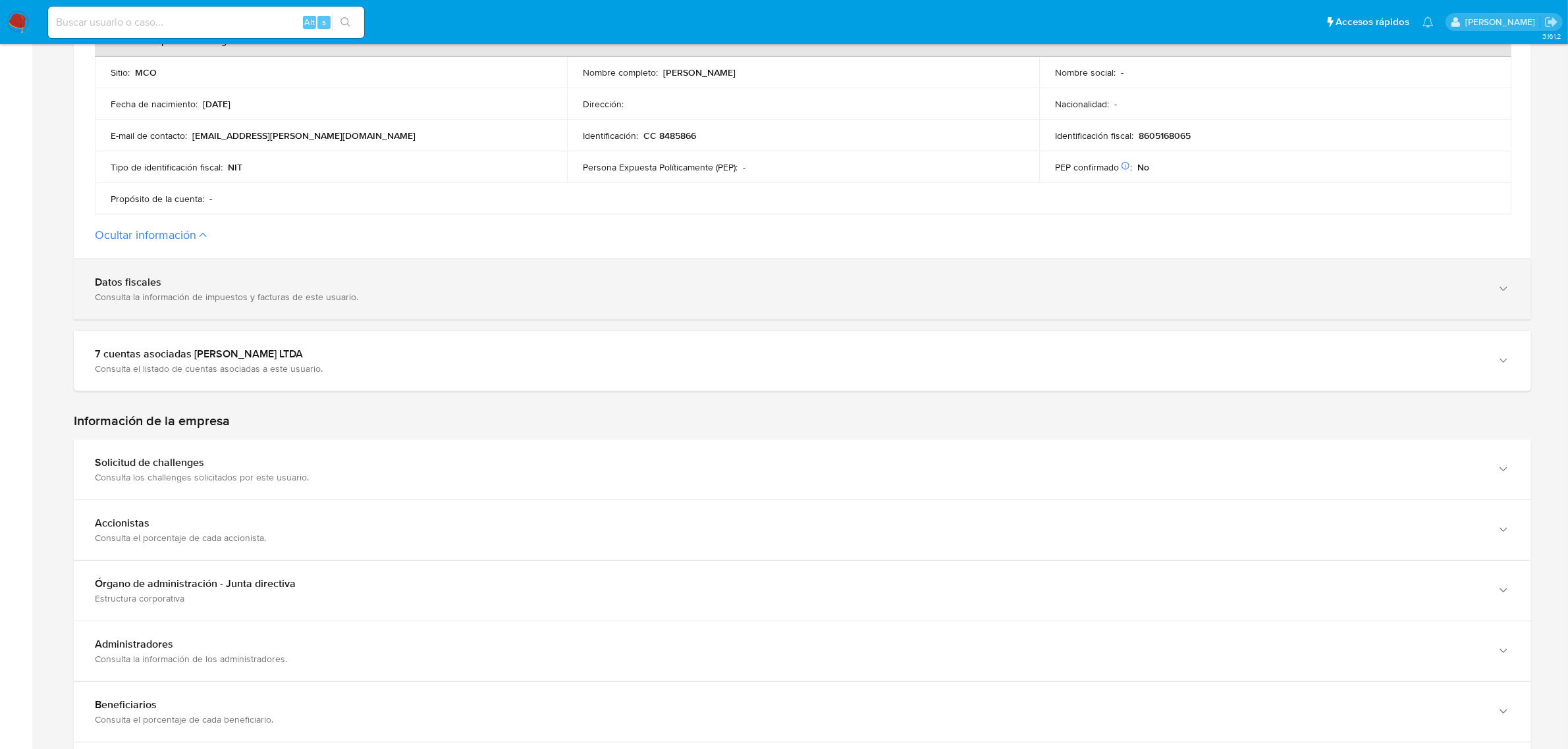
scroll to position [658, 0]
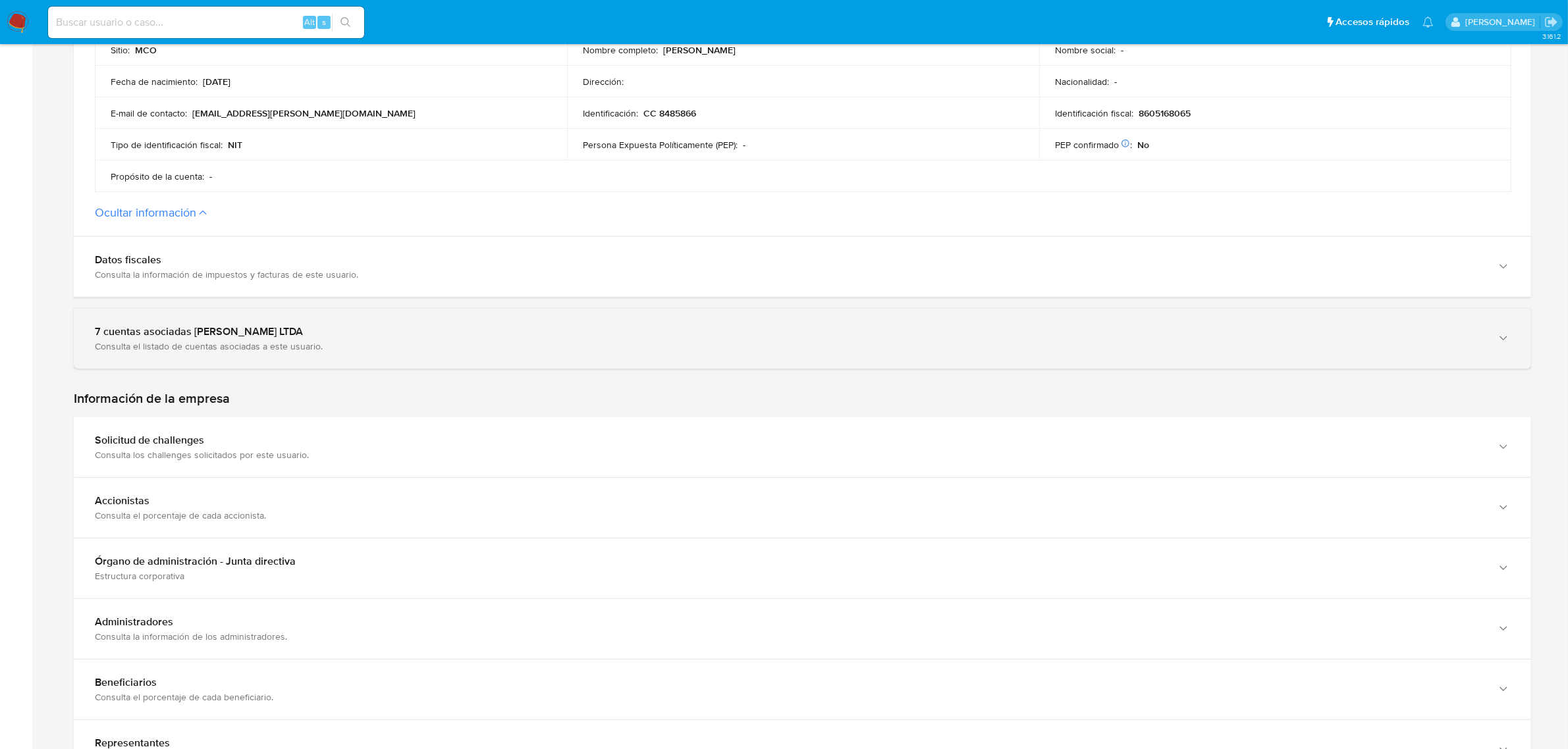
click at [196, 360] on div "7 cuentas asociadas a PERMODA LTDA Consulta el listado de cuentas asociadas a e…" at bounding box center [802, 338] width 1457 height 60
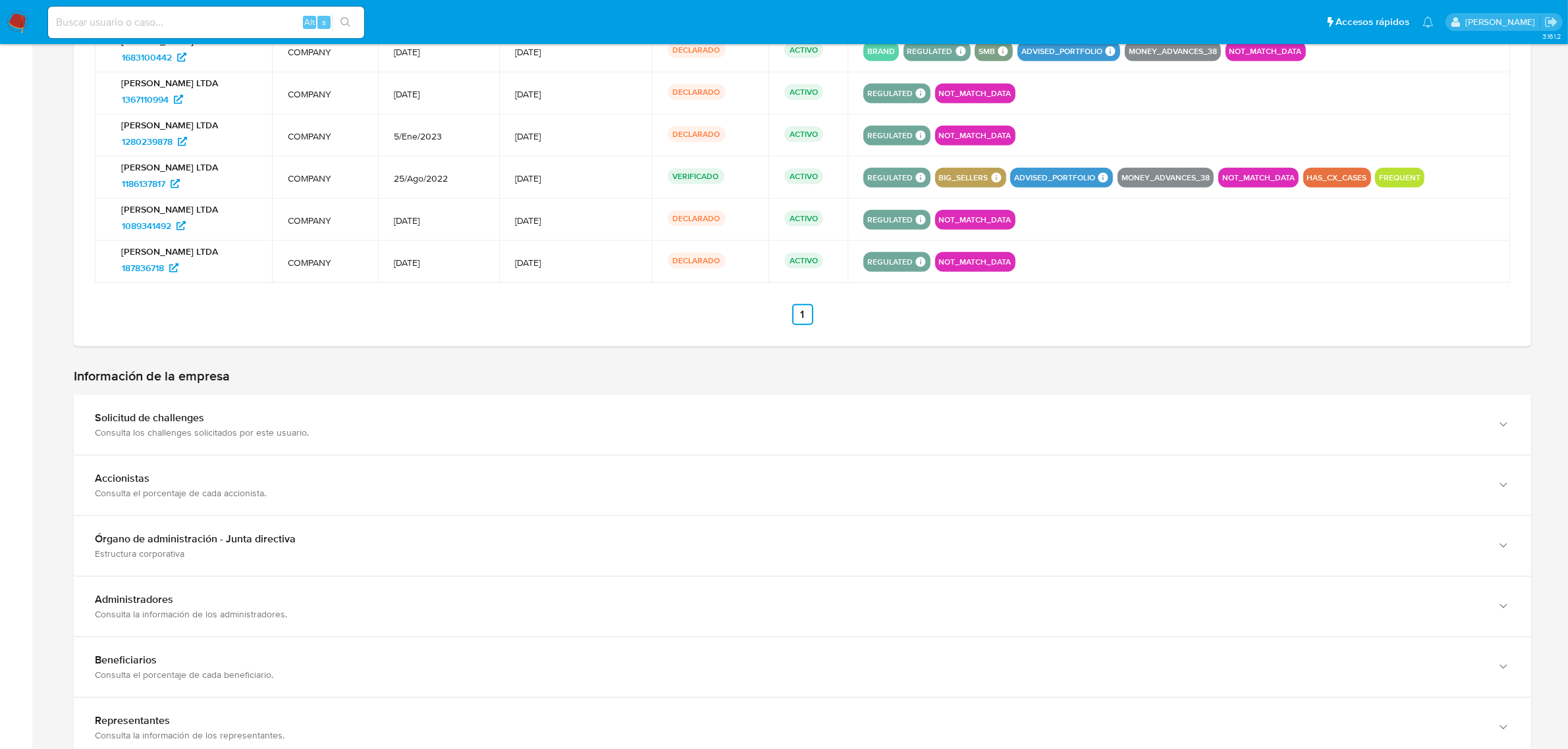
scroll to position [1152, 0]
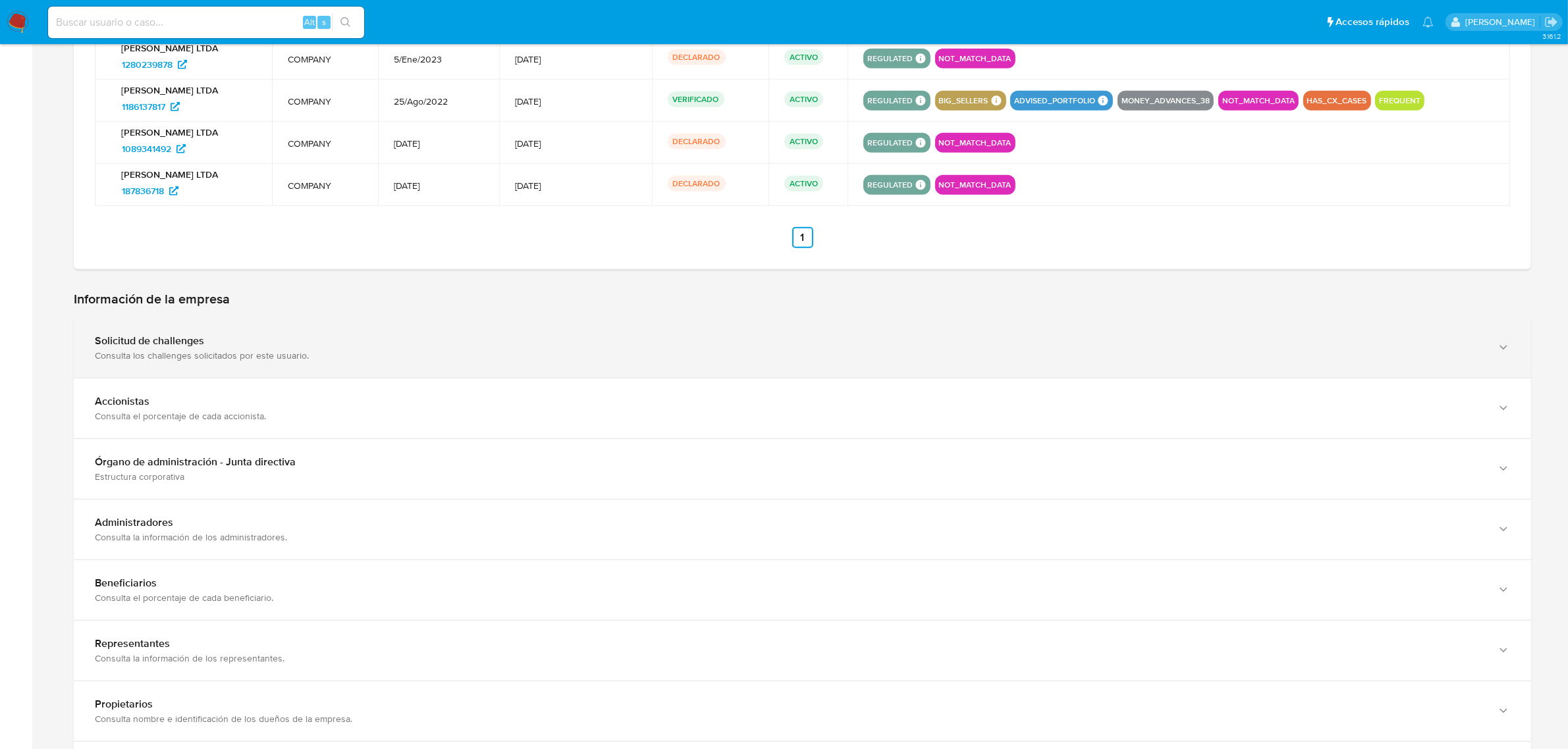
click at [248, 351] on div "Consulta los challenges solicitados por este usuario." at bounding box center [789, 355] width 1388 height 12
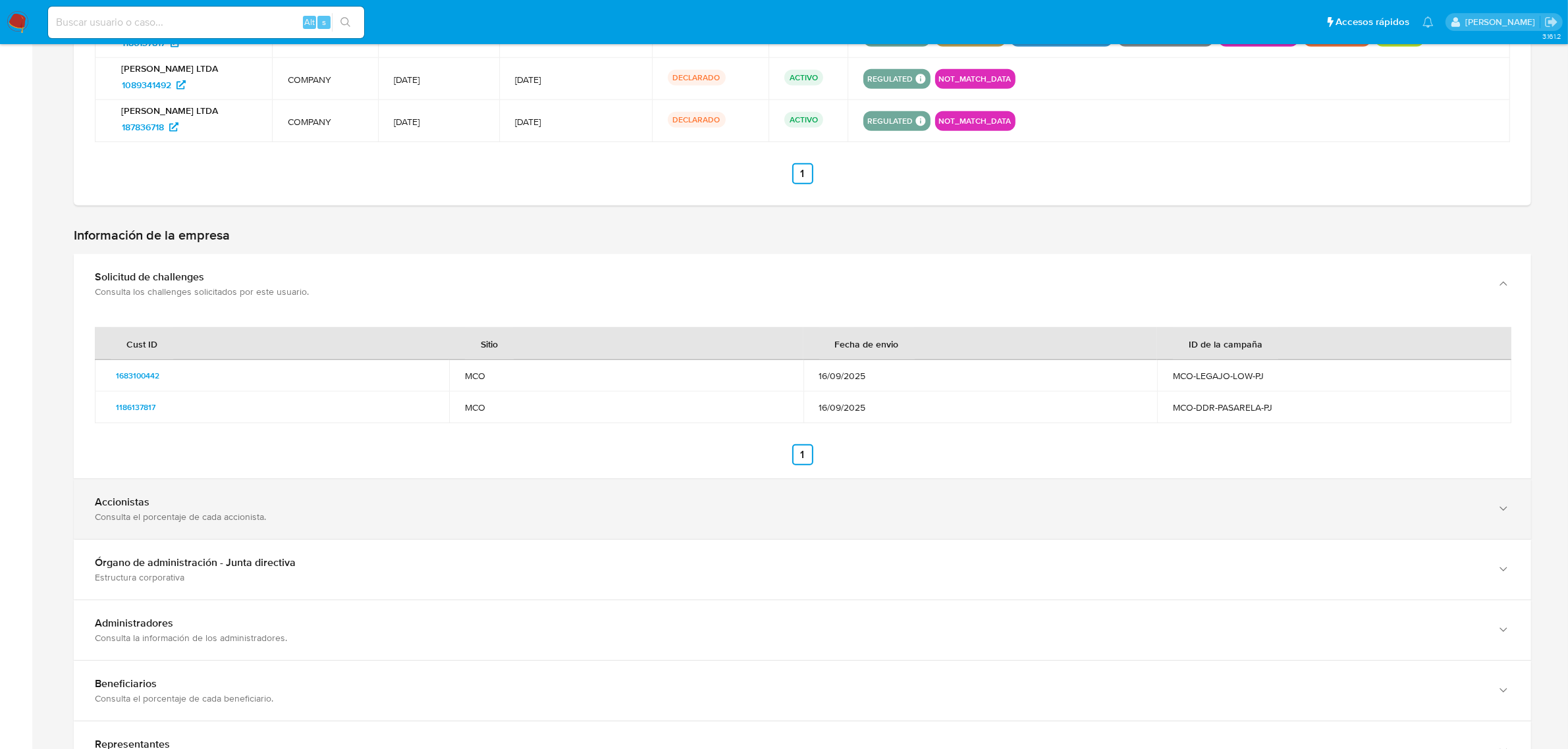
scroll to position [1234, 0]
